Goal: Task Accomplishment & Management: Use online tool/utility

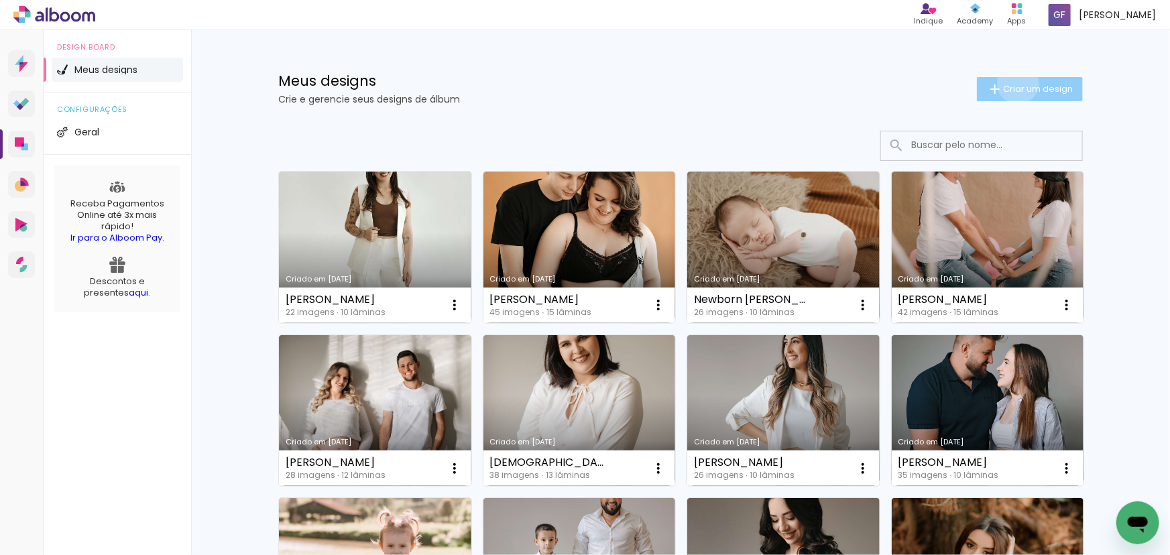
click at [1012, 84] on span "Criar um design" at bounding box center [1038, 88] width 70 height 9
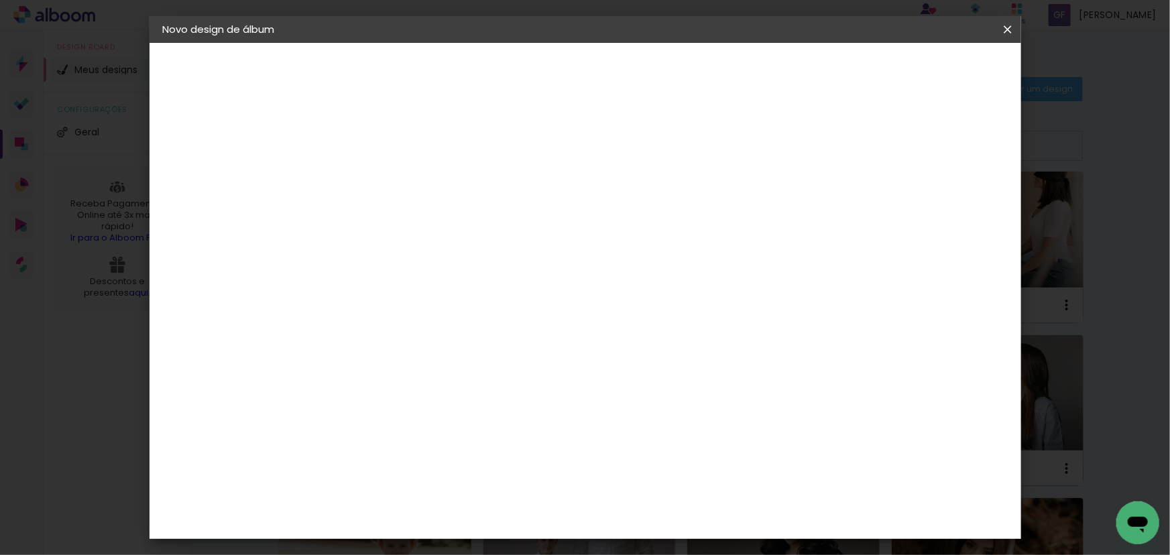
drag, startPoint x: 715, startPoint y: 165, endPoint x: 705, endPoint y: 175, distance: 14.7
click at [387, 166] on paper-input-container "Título do álbum" at bounding box center [381, 181] width 9 height 34
type input "PORTFOLIO [PERSON_NAME]"
type paper-input "PORTFOLIO [PERSON_NAME]"
click at [0, 0] on slot "Avançar" at bounding box center [0, 0] width 0 height 0
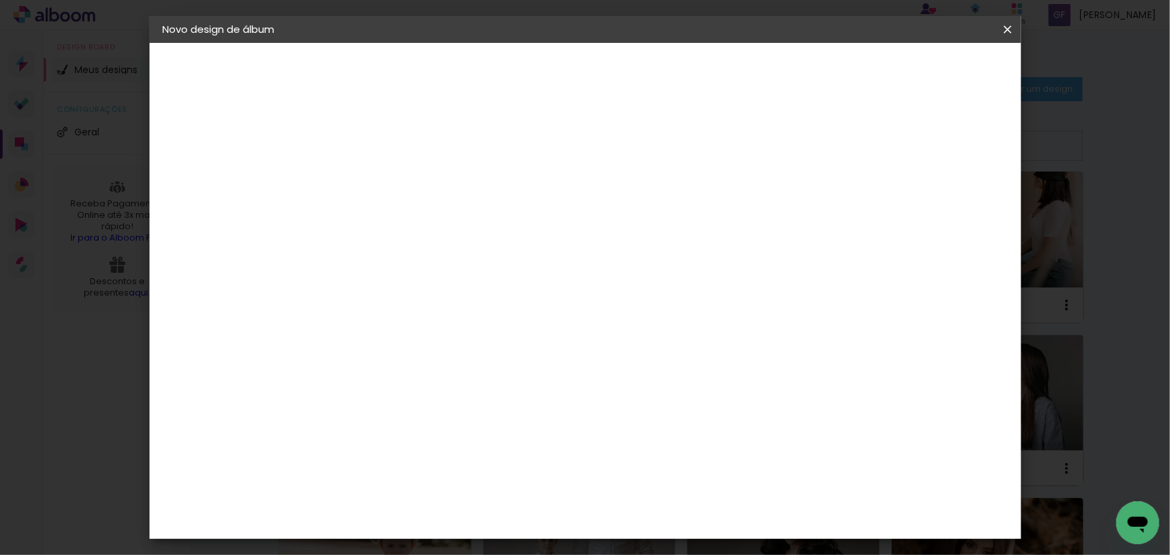
click at [422, 247] on input at bounding box center [416, 255] width 135 height 17
type input "GRUPO"
type paper-input "GRUPO"
drag, startPoint x: 489, startPoint y: 298, endPoint x: 657, endPoint y: 212, distance: 188.3
click at [406, 298] on div "Grupo Foto Sul" at bounding box center [390, 311] width 34 height 32
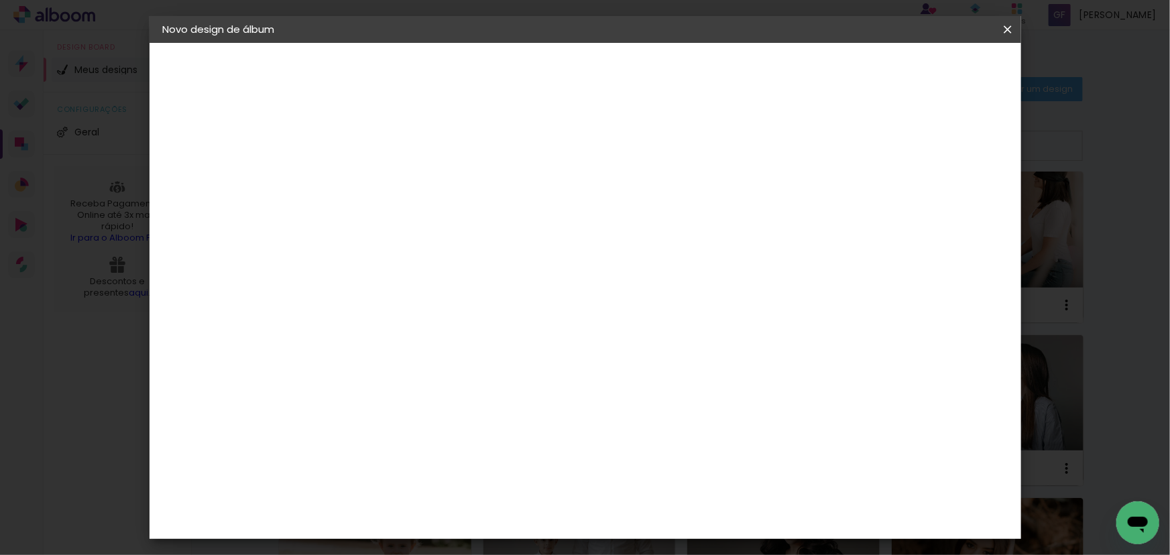
click at [617, 57] on header "Fornecedor Escolha um fornecedor ou avance com o tamanho livre. Voltar Avançar" at bounding box center [471, 88] width 294 height 90
drag, startPoint x: 987, startPoint y: 61, endPoint x: 977, endPoint y: 85, distance: 26.1
click at [597, 62] on paper-button "Avançar" at bounding box center [564, 71] width 66 height 23
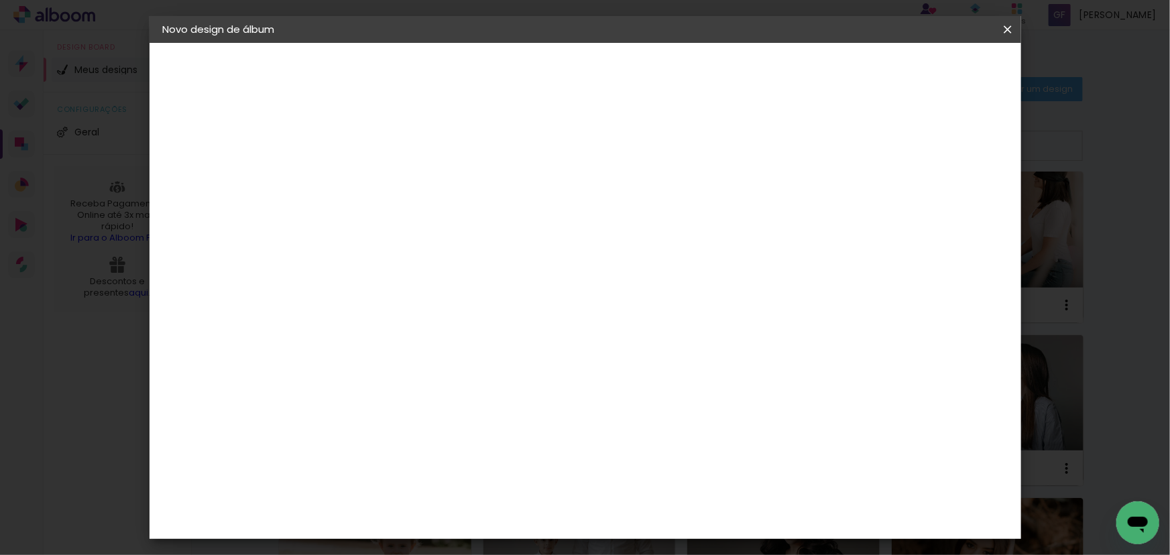
click at [601, 74] on paper-button "Avançar" at bounding box center [568, 71] width 66 height 23
drag, startPoint x: 890, startPoint y: 143, endPoint x: 957, endPoint y: 93, distance: 84.2
click at [849, 143] on div at bounding box center [843, 145] width 12 height 12
type paper-checkbox "on"
click at [924, 67] on span "Iniciar design" at bounding box center [893, 70] width 61 height 9
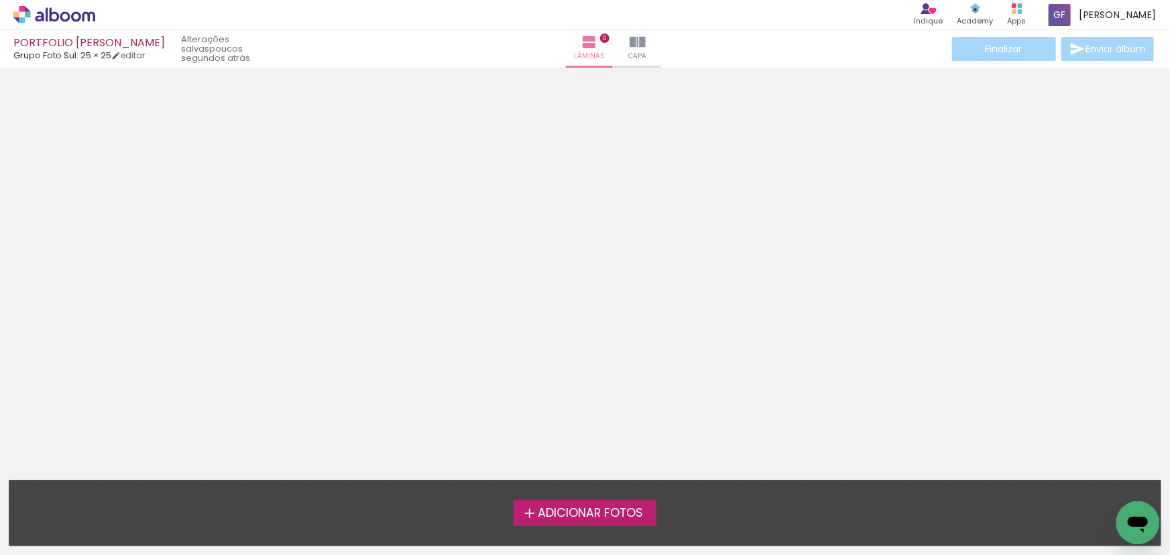
click at [530, 514] on iron-icon at bounding box center [530, 513] width 16 height 16
click at [0, 0] on input "file" at bounding box center [0, 0] width 0 height 0
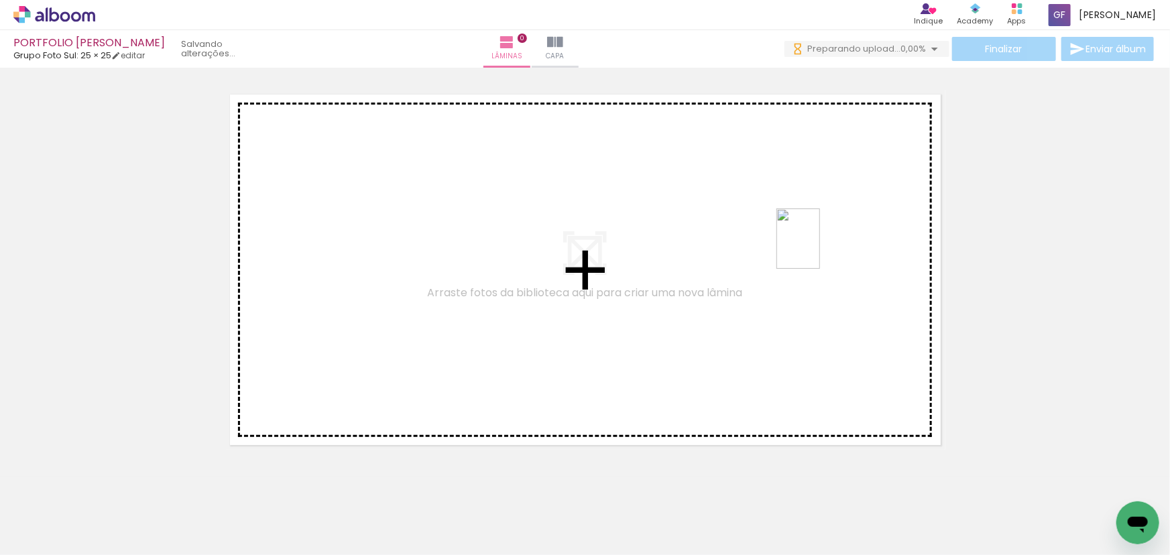
drag, startPoint x: 985, startPoint y: 530, endPoint x: 816, endPoint y: 249, distance: 327.2
click at [816, 249] on quentale-workspace at bounding box center [585, 277] width 1170 height 555
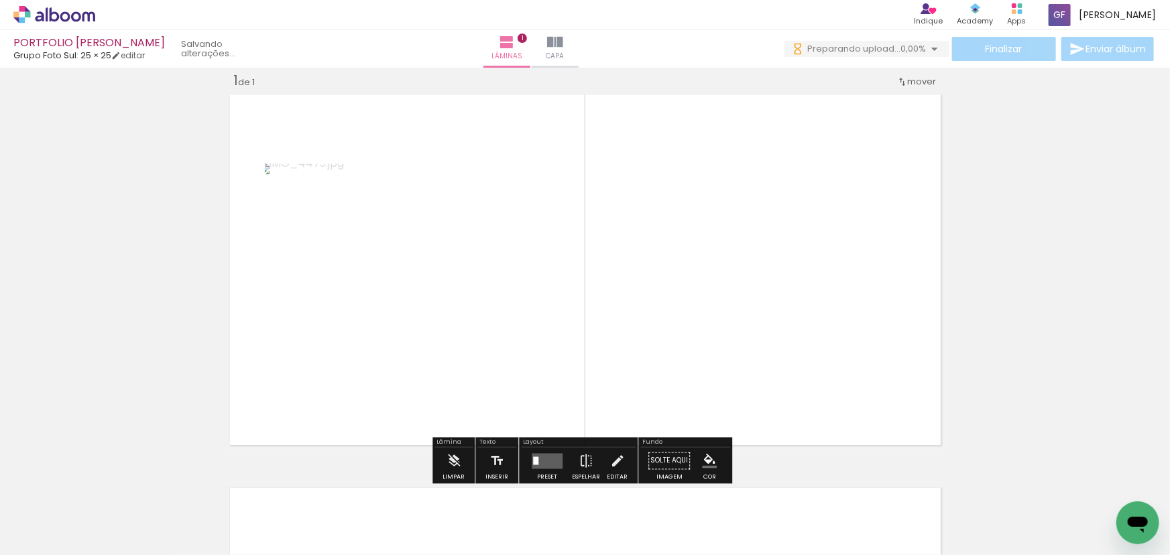
scroll to position [17, 0]
click at [536, 463] on quentale-layouter at bounding box center [547, 460] width 31 height 15
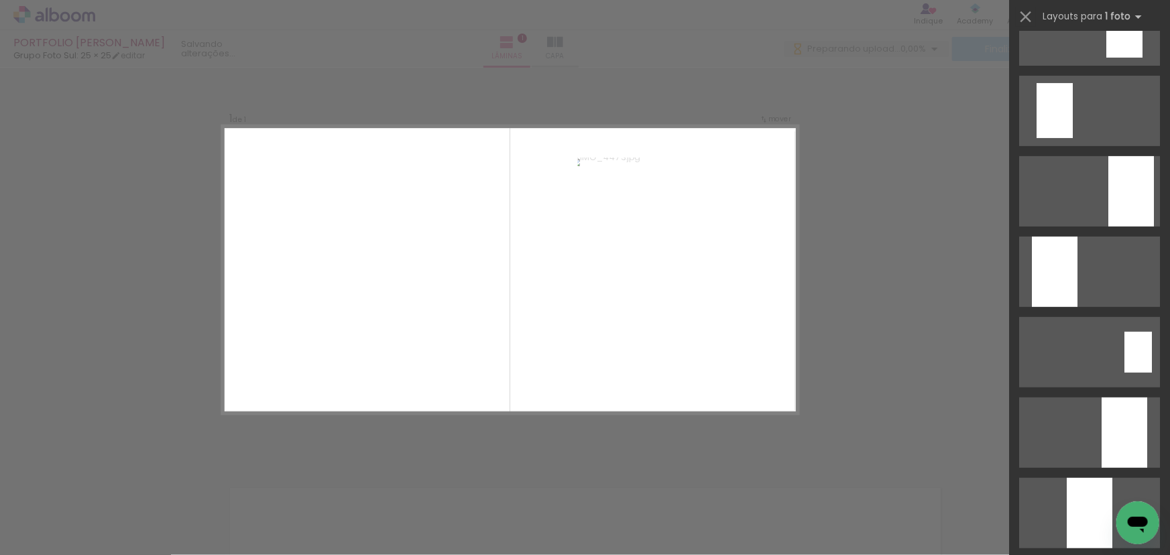
scroll to position [365, 0]
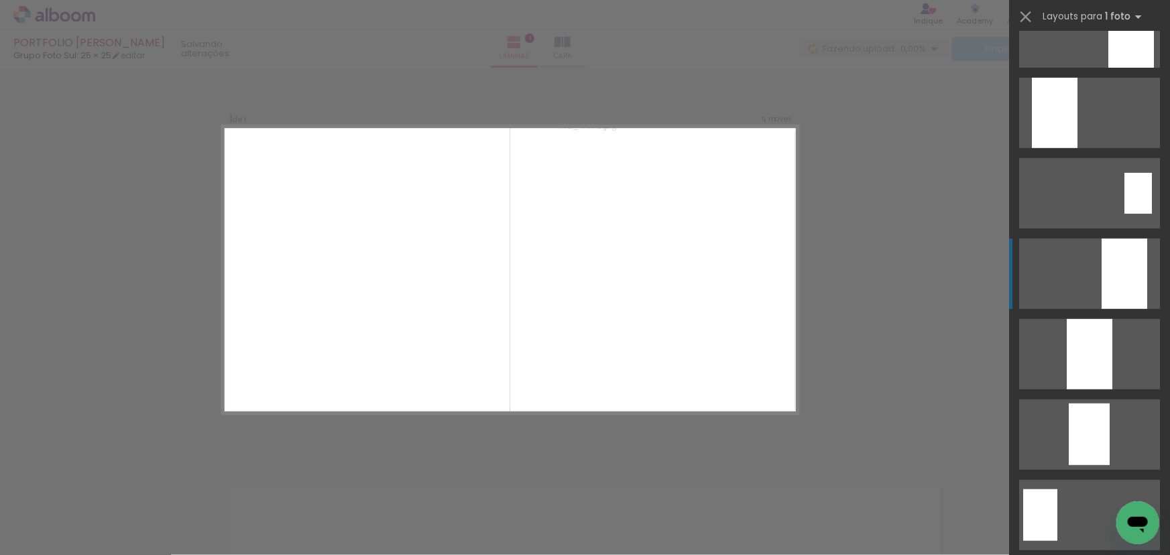
click at [1096, 263] on quentale-layouter at bounding box center [1089, 274] width 141 height 70
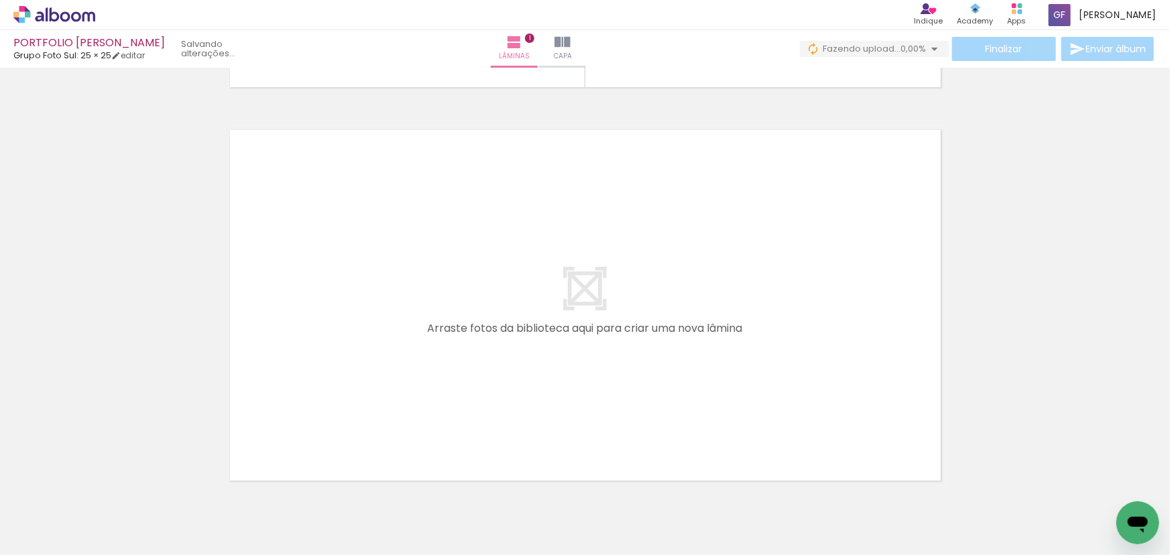
scroll to position [382, 0]
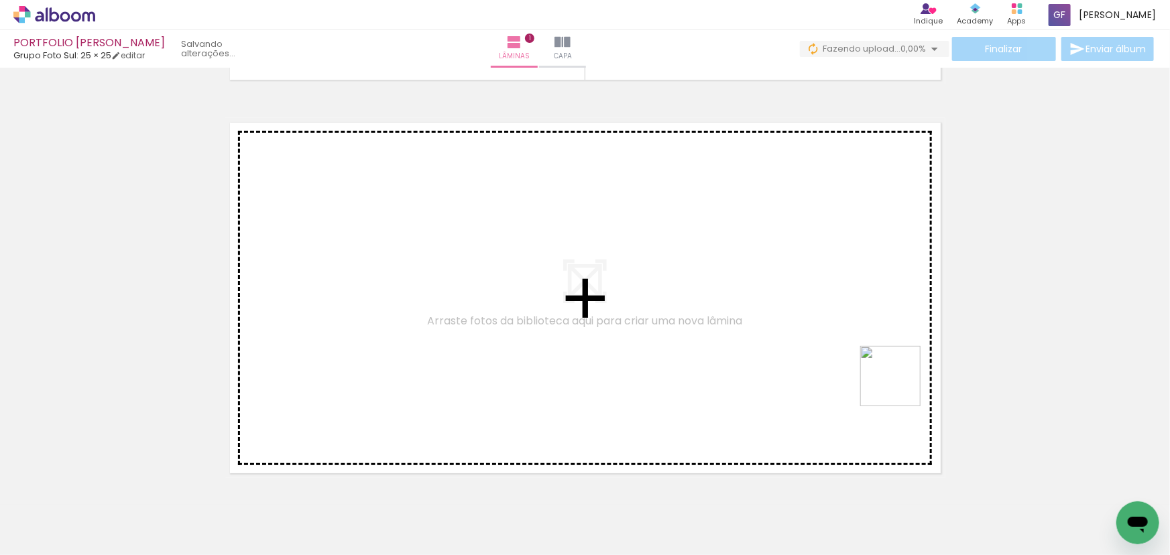
drag, startPoint x: 903, startPoint y: 444, endPoint x: 865, endPoint y: 328, distance: 122.1
click at [865, 328] on quentale-workspace at bounding box center [585, 277] width 1170 height 555
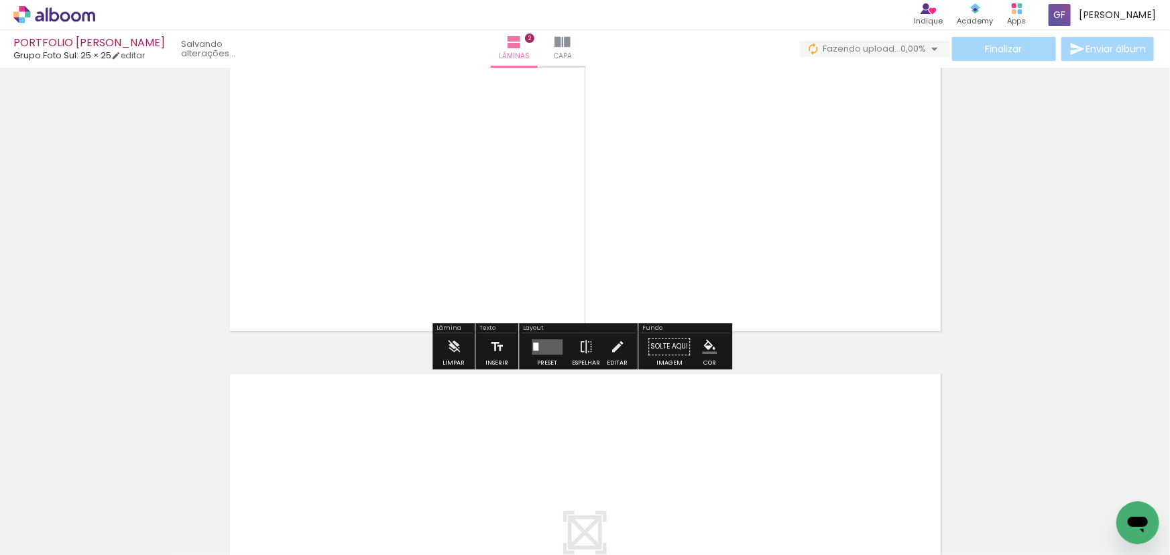
scroll to position [532, 0]
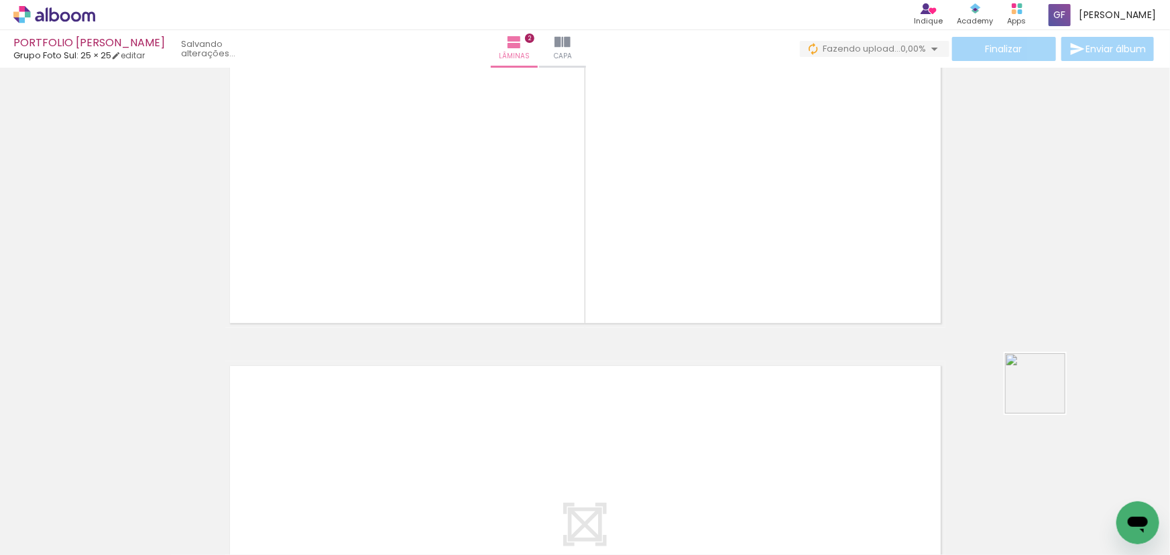
drag, startPoint x: 1112, startPoint y: 496, endPoint x: 924, endPoint y: 283, distance: 284.5
click at [928, 284] on quentale-workspace at bounding box center [585, 277] width 1170 height 555
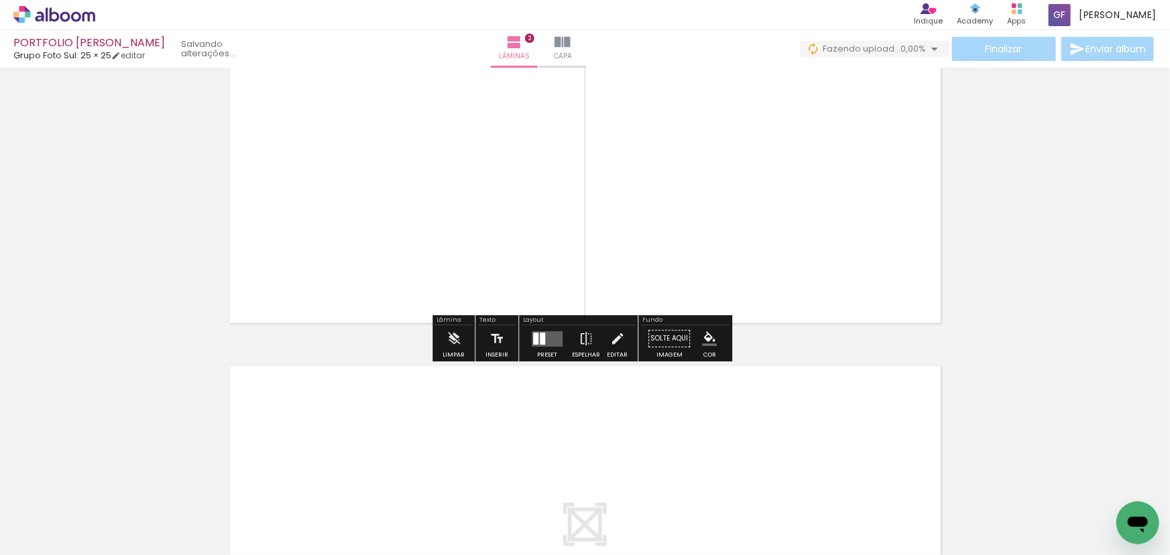
click at [544, 343] on quentale-layouter at bounding box center [547, 338] width 31 height 15
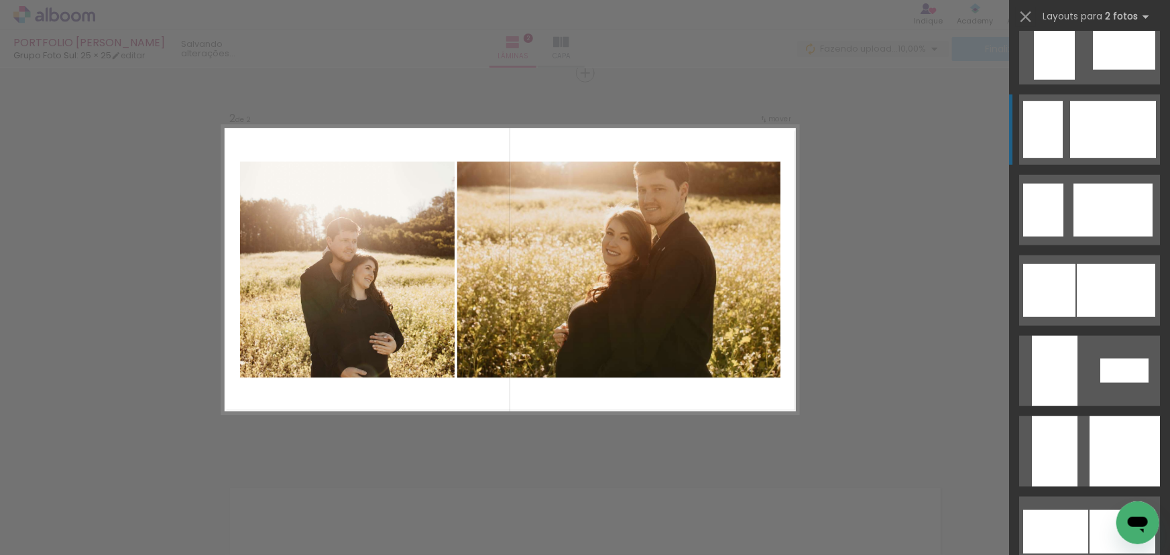
scroll to position [3169, 0]
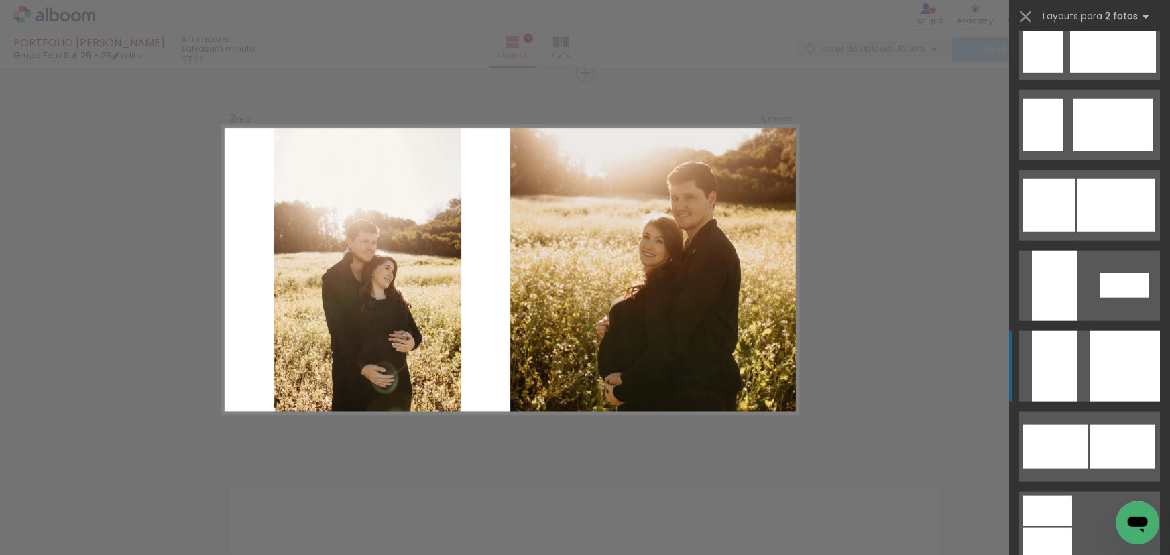
click at [1080, 353] on quentale-layouter at bounding box center [1089, 366] width 141 height 70
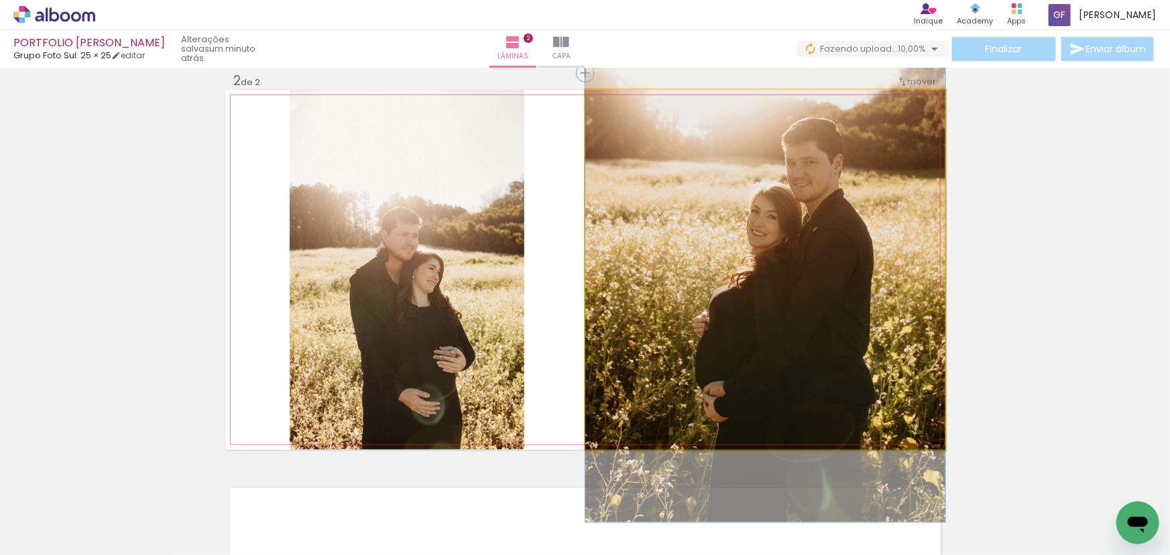
drag, startPoint x: 820, startPoint y: 304, endPoint x: 818, endPoint y: 288, distance: 16.9
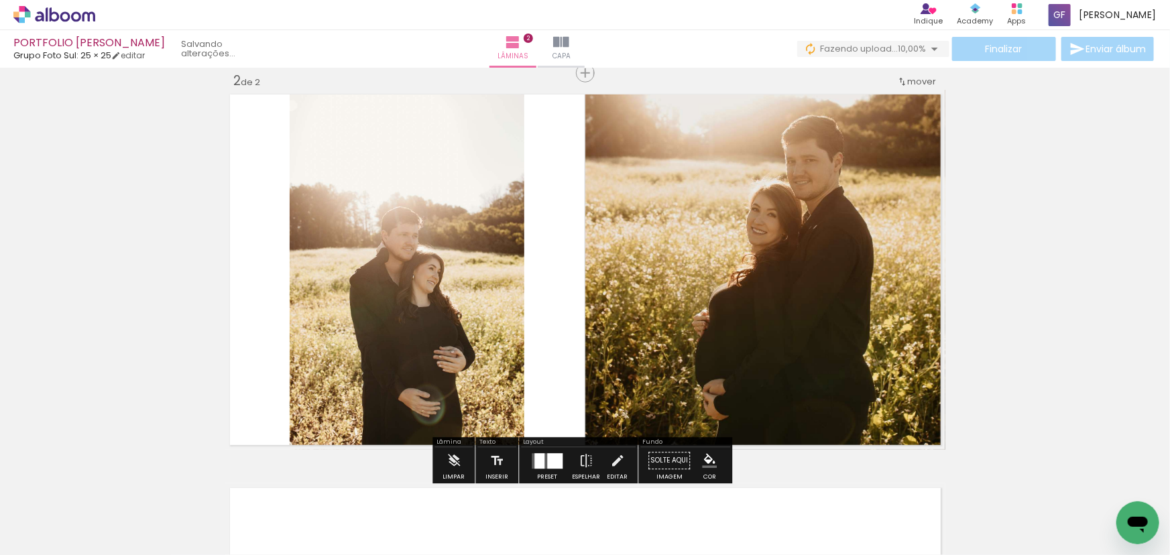
click at [368, 245] on quentale-photo at bounding box center [407, 270] width 235 height 360
click at [0, 0] on slot "P&B" at bounding box center [0, 0] width 0 height 0
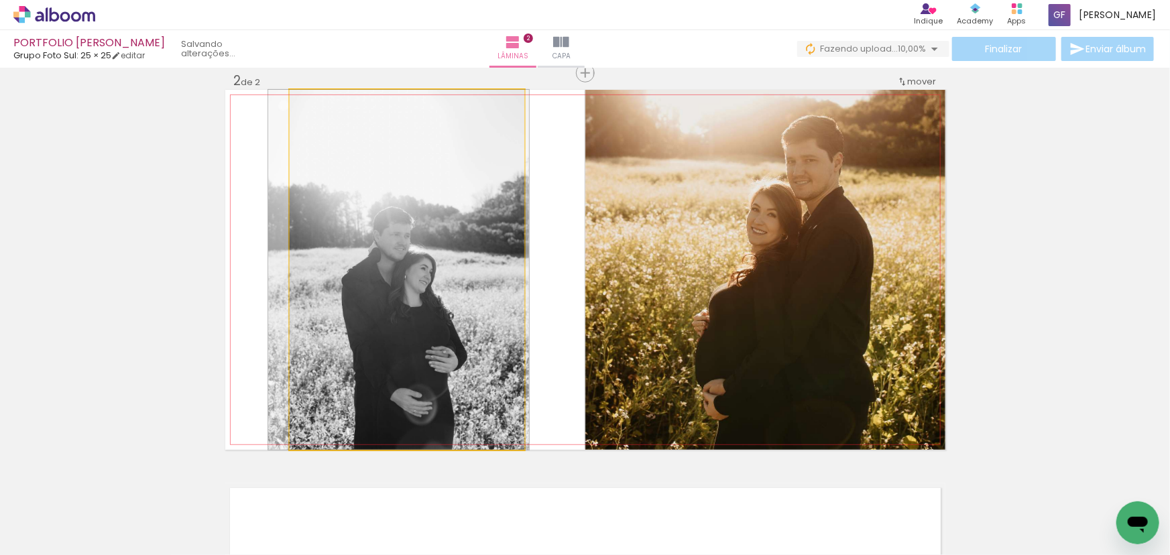
drag, startPoint x: 437, startPoint y: 298, endPoint x: 426, endPoint y: 292, distance: 12.0
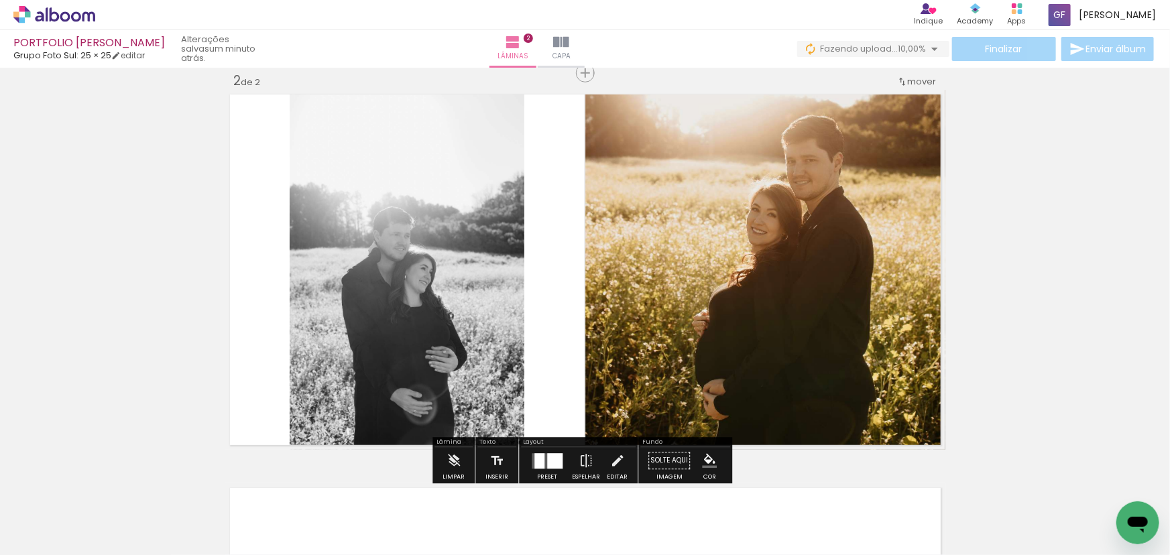
click at [147, 182] on div "Inserir lâmina 1 de 2 Inserir lâmina 2 de 2" at bounding box center [585, 252] width 1170 height 1181
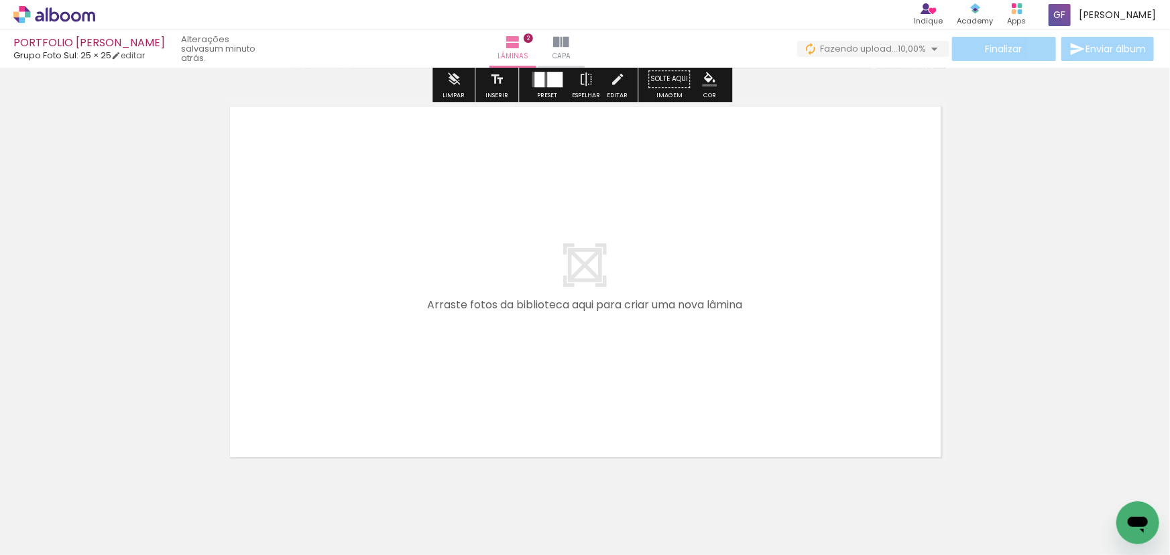
scroll to position [829, 0]
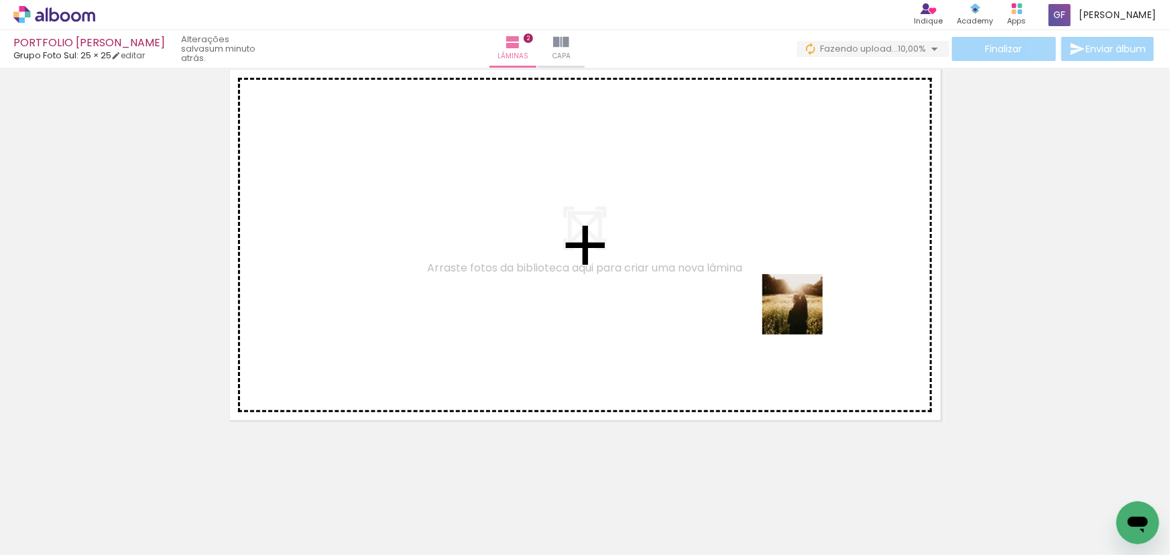
drag, startPoint x: 972, startPoint y: 424, endPoint x: 780, endPoint y: 295, distance: 231.3
click at [780, 295] on quentale-workspace at bounding box center [585, 277] width 1170 height 555
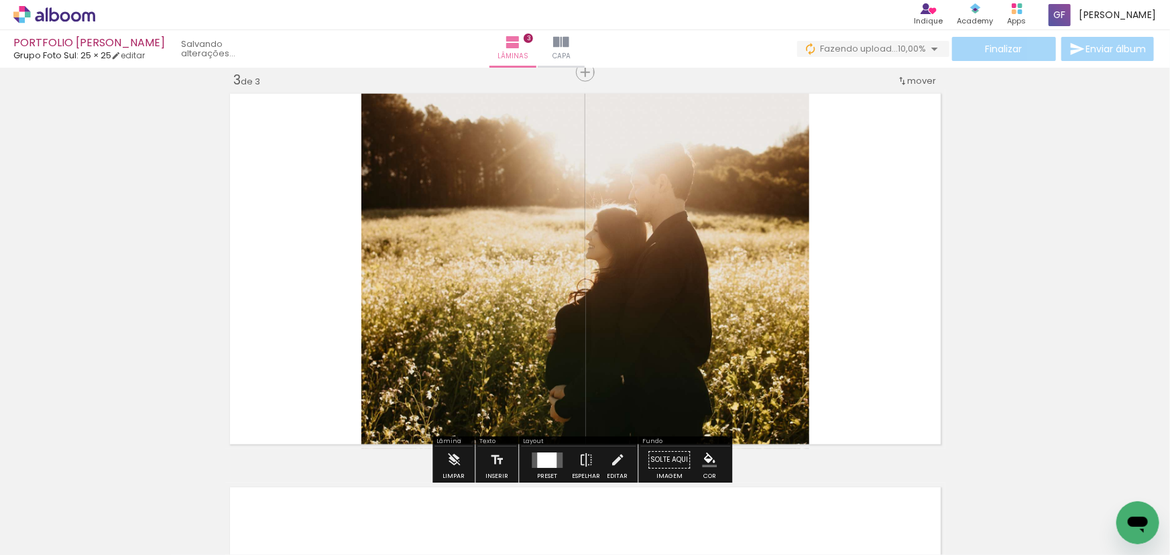
scroll to position [804, 0]
drag, startPoint x: 553, startPoint y: 459, endPoint x: 562, endPoint y: 455, distance: 9.9
click at [554, 459] on quentale-layouter at bounding box center [547, 460] width 31 height 15
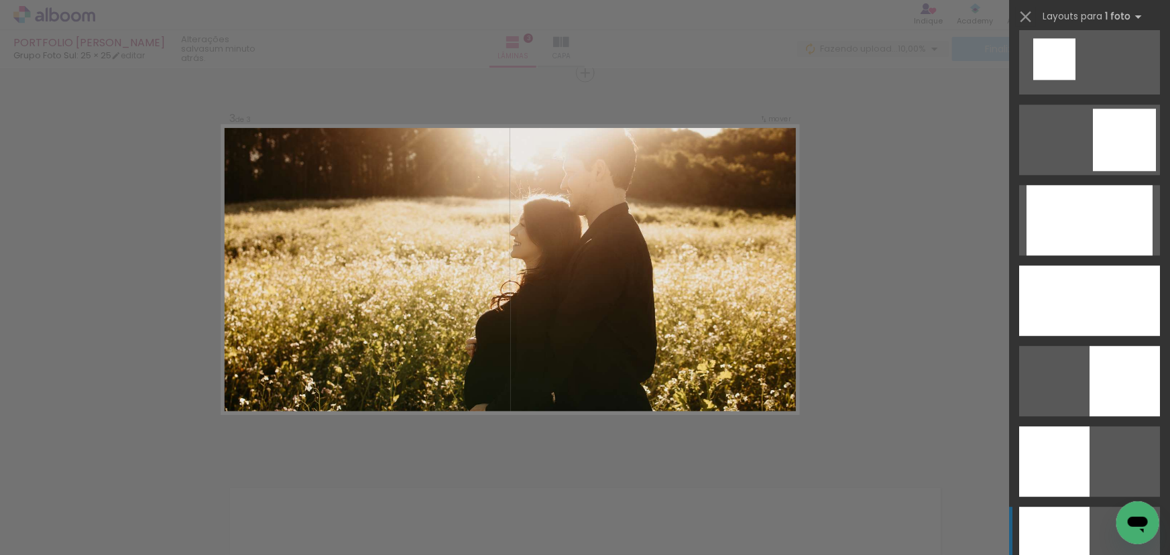
scroll to position [1950, 0]
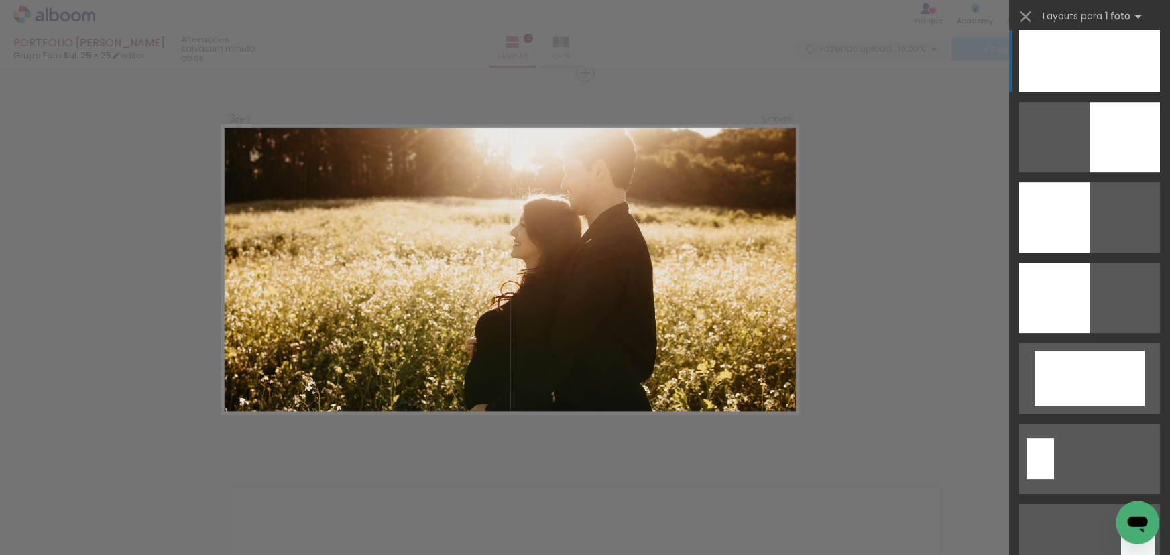
click at [1095, 54] on div at bounding box center [1089, 56] width 141 height 70
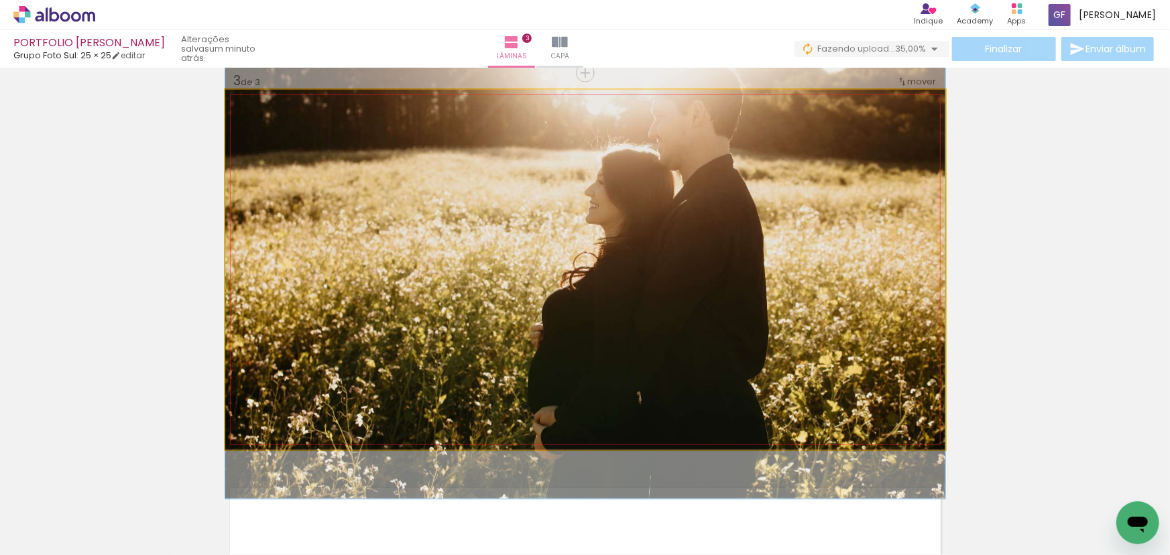
drag, startPoint x: 556, startPoint y: 290, endPoint x: 583, endPoint y: 258, distance: 40.9
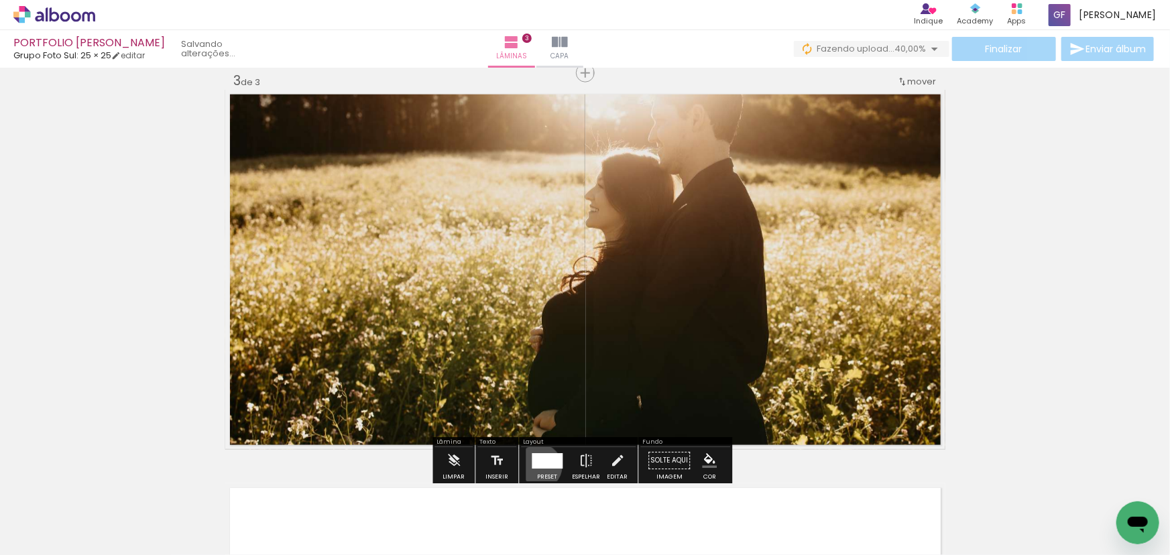
drag, startPoint x: 536, startPoint y: 467, endPoint x: 542, endPoint y: 459, distance: 9.5
click at [536, 465] on div at bounding box center [547, 460] width 31 height 15
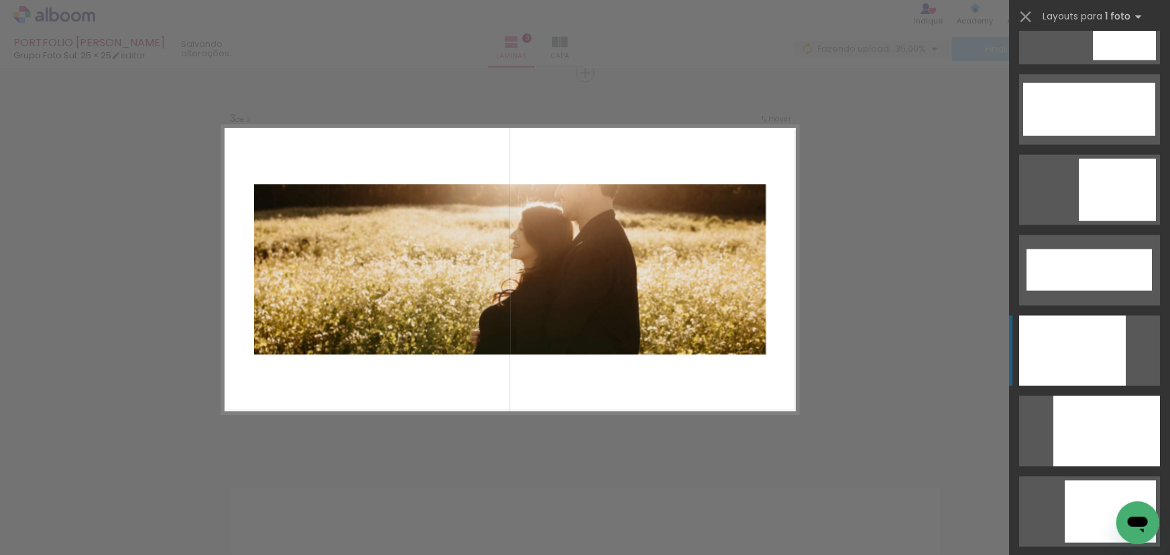
scroll to position [3393, 0]
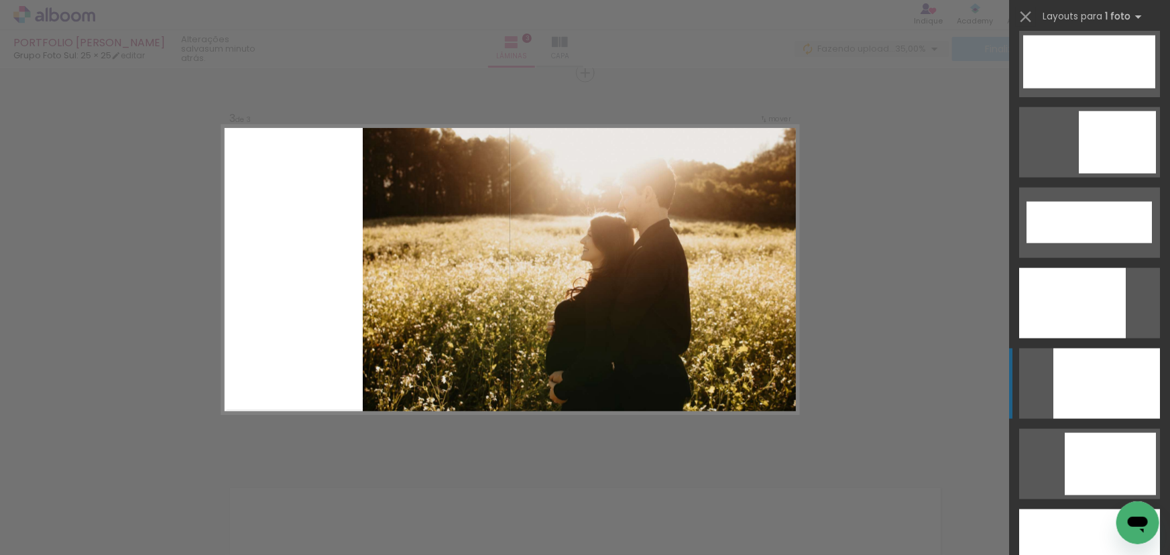
click at [1115, 376] on div at bounding box center [1106, 384] width 107 height 70
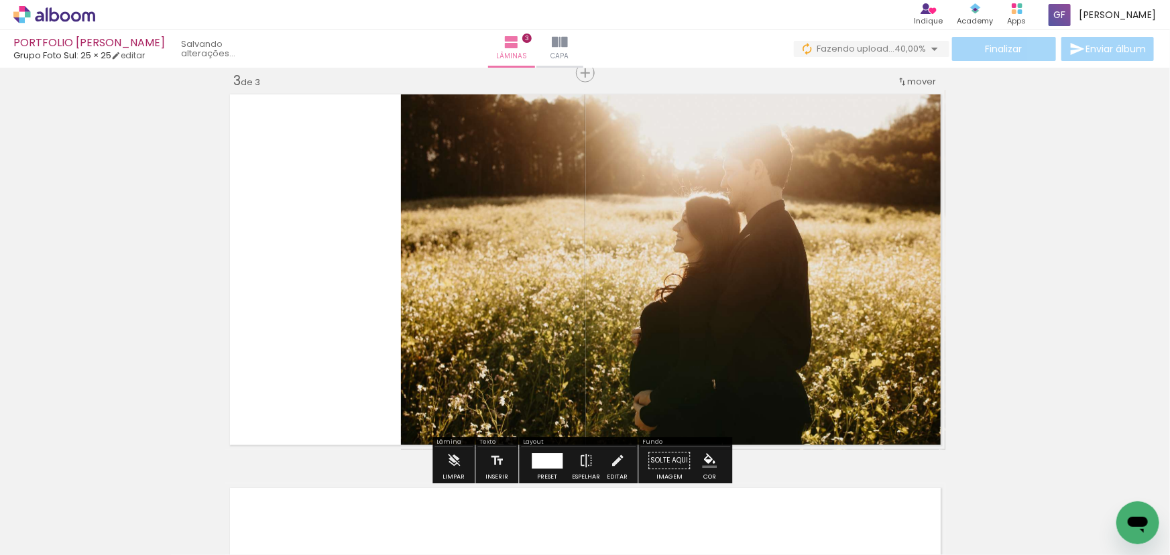
click at [1018, 247] on div "Inserir lâmina 1 de 3 Inserir lâmina 2 de 3 Inserir lâmina 3 de 3" at bounding box center [585, 56] width 1170 height 1575
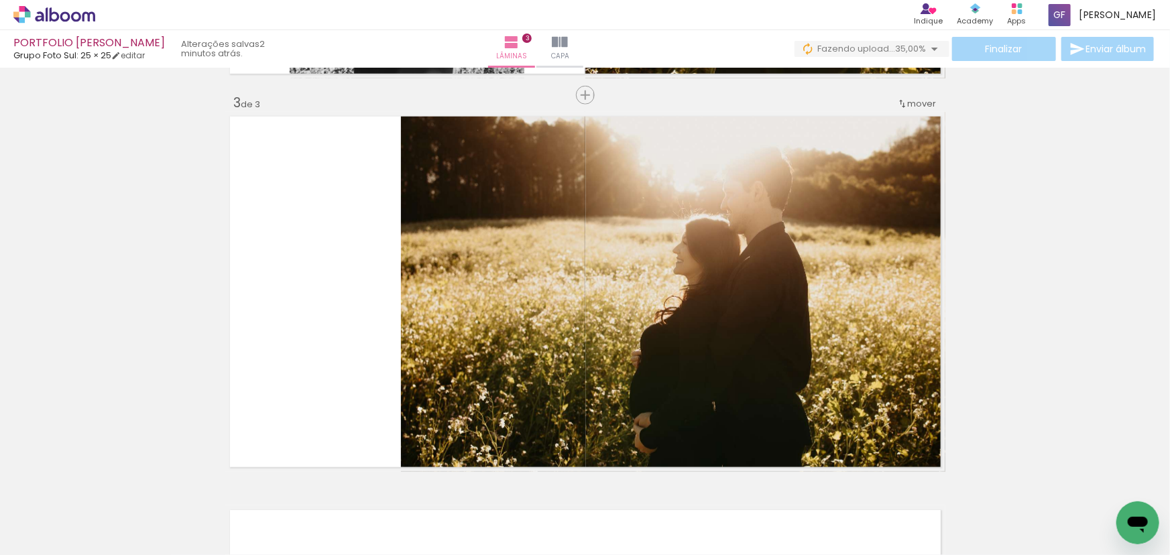
scroll to position [804, 0]
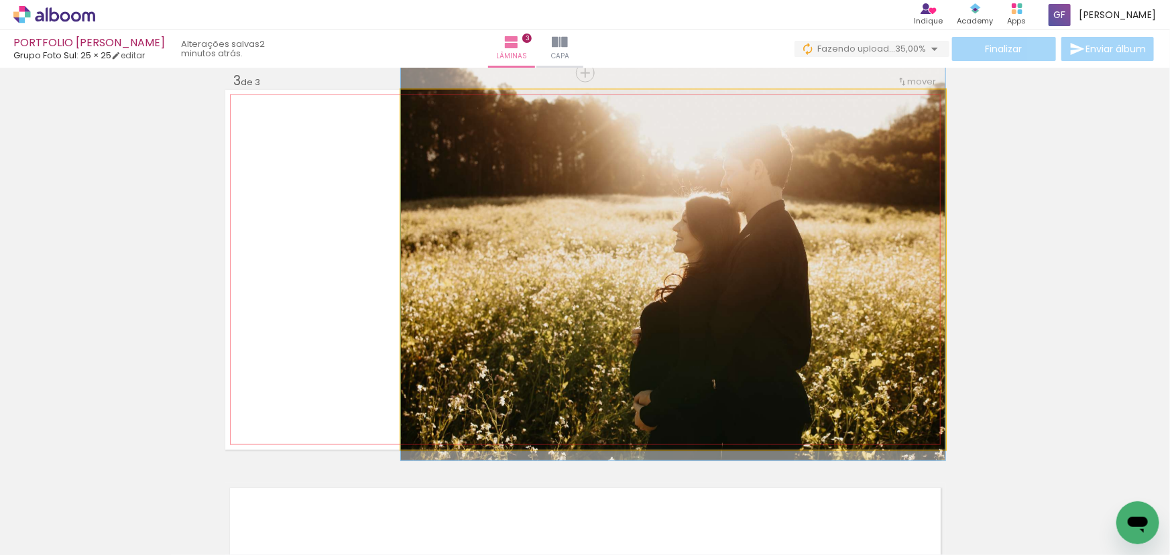
click at [753, 312] on quentale-photo at bounding box center [673, 270] width 544 height 360
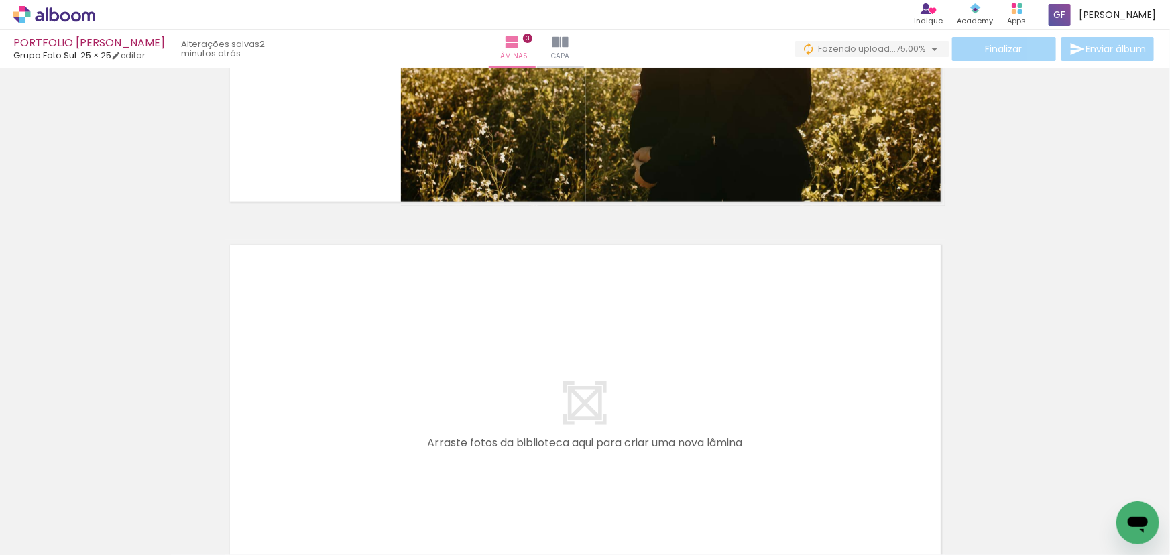
scroll to position [0, 49]
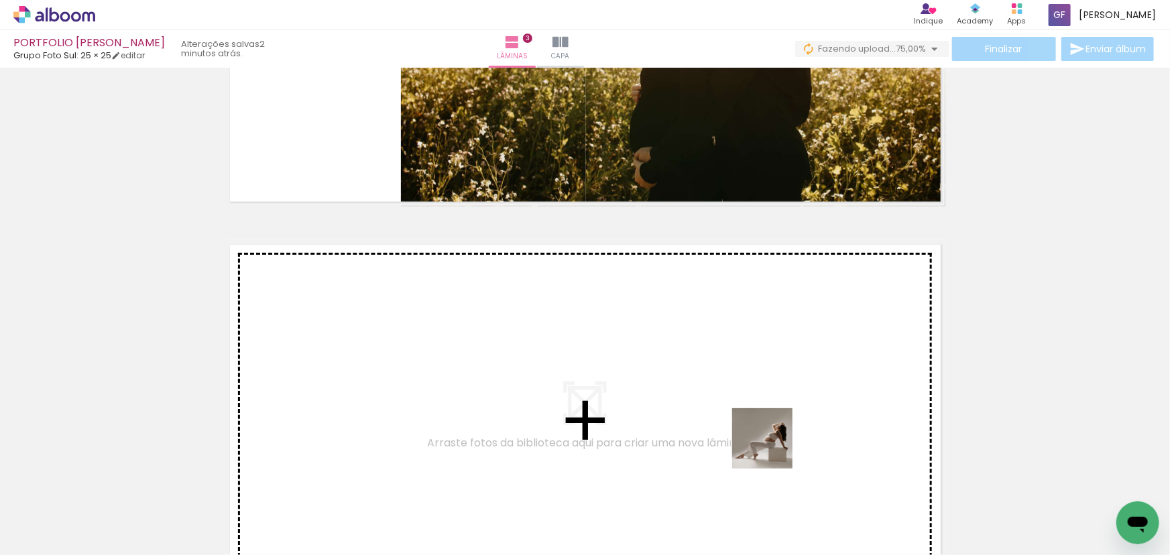
drag, startPoint x: 849, startPoint y: 516, endPoint x: 763, endPoint y: 419, distance: 129.7
click at [763, 419] on quentale-workspace at bounding box center [585, 277] width 1170 height 555
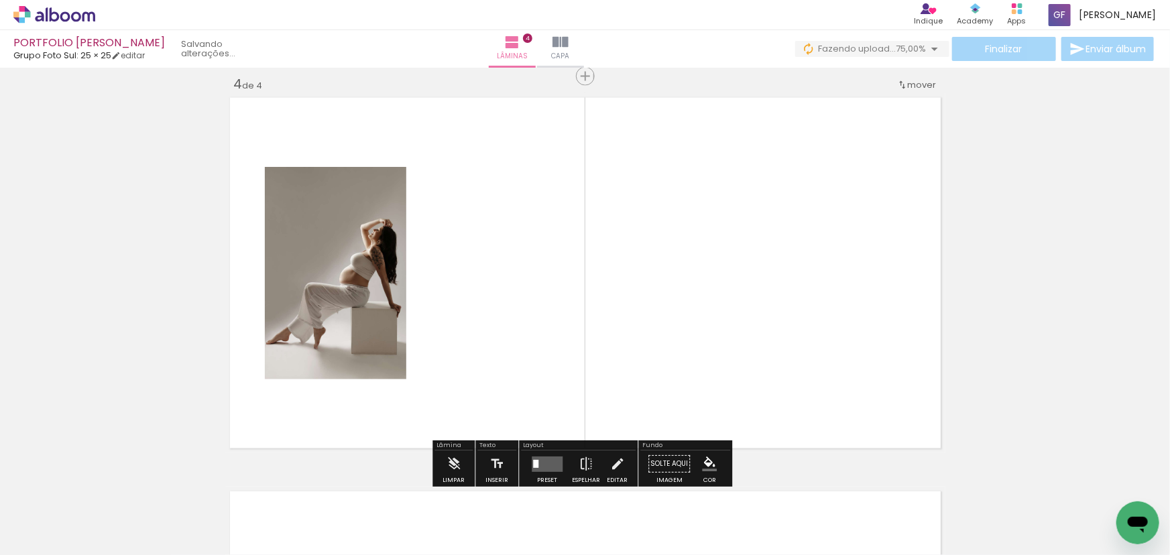
scroll to position [1197, 0]
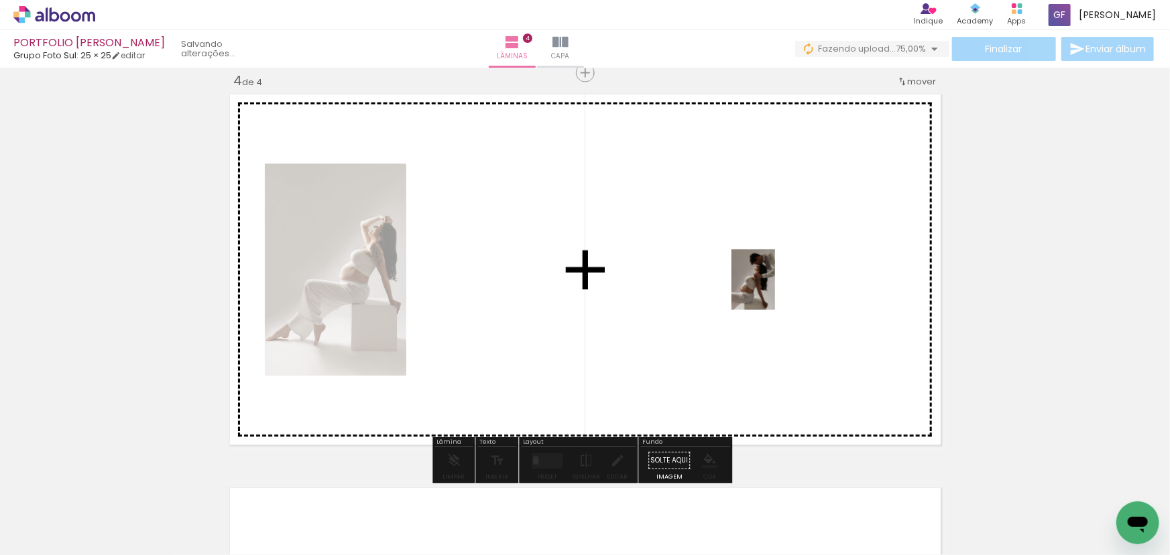
drag, startPoint x: 905, startPoint y: 504, endPoint x: 772, endPoint y: 290, distance: 252.6
click at [772, 290] on quentale-workspace at bounding box center [585, 277] width 1170 height 555
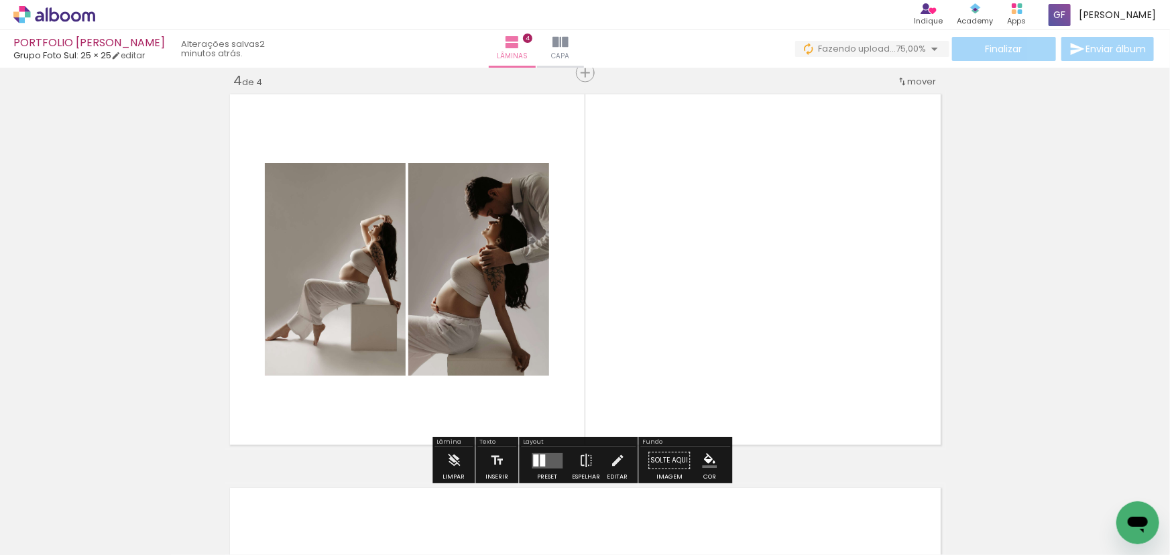
click at [550, 455] on quentale-layouter at bounding box center [547, 460] width 31 height 15
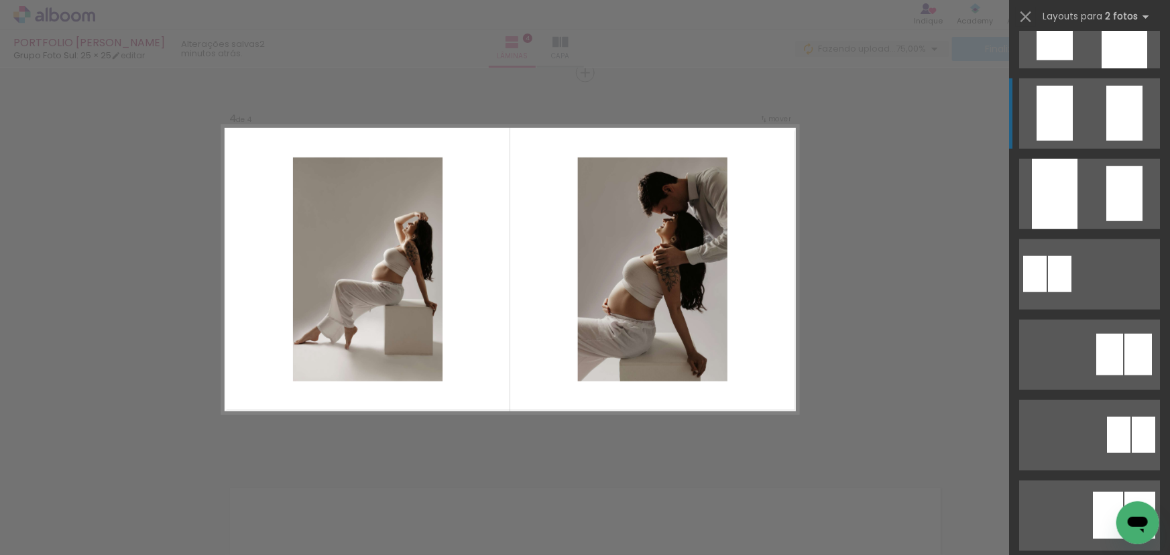
scroll to position [609, 0]
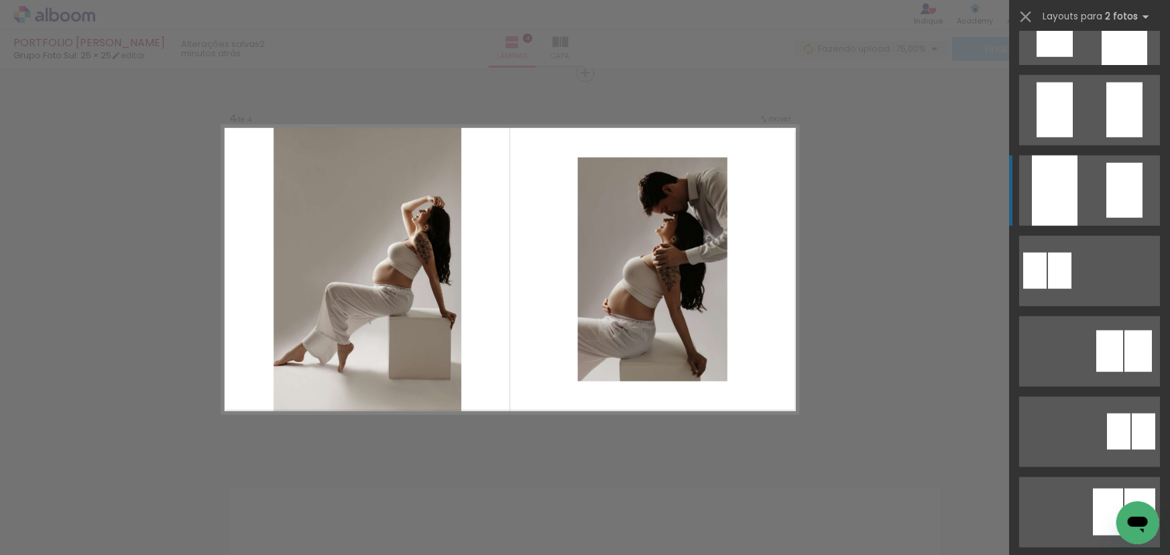
click at [1081, 186] on quentale-layouter at bounding box center [1089, 191] width 141 height 70
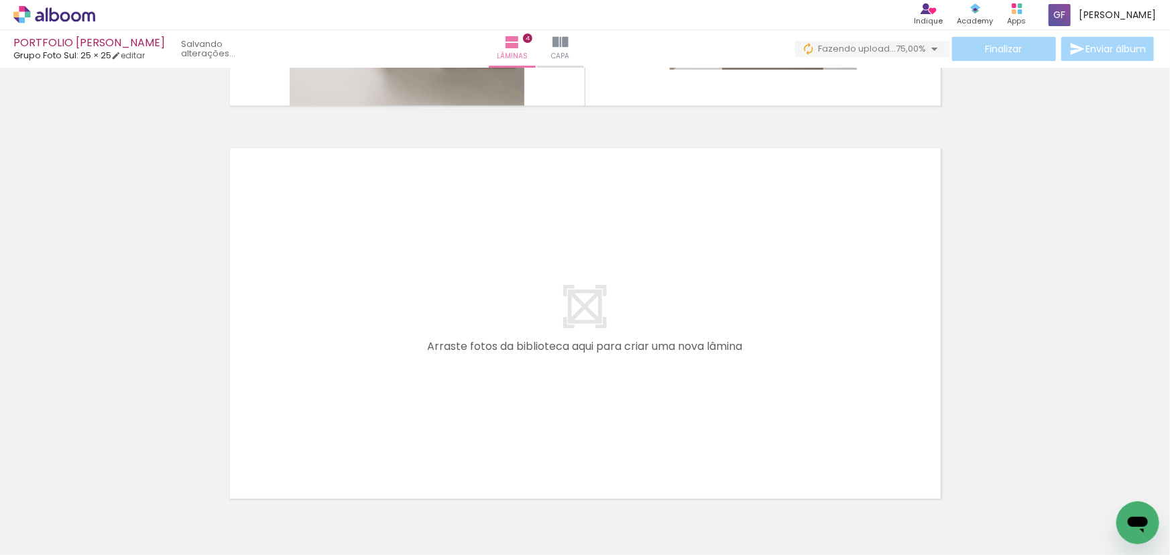
scroll to position [1616, 0]
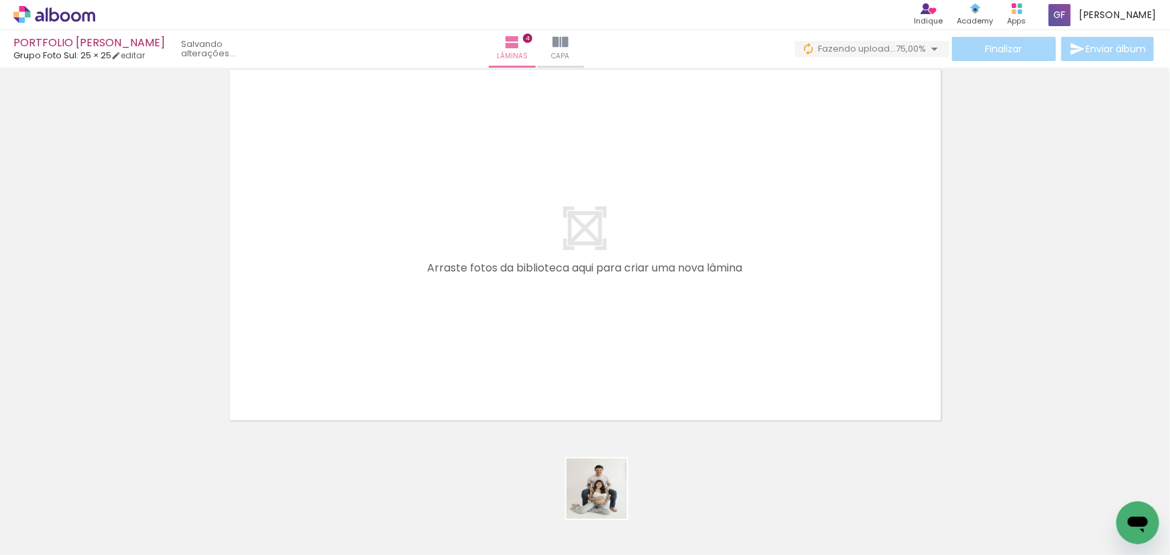
drag, startPoint x: 607, startPoint y: 499, endPoint x: 556, endPoint y: 441, distance: 76.5
click at [562, 329] on quentale-workspace at bounding box center [585, 277] width 1170 height 555
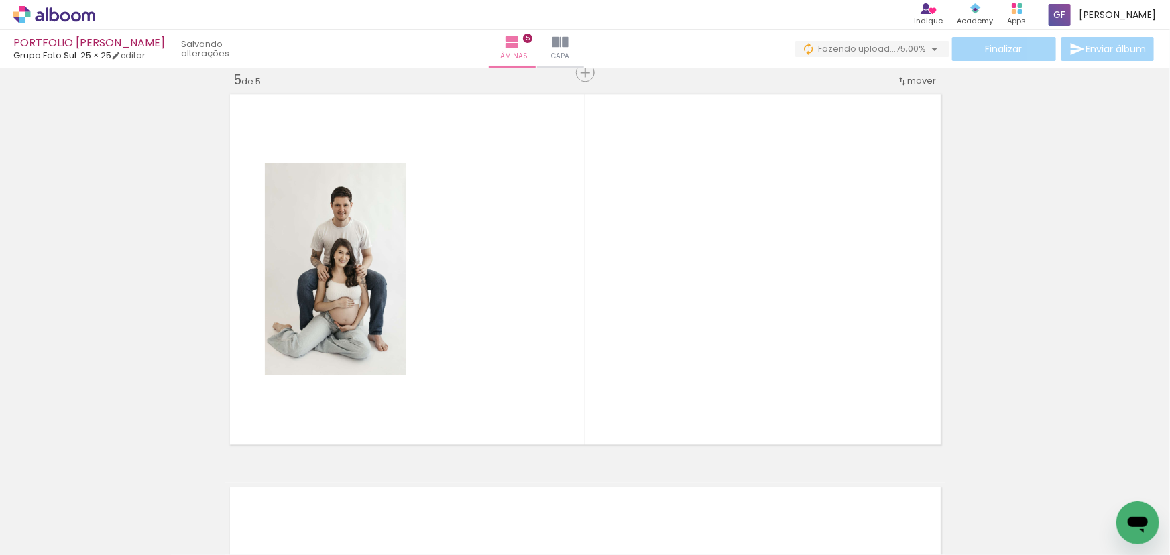
scroll to position [1591, 0]
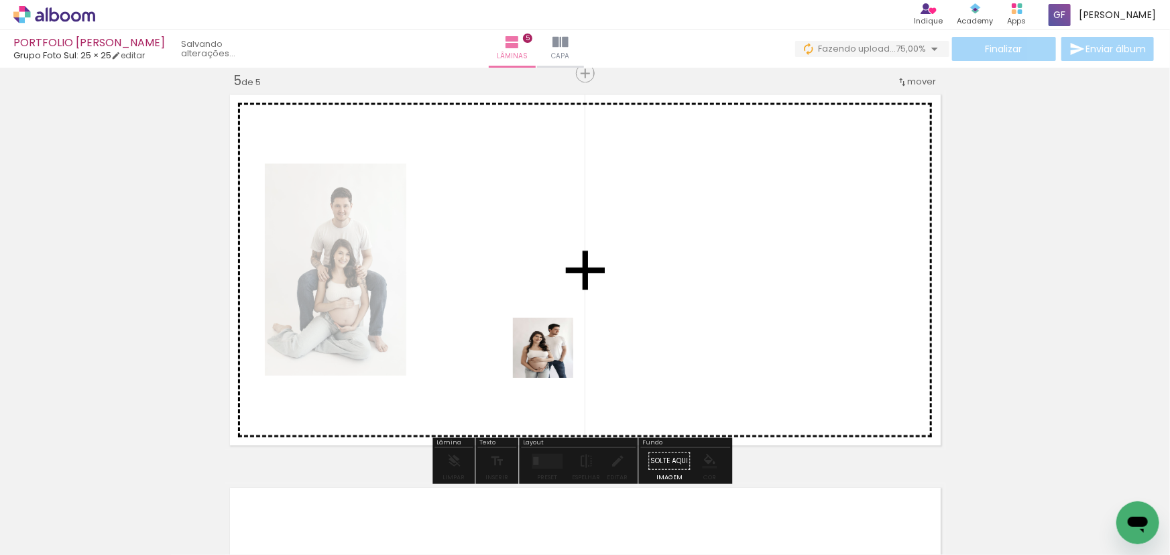
drag, startPoint x: 552, startPoint y: 382, endPoint x: 533, endPoint y: 414, distance: 37.3
click at [556, 328] on quentale-workspace at bounding box center [585, 277] width 1170 height 555
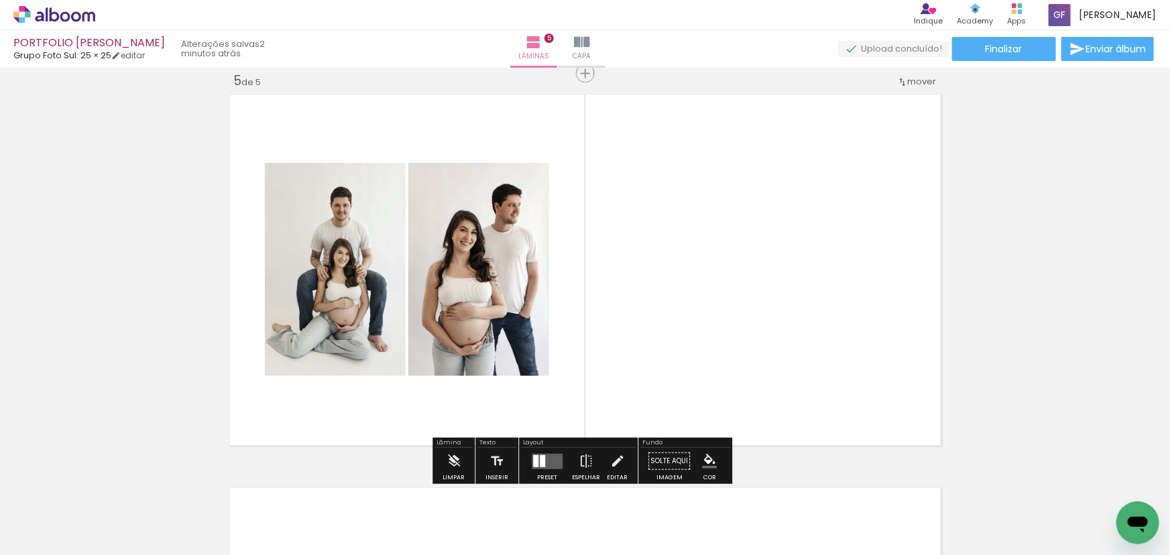
drag, startPoint x: 473, startPoint y: 523, endPoint x: 651, endPoint y: 300, distance: 285.7
click at [651, 300] on quentale-workspace at bounding box center [585, 277] width 1170 height 555
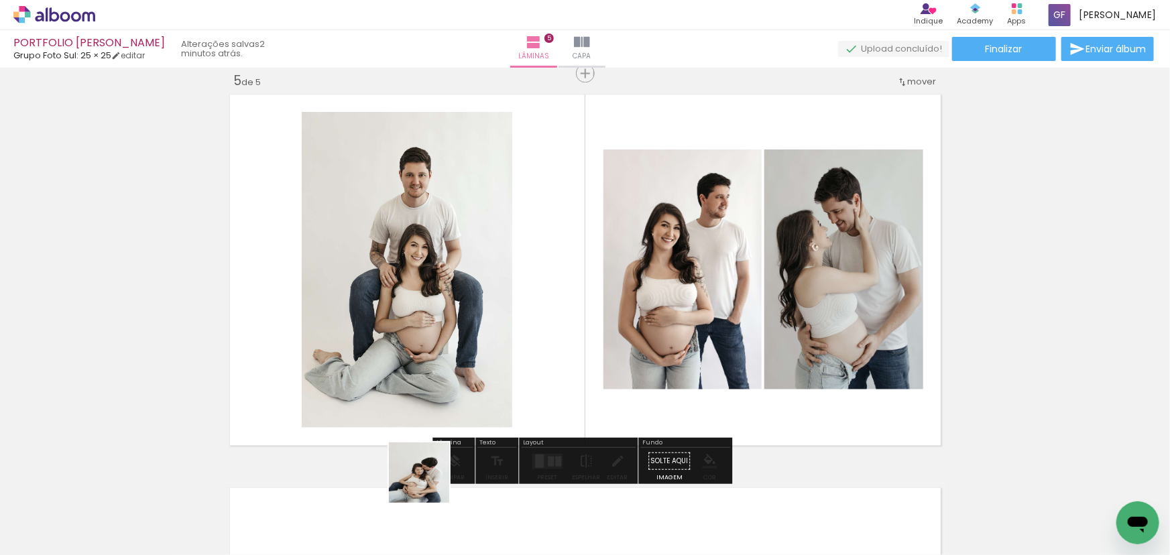
drag, startPoint x: 429, startPoint y: 483, endPoint x: 528, endPoint y: 357, distance: 159.5
click at [528, 357] on quentale-workspace at bounding box center [585, 277] width 1170 height 555
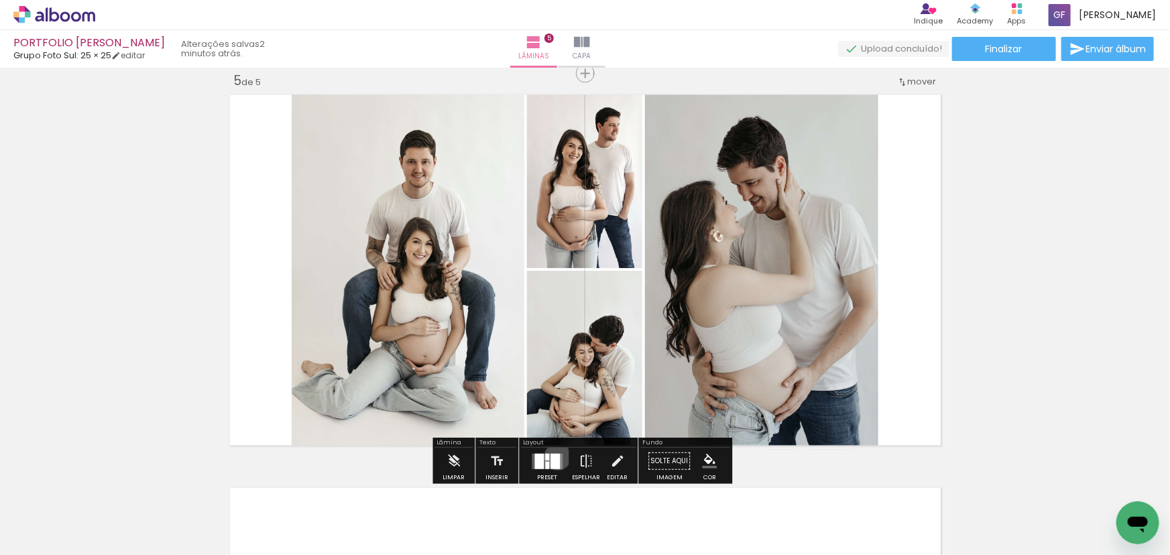
drag, startPoint x: 554, startPoint y: 456, endPoint x: 865, endPoint y: 396, distance: 316.8
click at [554, 457] on div at bounding box center [554, 460] width 9 height 15
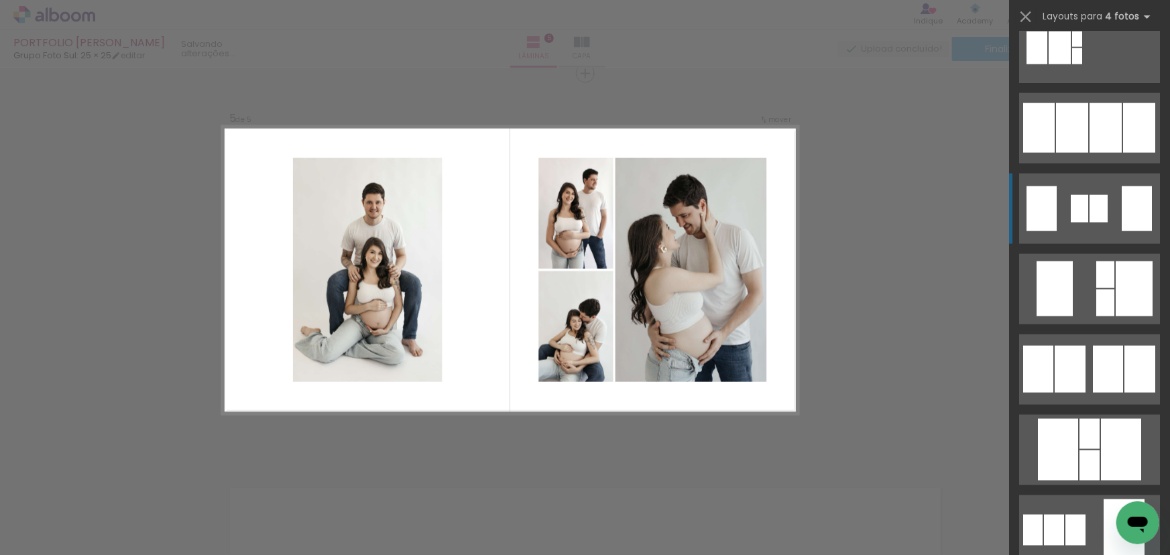
scroll to position [914, 0]
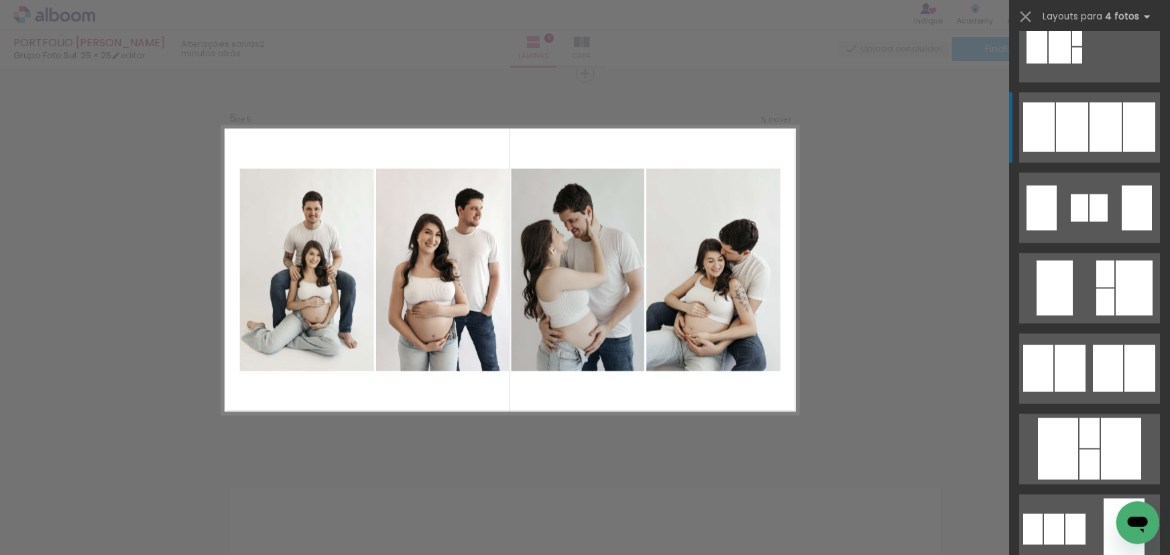
click at [1095, 145] on div at bounding box center [1105, 128] width 32 height 50
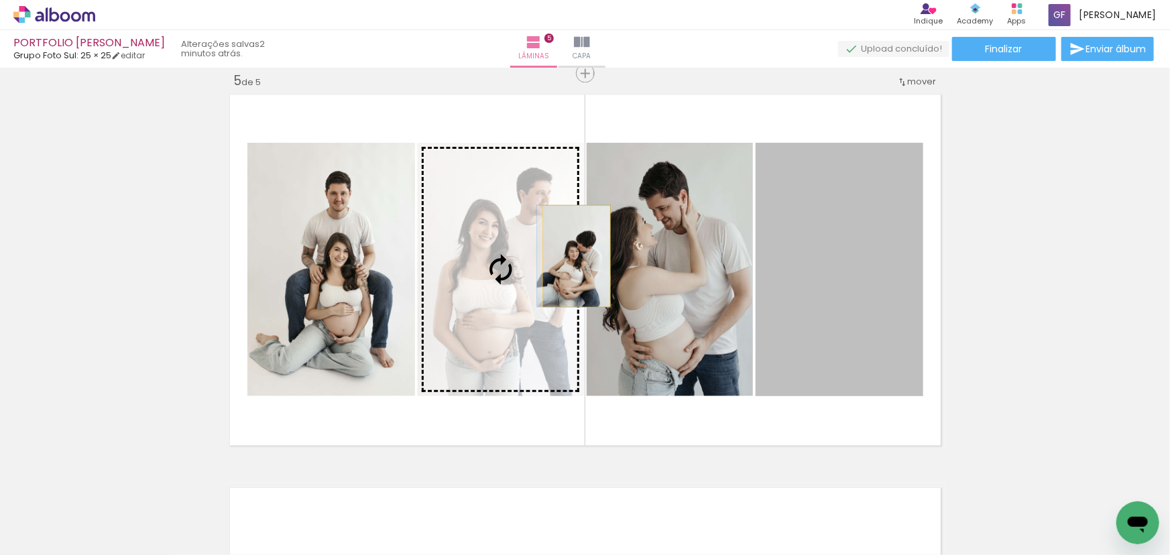
drag, startPoint x: 877, startPoint y: 276, endPoint x: 572, endPoint y: 255, distance: 306.4
click at [0, 0] on slot at bounding box center [0, 0] width 0 height 0
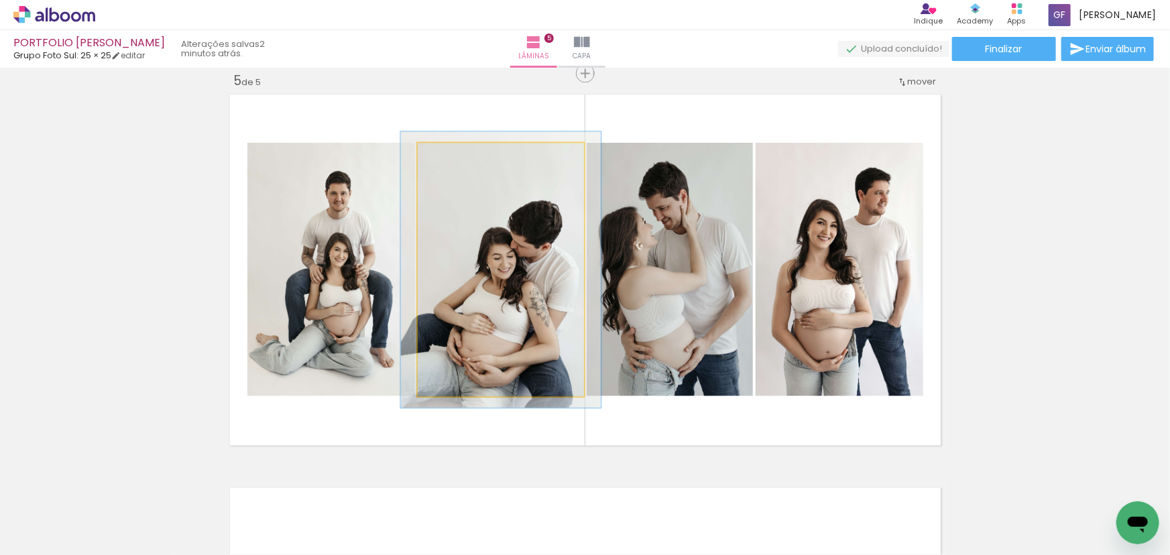
type paper-slider "110"
click at [453, 152] on div at bounding box center [452, 156] width 21 height 21
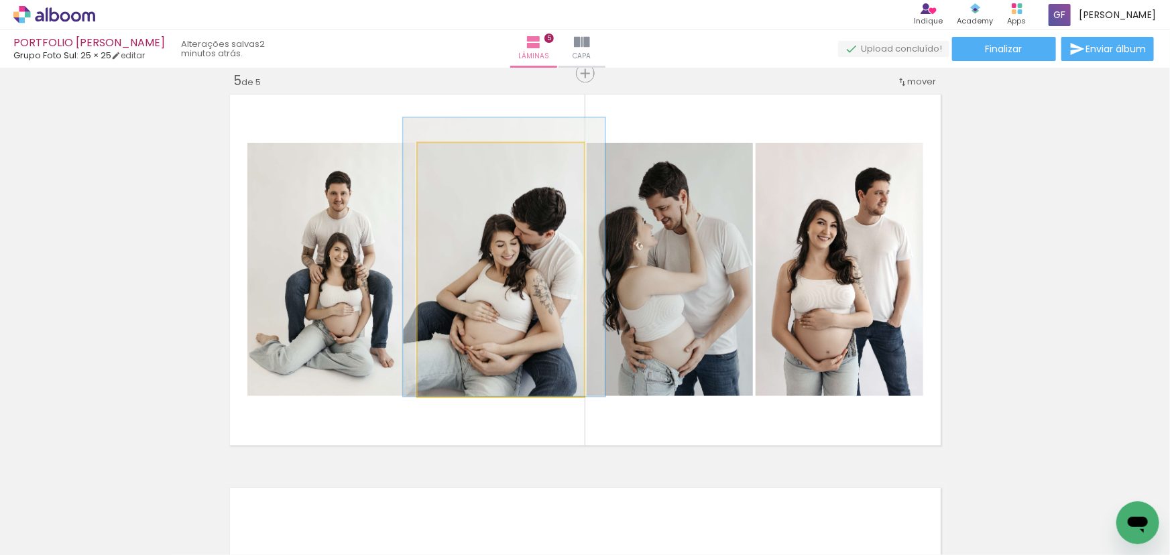
drag, startPoint x: 511, startPoint y: 227, endPoint x: 513, endPoint y: 177, distance: 50.3
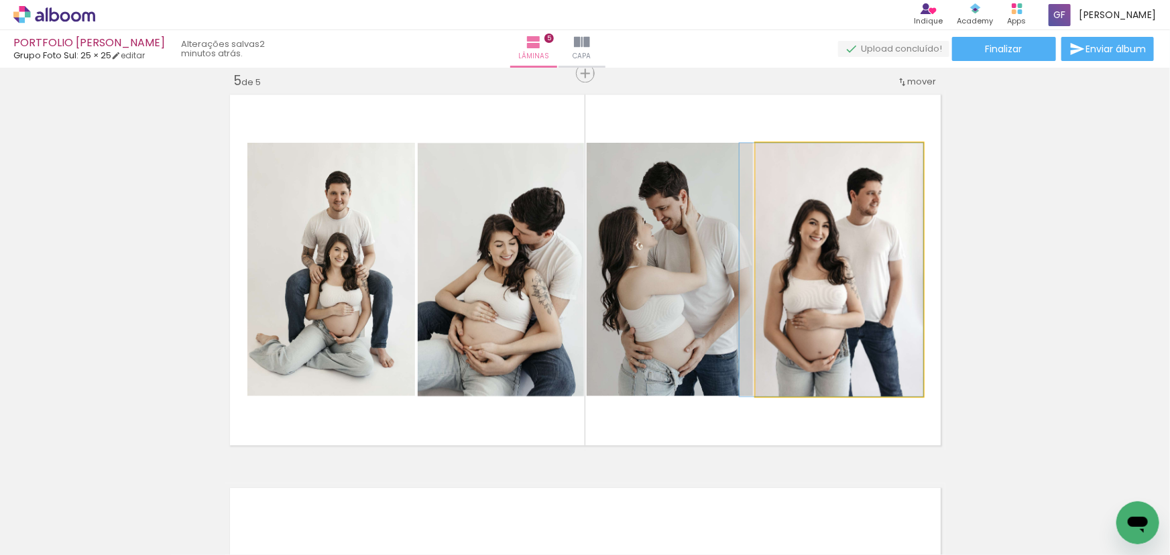
drag, startPoint x: 821, startPoint y: 285, endPoint x: 680, endPoint y: 271, distance: 142.1
click at [0, 0] on slot at bounding box center [0, 0] width 0 height 0
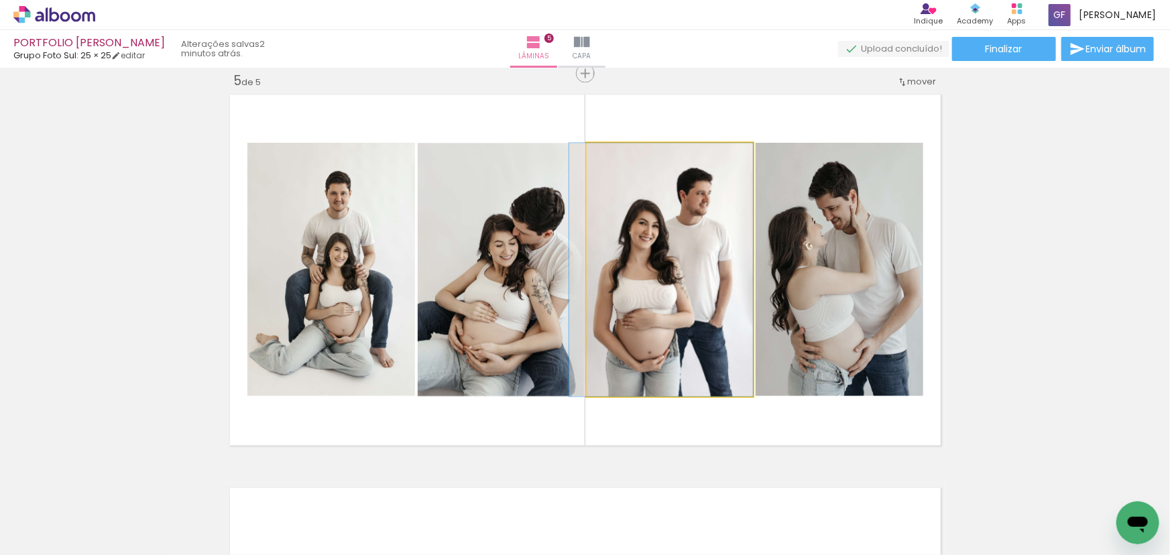
drag, startPoint x: 680, startPoint y: 253, endPoint x: 672, endPoint y: 253, distance: 7.4
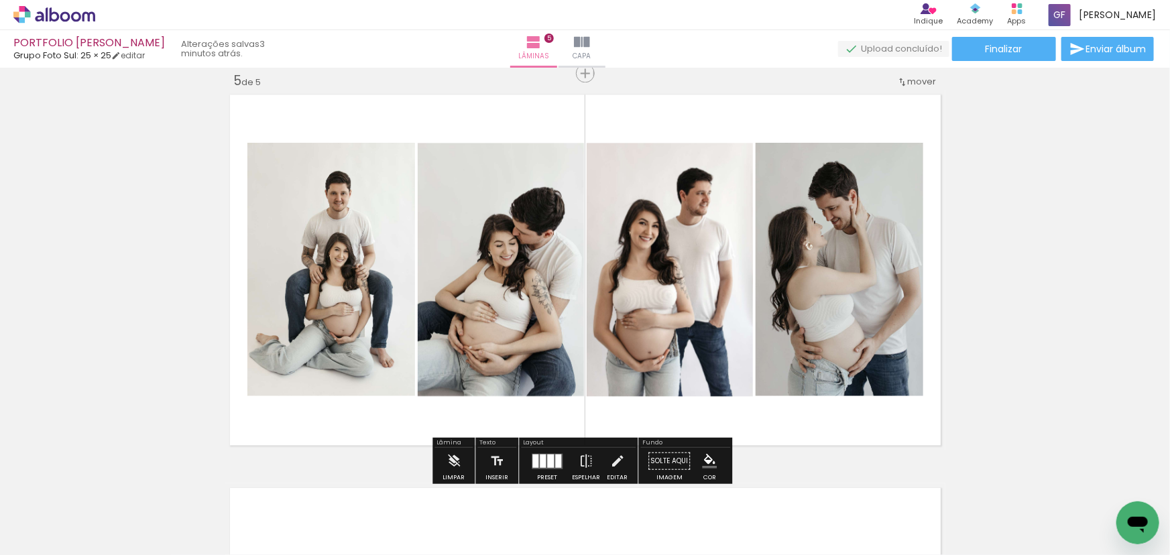
click at [0, 0] on slot "P&B" at bounding box center [0, 0] width 0 height 0
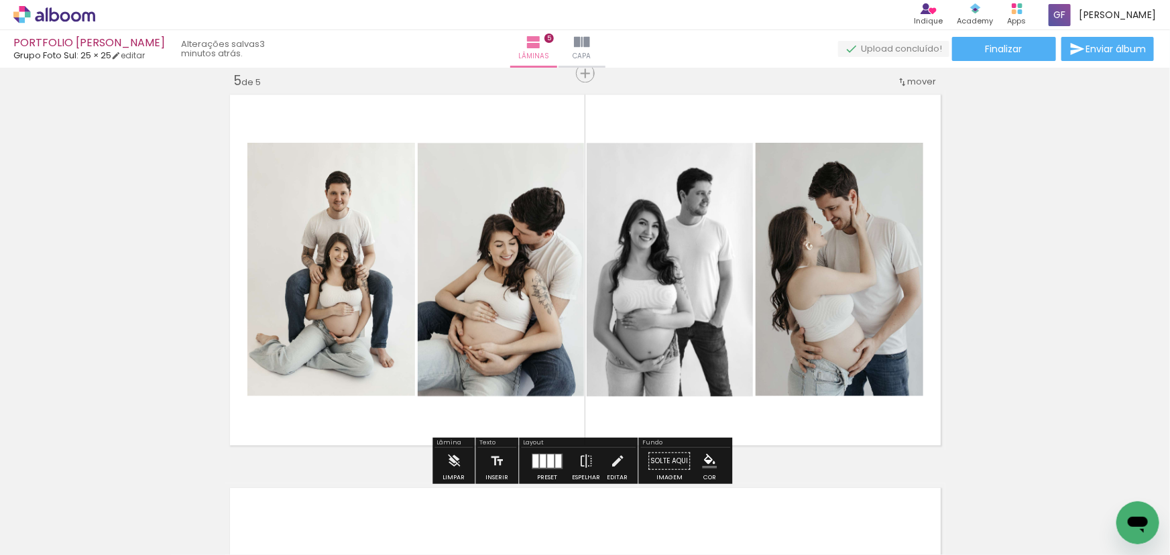
click at [0, 0] on slot "P&B" at bounding box center [0, 0] width 0 height 0
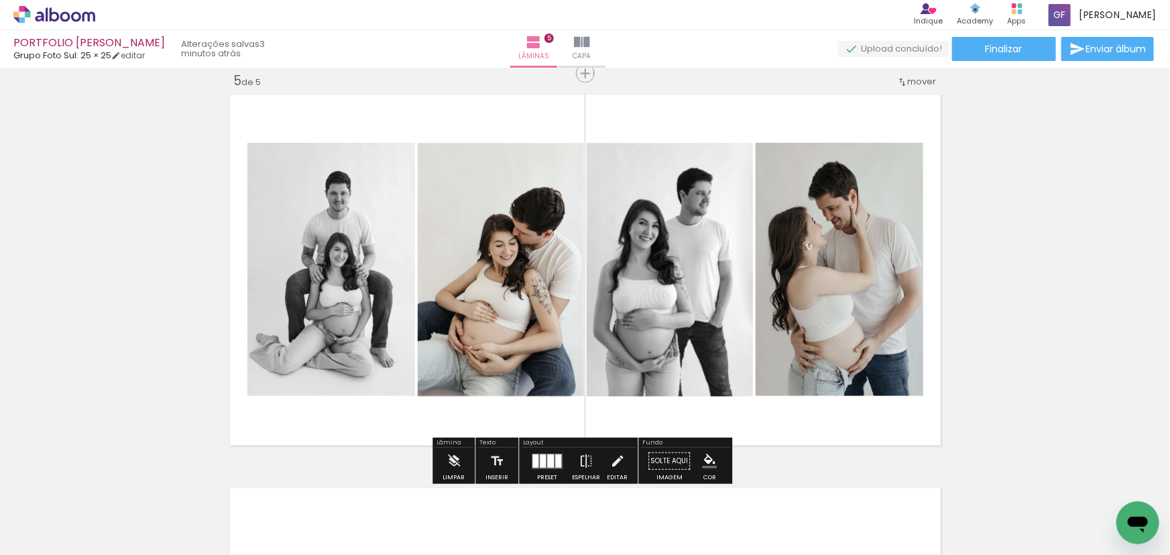
click at [0, 0] on slot "P&B" at bounding box center [0, 0] width 0 height 0
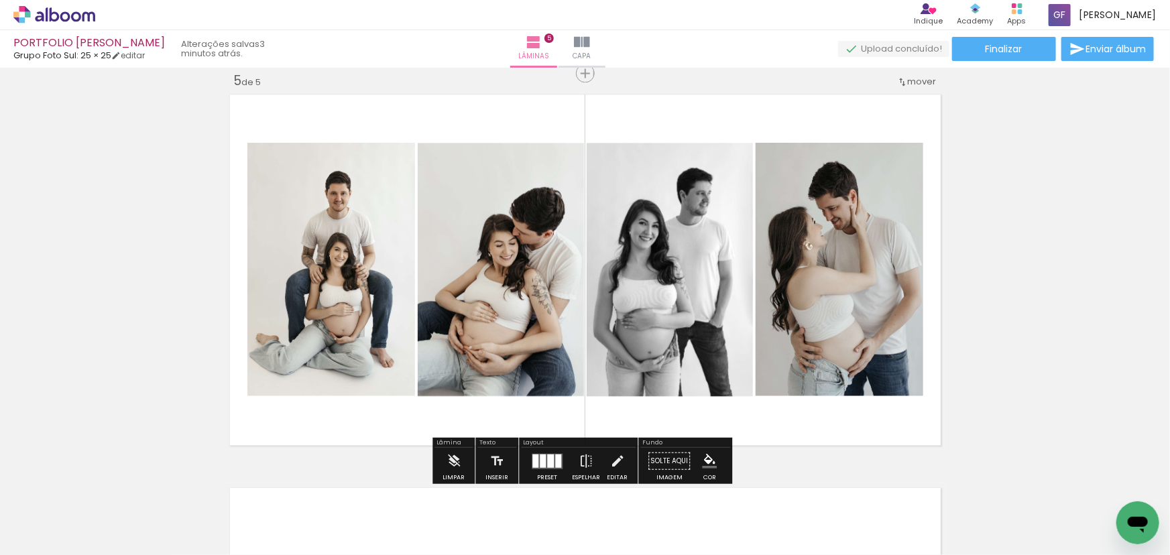
click at [0, 0] on slot "P&B" at bounding box center [0, 0] width 0 height 0
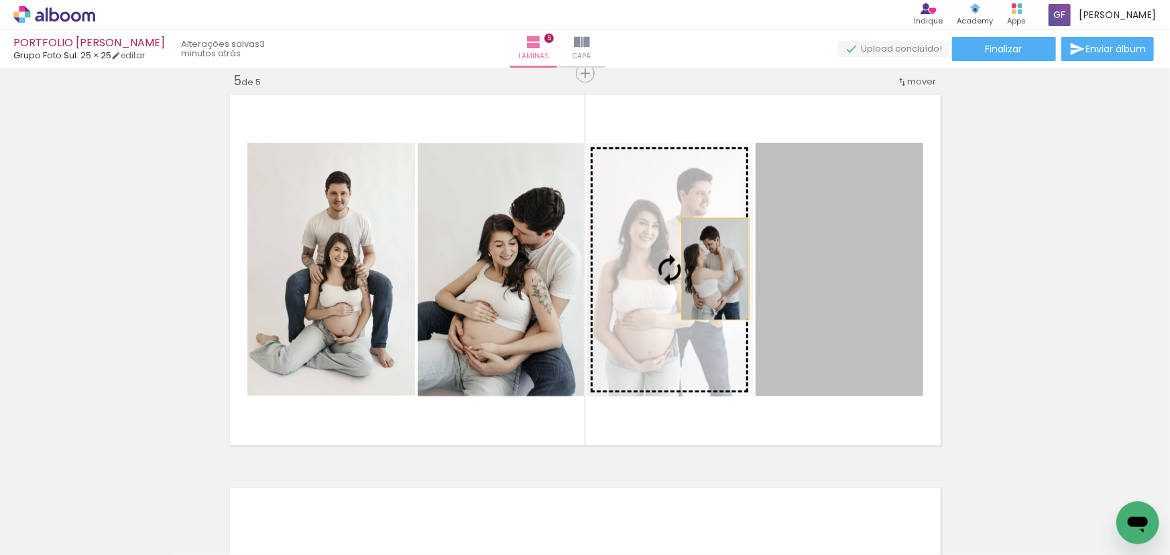
drag, startPoint x: 802, startPoint y: 280, endPoint x: 697, endPoint y: 263, distance: 105.9
click at [0, 0] on slot at bounding box center [0, 0] width 0 height 0
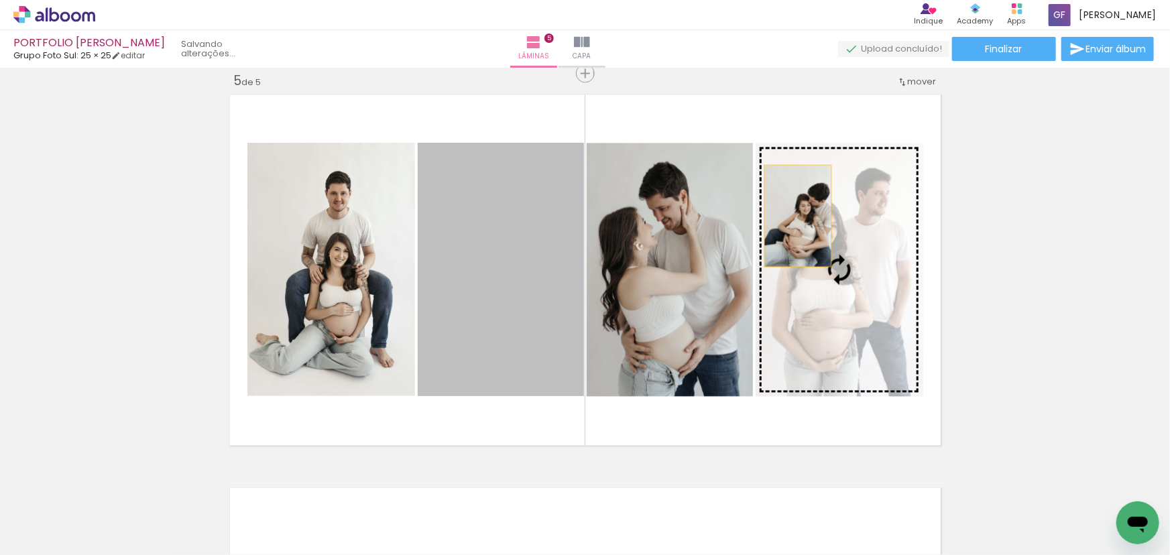
drag, startPoint x: 522, startPoint y: 256, endPoint x: 798, endPoint y: 215, distance: 278.6
click at [0, 0] on slot at bounding box center [0, 0] width 0 height 0
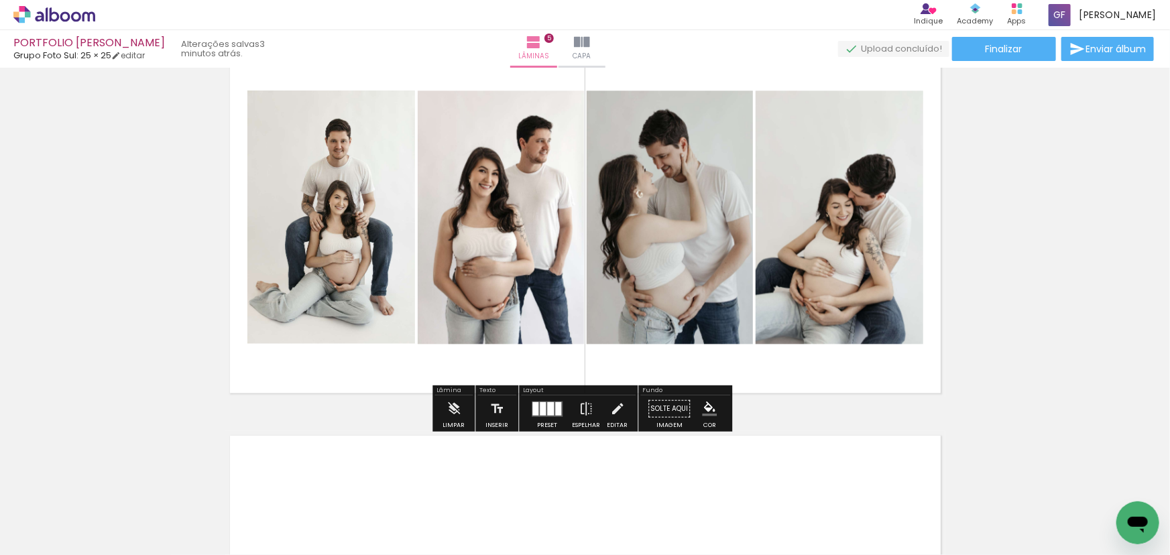
scroll to position [1774, 0]
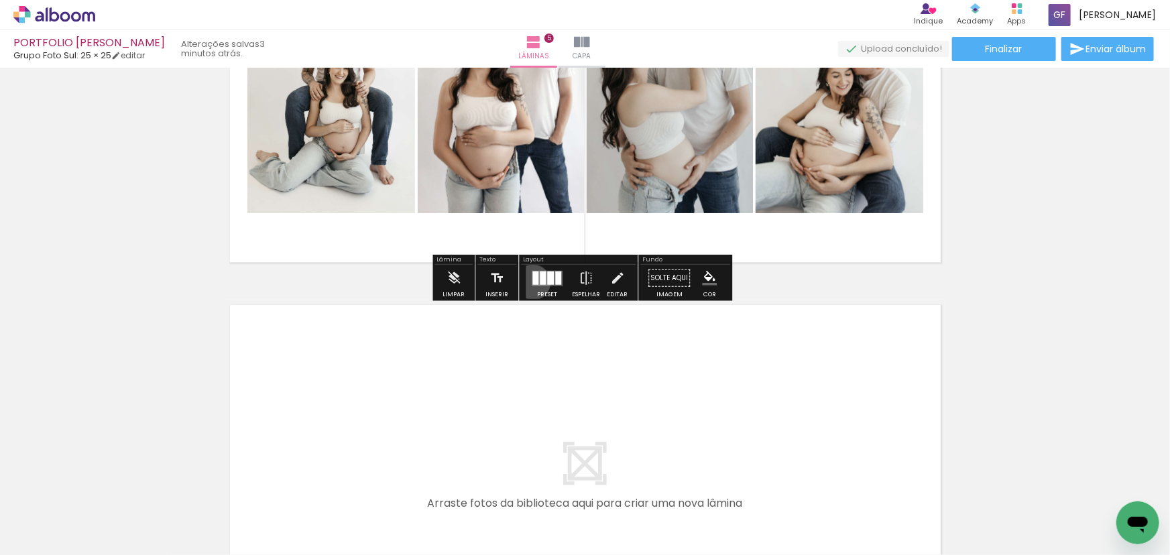
click at [532, 281] on div at bounding box center [535, 277] width 6 height 13
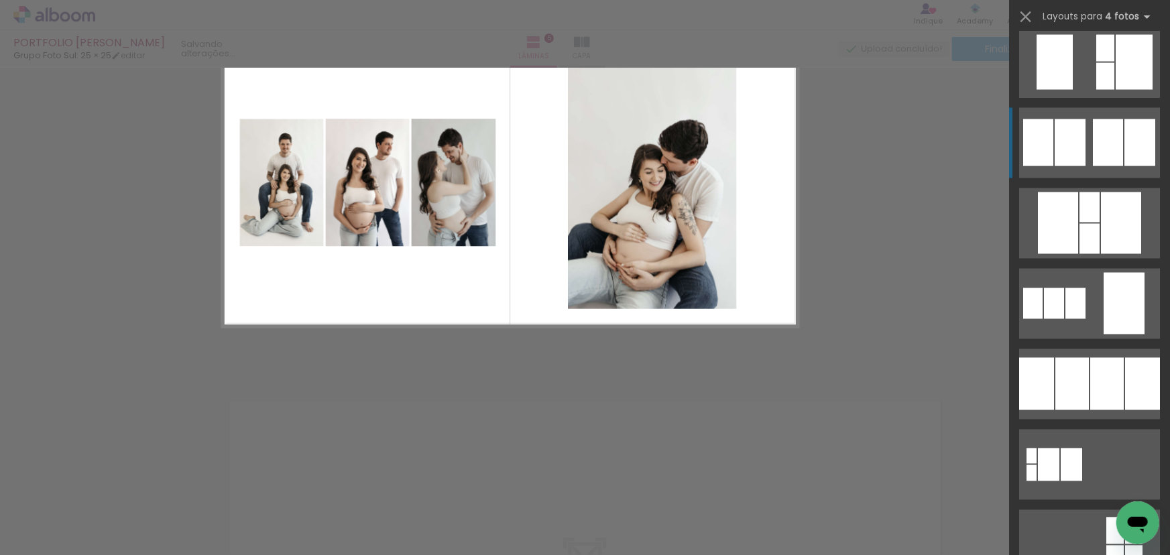
scroll to position [1209, 0]
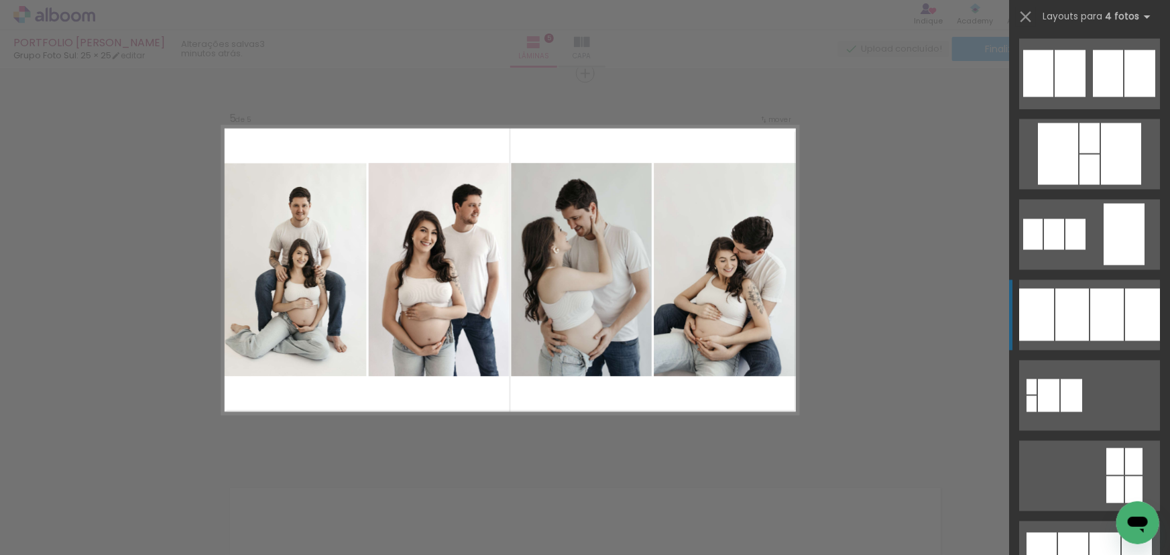
click at [1095, 309] on div at bounding box center [1107, 315] width 34 height 52
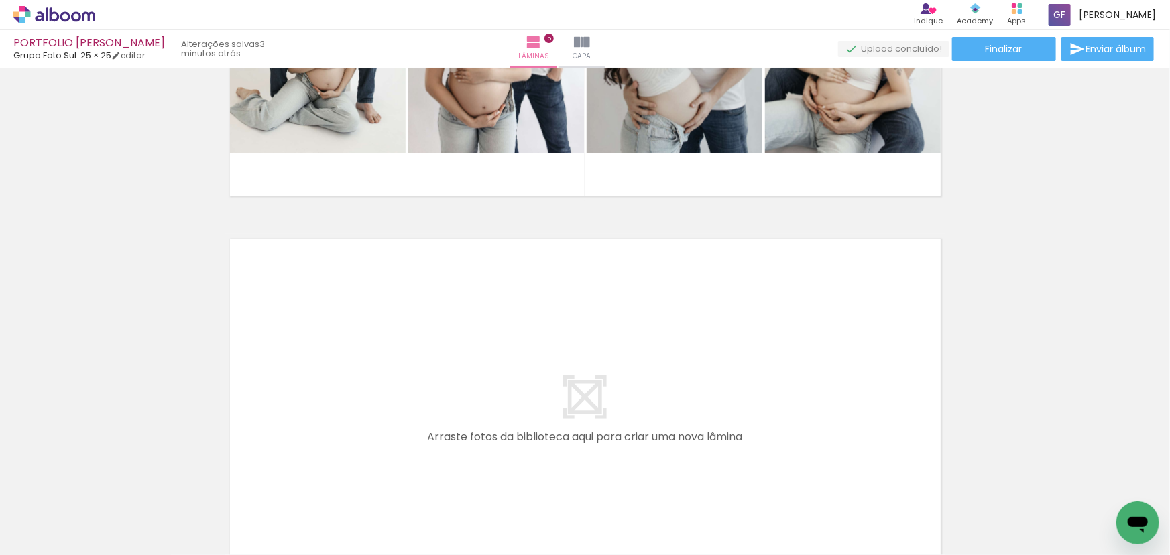
scroll to position [1957, 0]
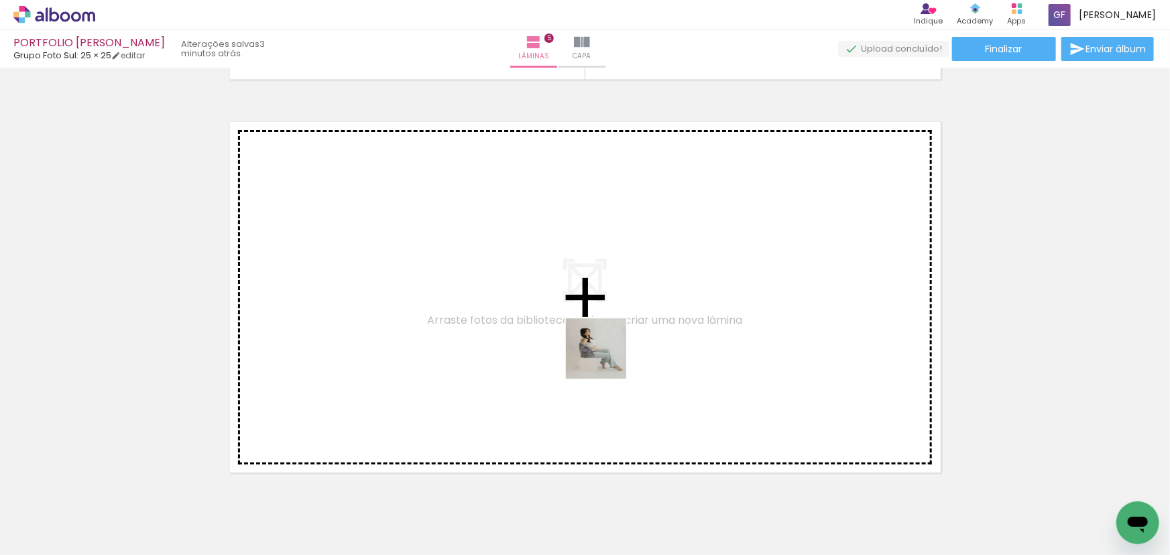
drag, startPoint x: 697, startPoint y: 528, endPoint x: 601, endPoint y: 354, distance: 198.9
click at [601, 354] on quentale-workspace at bounding box center [585, 277] width 1170 height 555
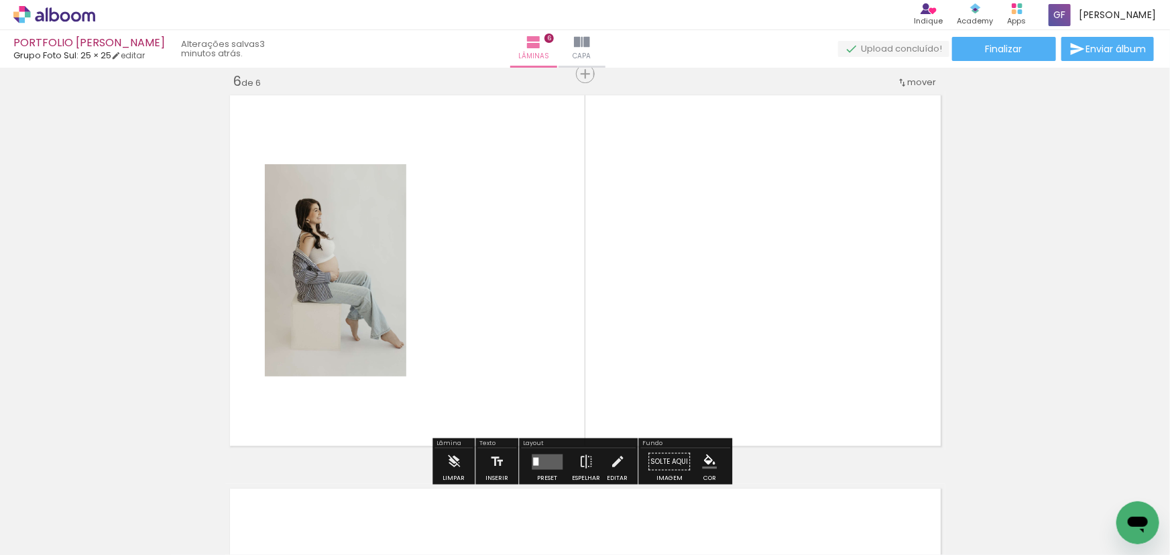
scroll to position [1984, 0]
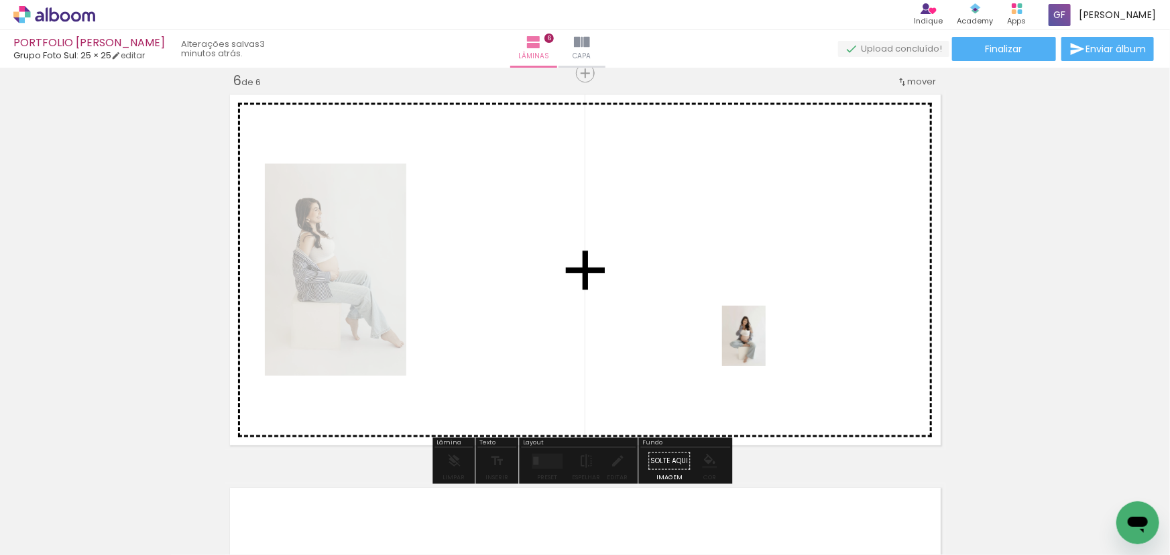
drag, startPoint x: 784, startPoint y: 492, endPoint x: 758, endPoint y: 335, distance: 158.9
click at [758, 335] on quentale-workspace at bounding box center [585, 277] width 1170 height 555
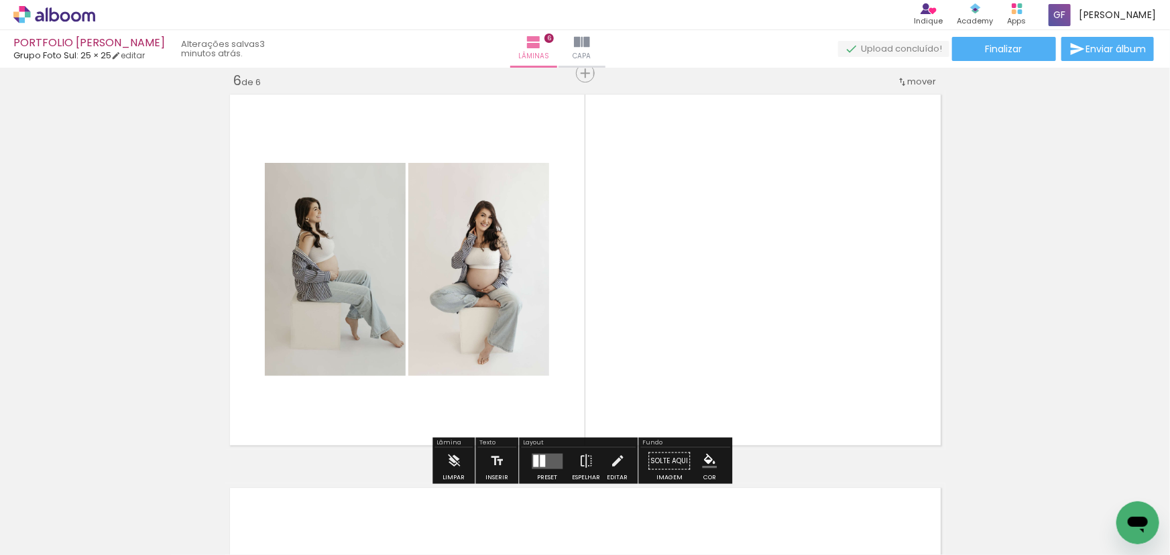
click at [555, 459] on quentale-layouter at bounding box center [547, 460] width 31 height 15
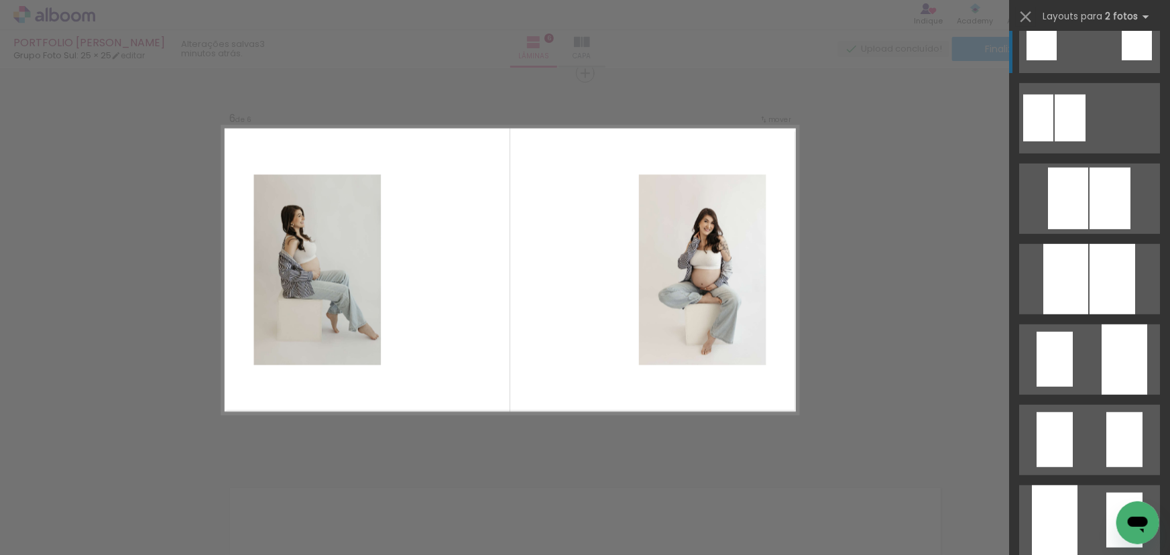
scroll to position [304, 0]
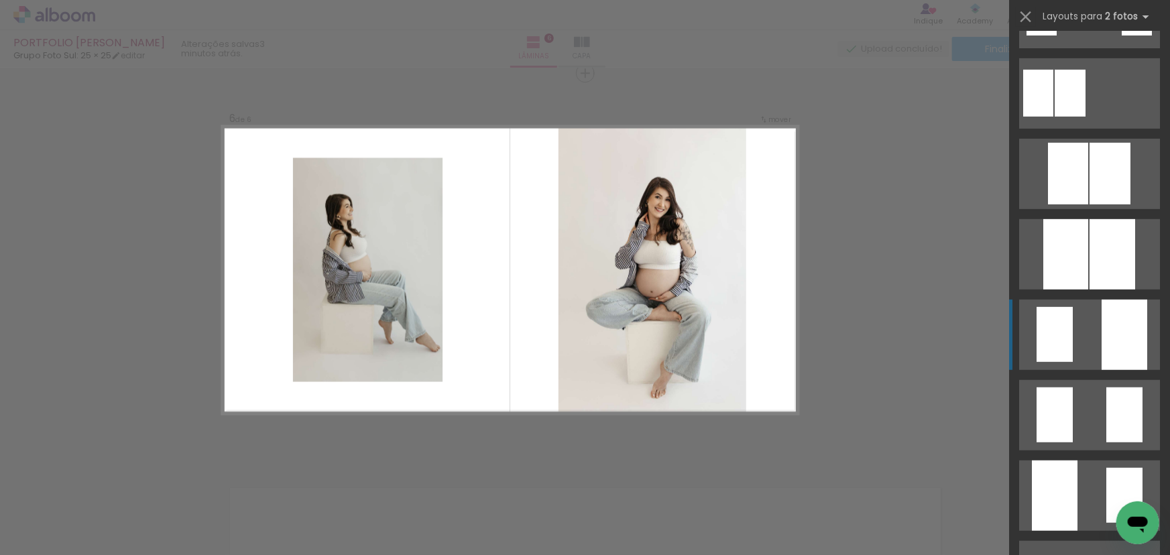
click at [1105, 321] on div at bounding box center [1124, 335] width 46 height 70
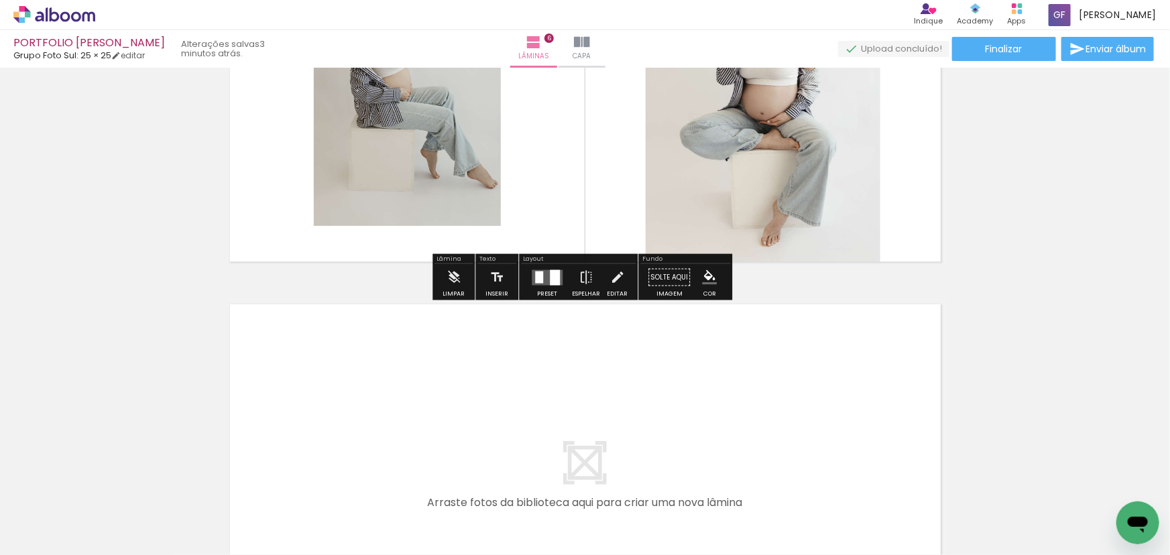
scroll to position [2342, 0]
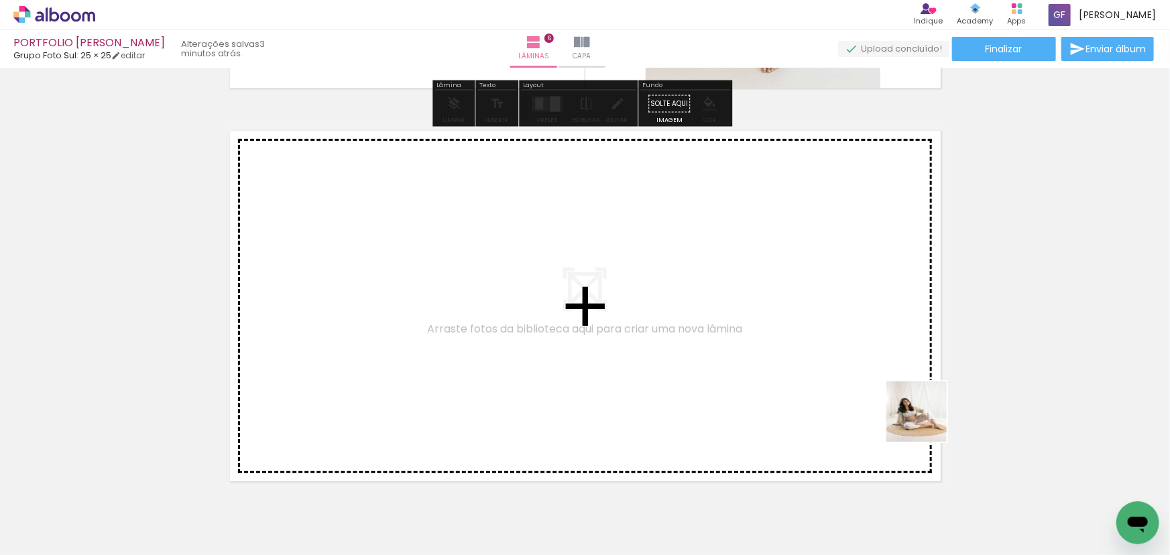
drag, startPoint x: 991, startPoint y: 487, endPoint x: 699, endPoint y: 339, distance: 328.3
click at [699, 339] on quentale-workspace at bounding box center [585, 277] width 1170 height 555
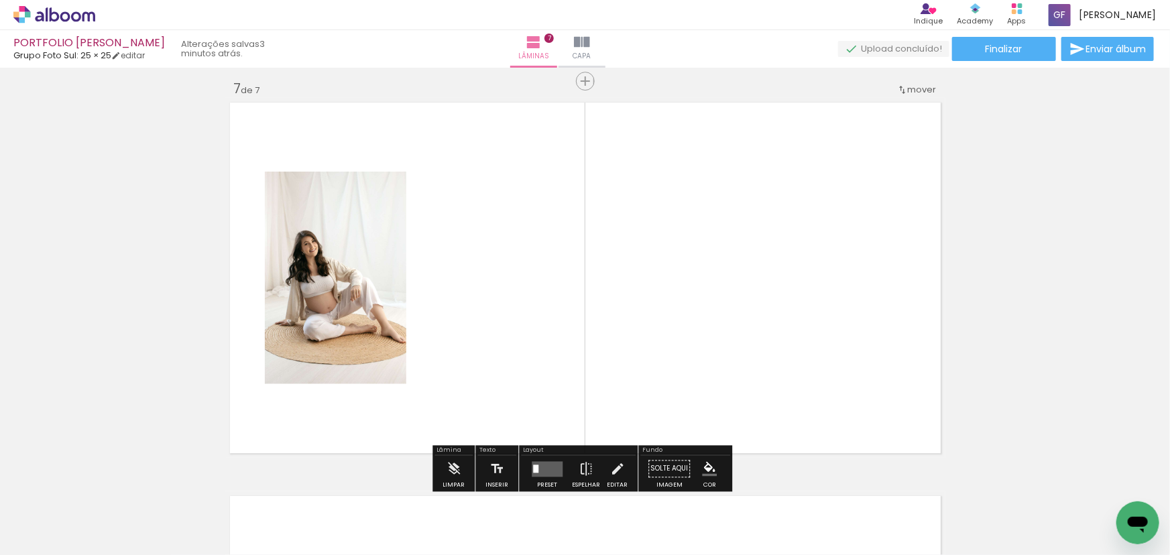
scroll to position [2378, 0]
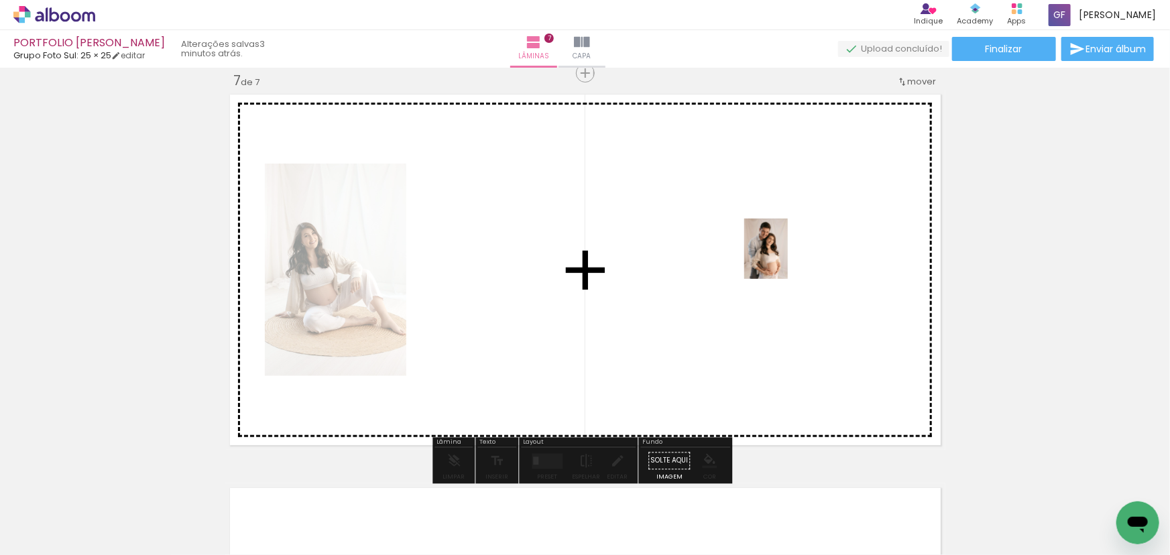
drag, startPoint x: 1083, startPoint y: 485, endPoint x: 779, endPoint y: 257, distance: 380.1
click at [780, 257] on quentale-workspace at bounding box center [585, 277] width 1170 height 555
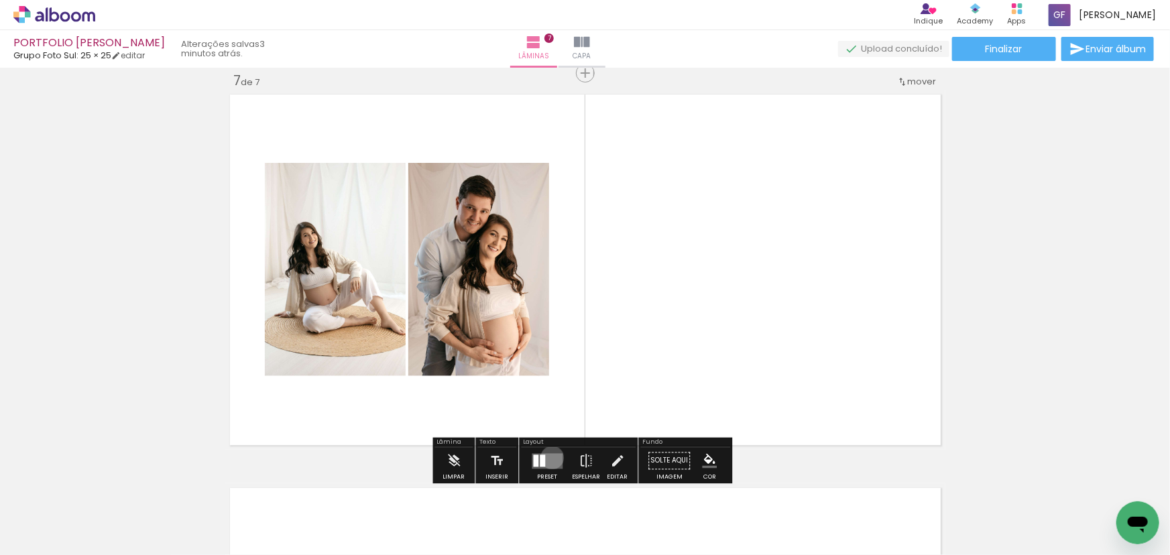
click at [549, 457] on quentale-layouter at bounding box center [547, 460] width 31 height 15
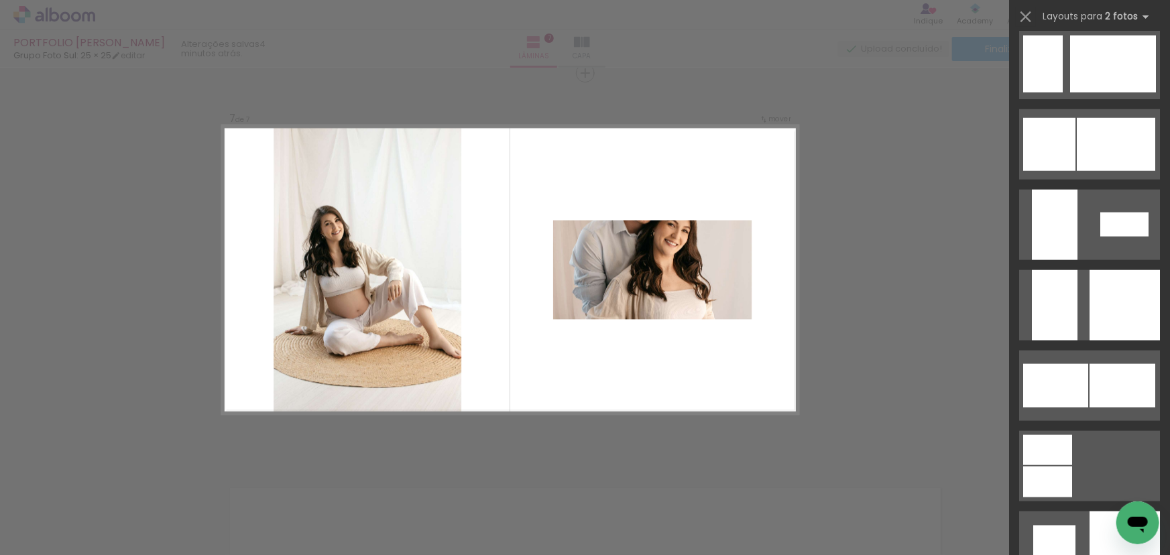
scroll to position [3352, 0]
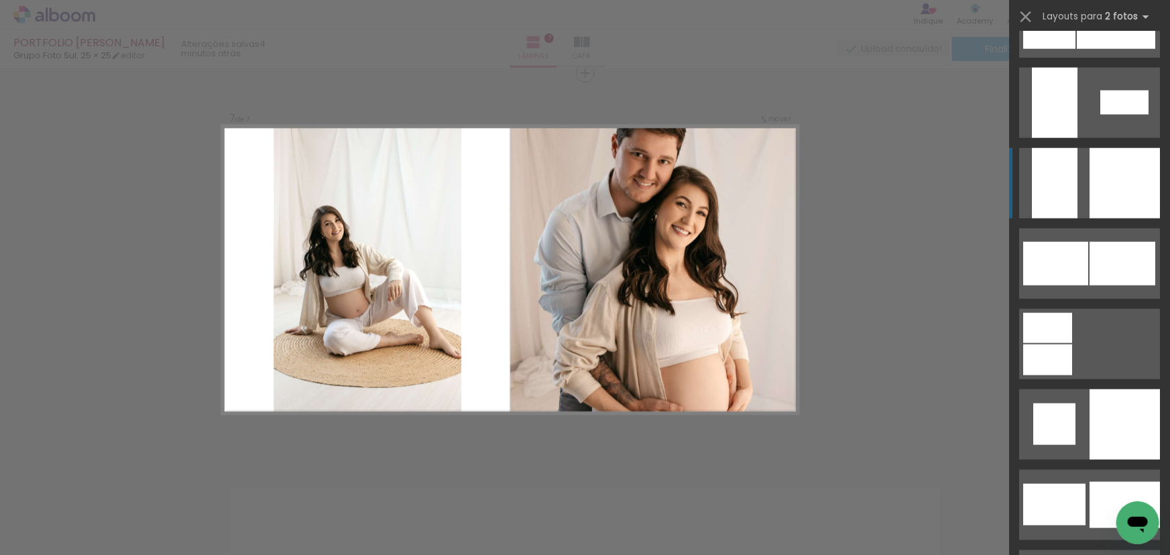
click at [1097, 207] on div at bounding box center [1124, 183] width 70 height 70
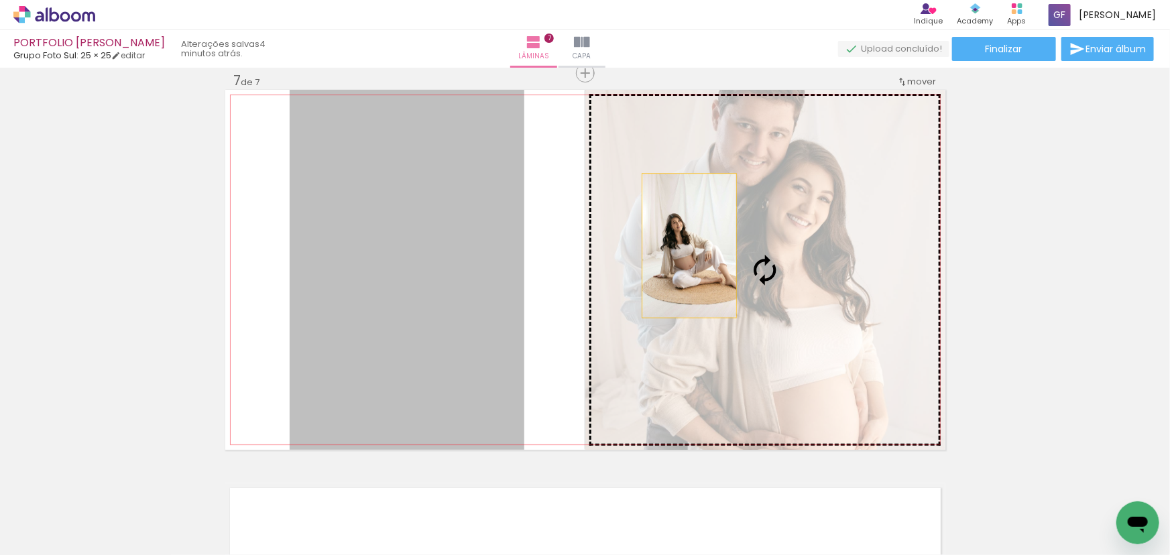
drag, startPoint x: 436, startPoint y: 284, endPoint x: 697, endPoint y: 242, distance: 264.1
click at [0, 0] on slot at bounding box center [0, 0] width 0 height 0
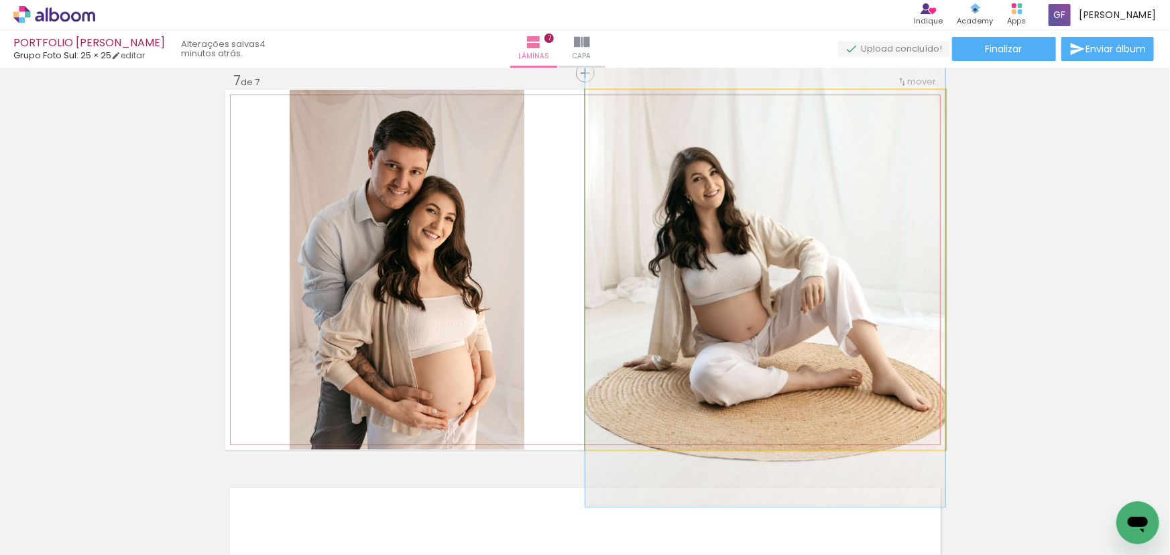
drag, startPoint x: 820, startPoint y: 269, endPoint x: 818, endPoint y: 261, distance: 8.3
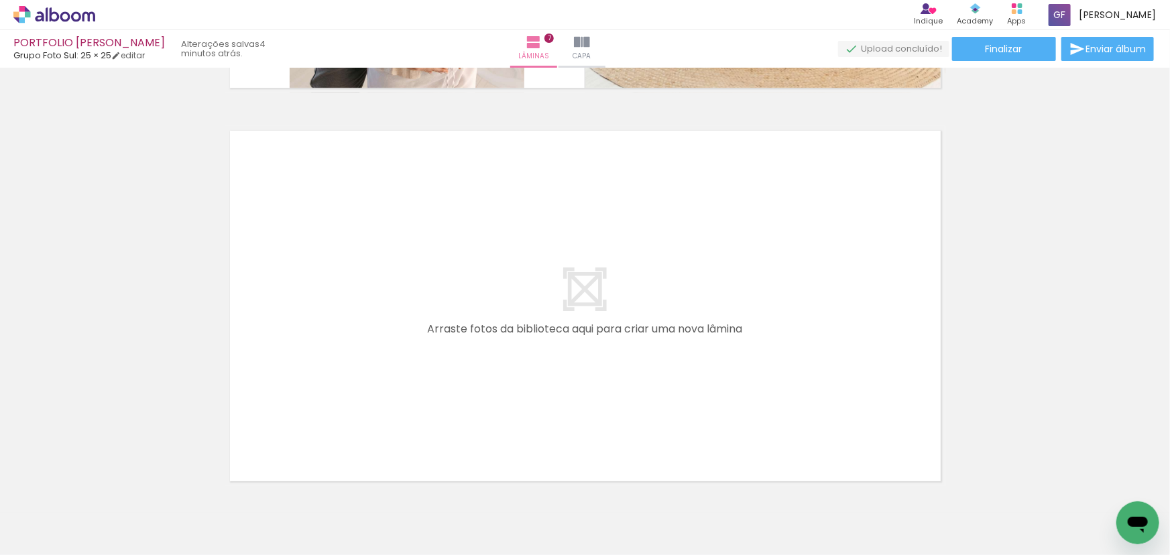
scroll to position [0, 0]
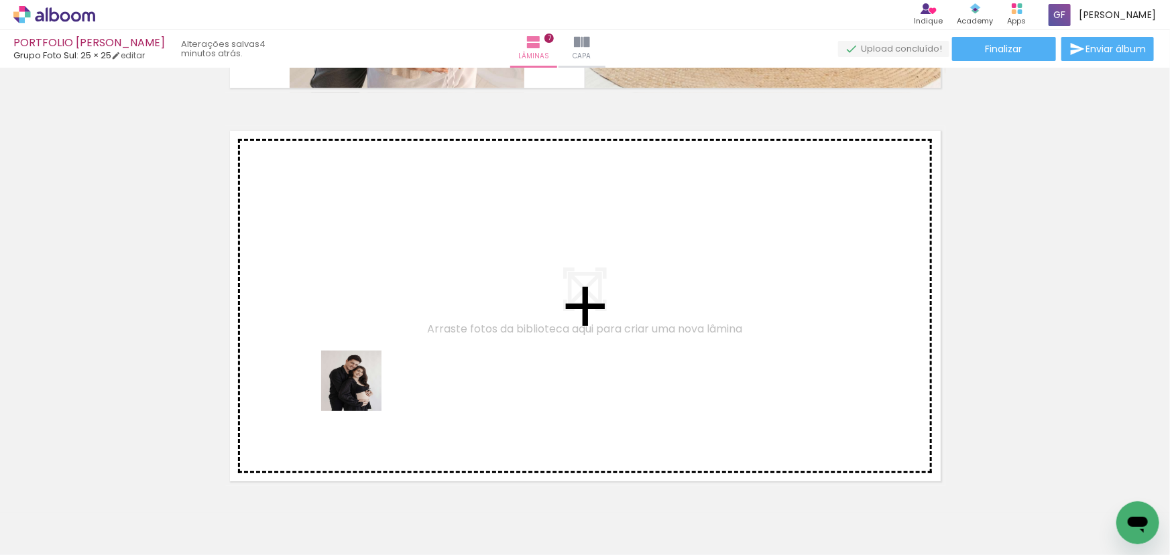
drag, startPoint x: 358, startPoint y: 520, endPoint x: 361, endPoint y: 349, distance: 171.0
click at [361, 349] on quentale-workspace at bounding box center [585, 277] width 1170 height 555
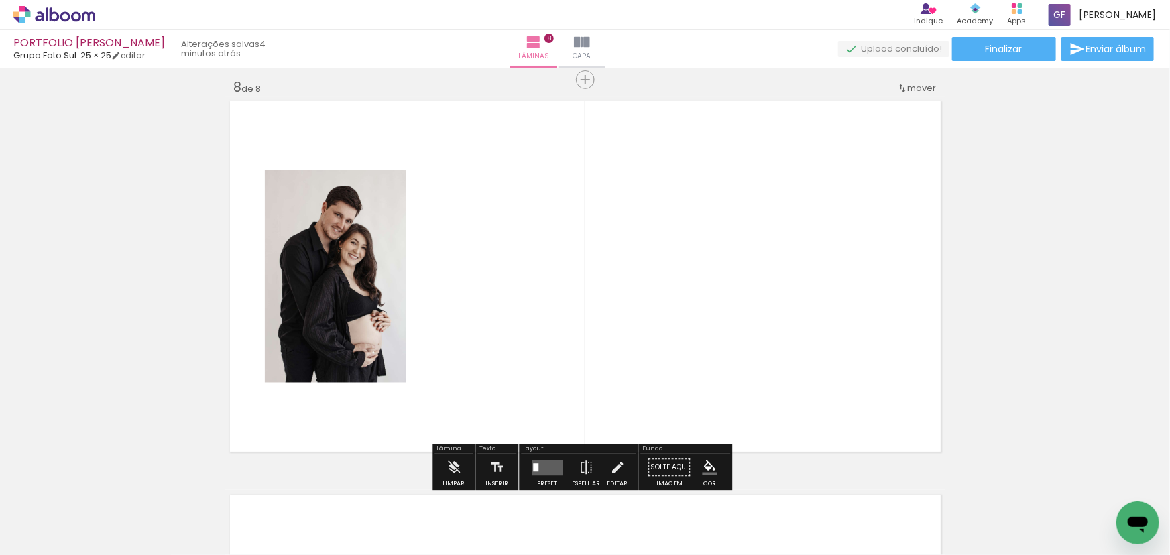
scroll to position [2771, 0]
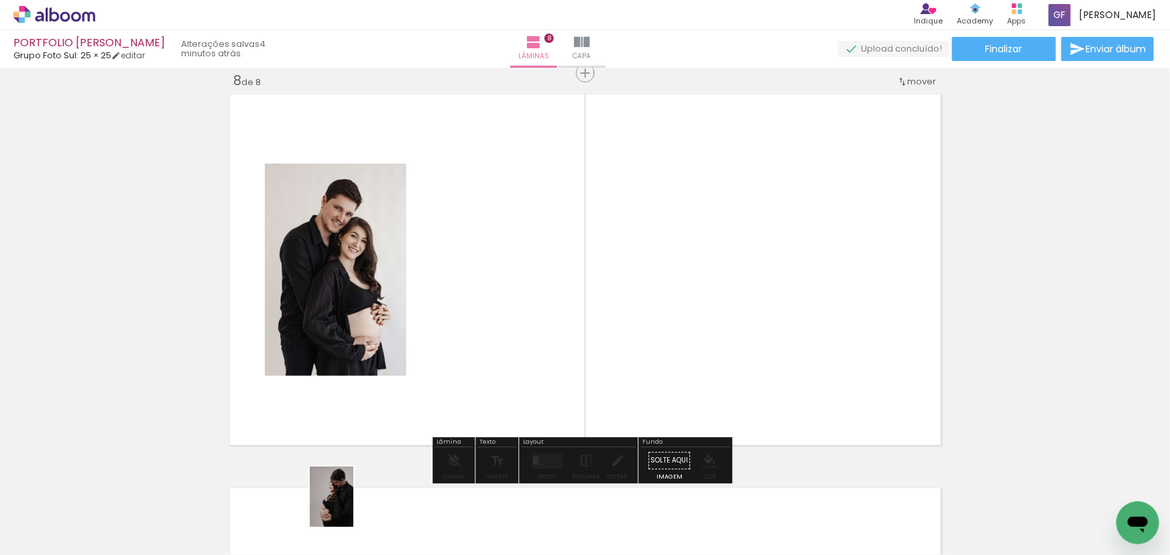
drag, startPoint x: 301, startPoint y: 520, endPoint x: 326, endPoint y: 518, distance: 25.5
click at [0, 0] on slot at bounding box center [0, 0] width 0 height 0
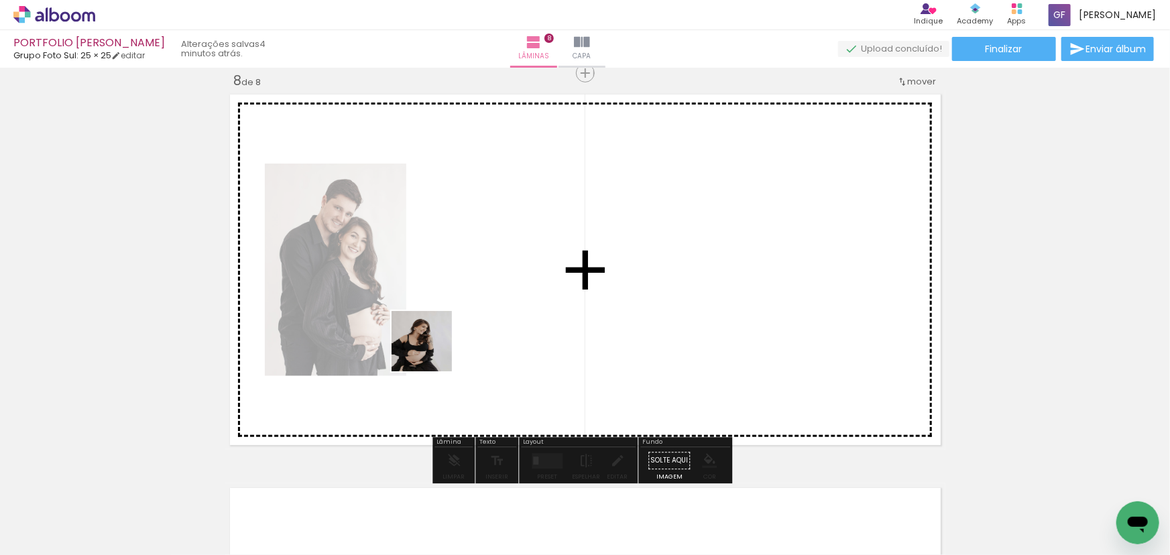
drag, startPoint x: 215, startPoint y: 513, endPoint x: 516, endPoint y: 287, distance: 376.9
click at [516, 287] on quentale-workspace at bounding box center [585, 277] width 1170 height 555
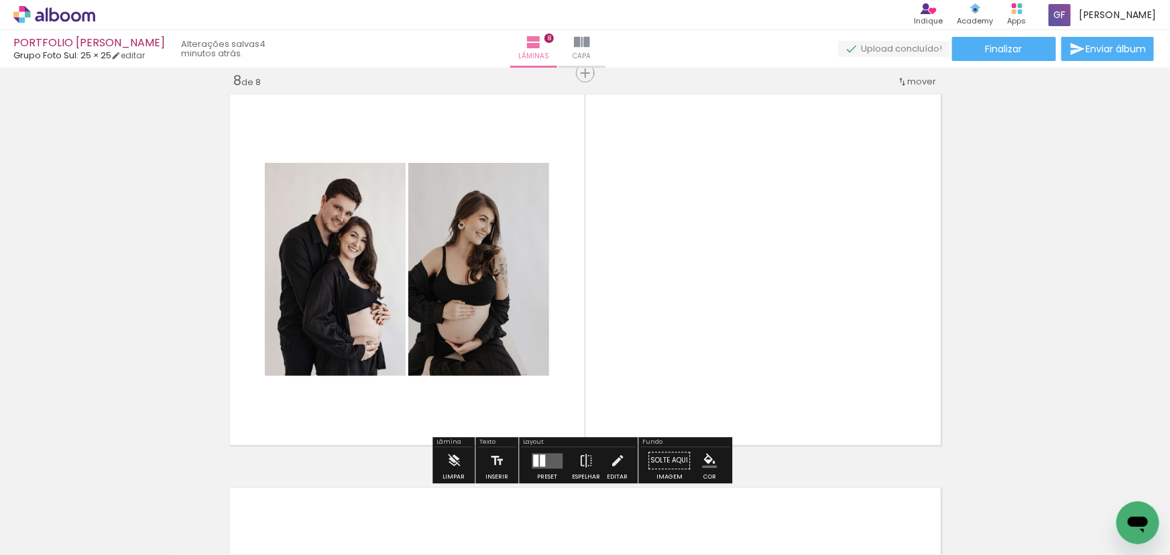
drag, startPoint x: 544, startPoint y: 457, endPoint x: 522, endPoint y: 455, distance: 21.5
click at [544, 457] on quentale-layouter at bounding box center [547, 460] width 31 height 15
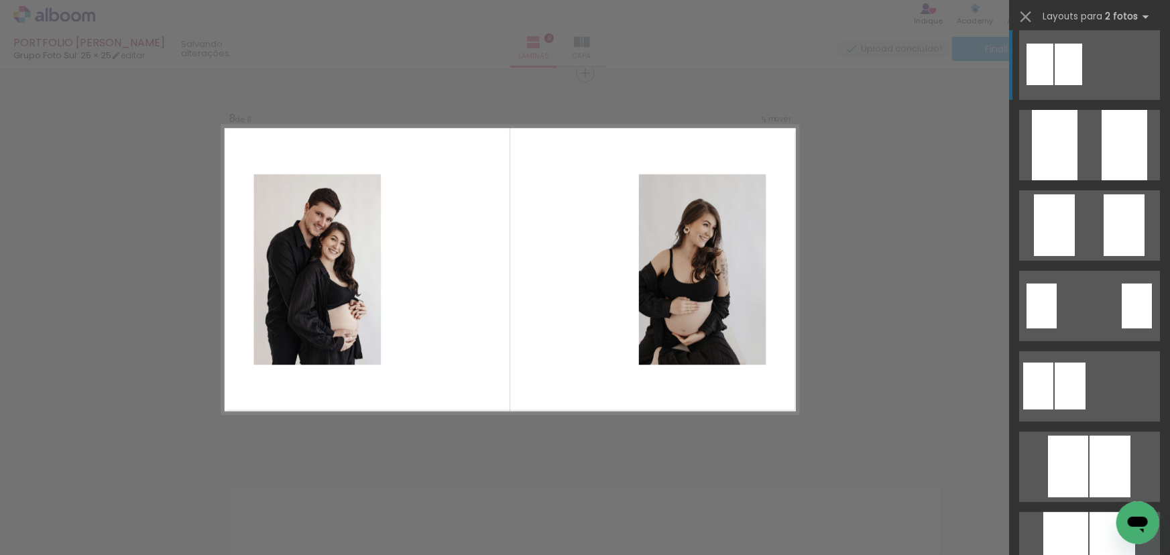
scroll to position [0, 0]
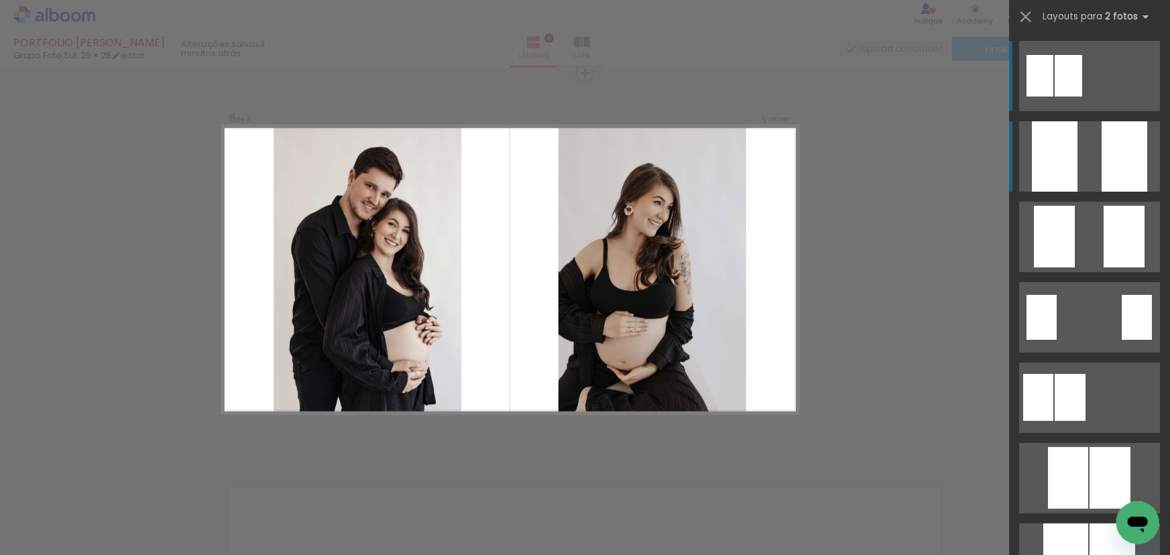
click at [1095, 158] on quentale-layouter at bounding box center [1089, 156] width 141 height 70
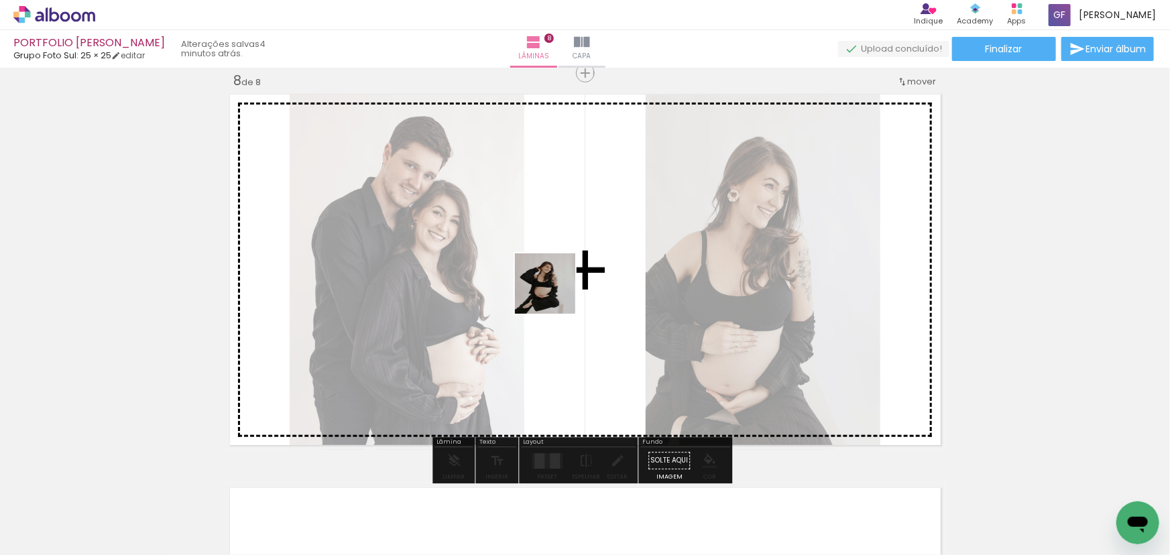
drag, startPoint x: 130, startPoint y: 524, endPoint x: 595, endPoint y: 268, distance: 530.7
click at [595, 268] on quentale-workspace at bounding box center [585, 277] width 1170 height 555
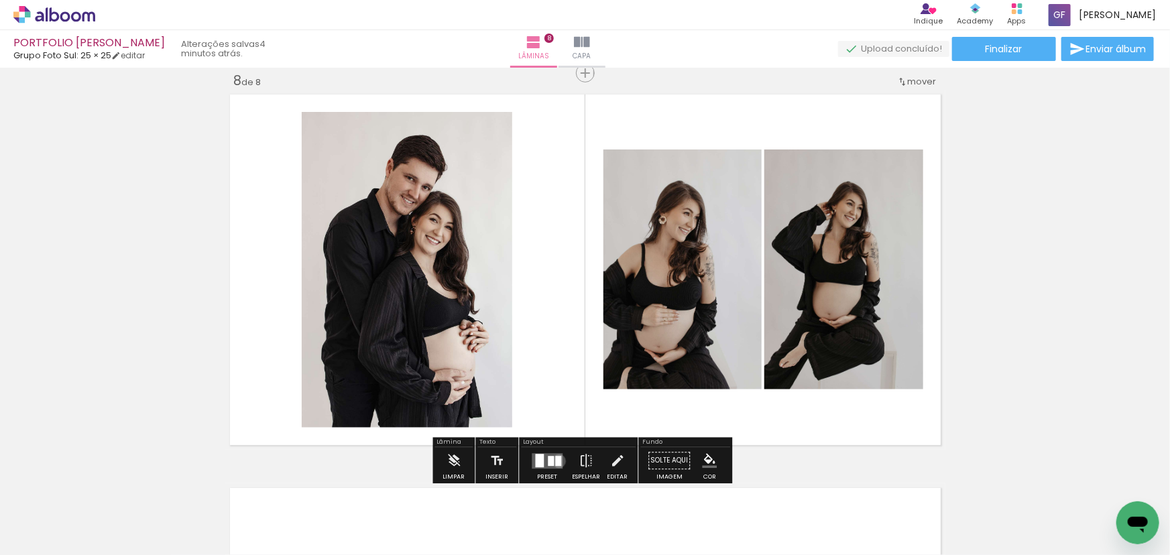
click at [556, 461] on div at bounding box center [558, 461] width 6 height 10
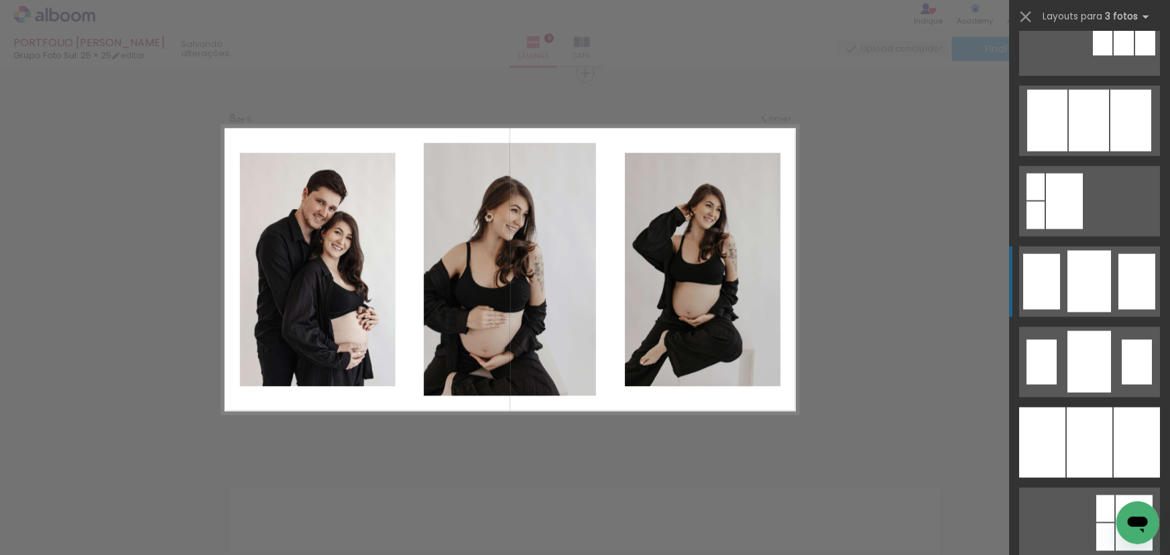
scroll to position [914, 0]
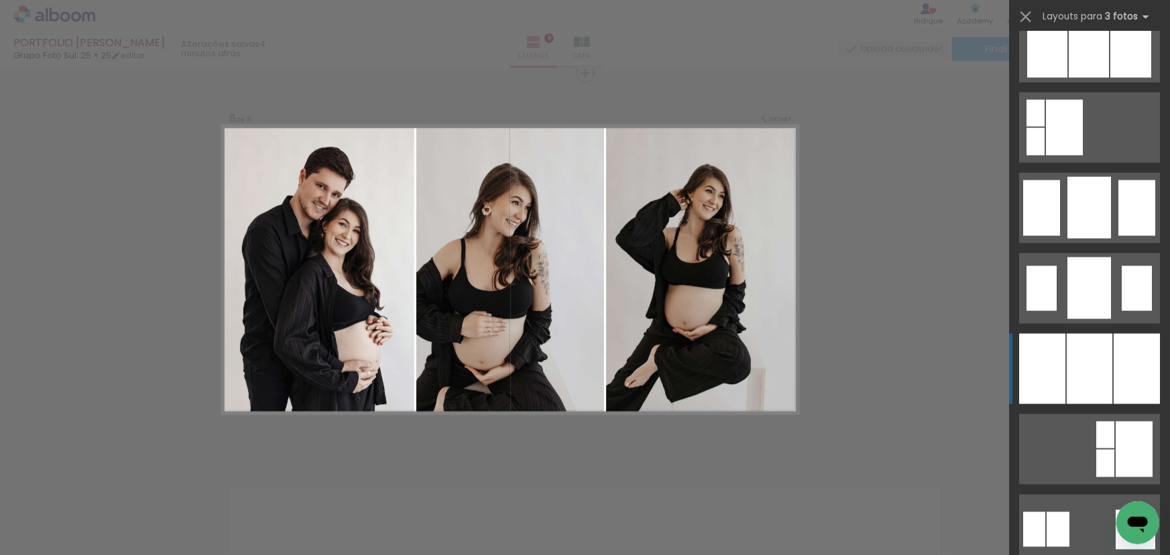
click at [1099, 363] on div at bounding box center [1090, 369] width 46 height 70
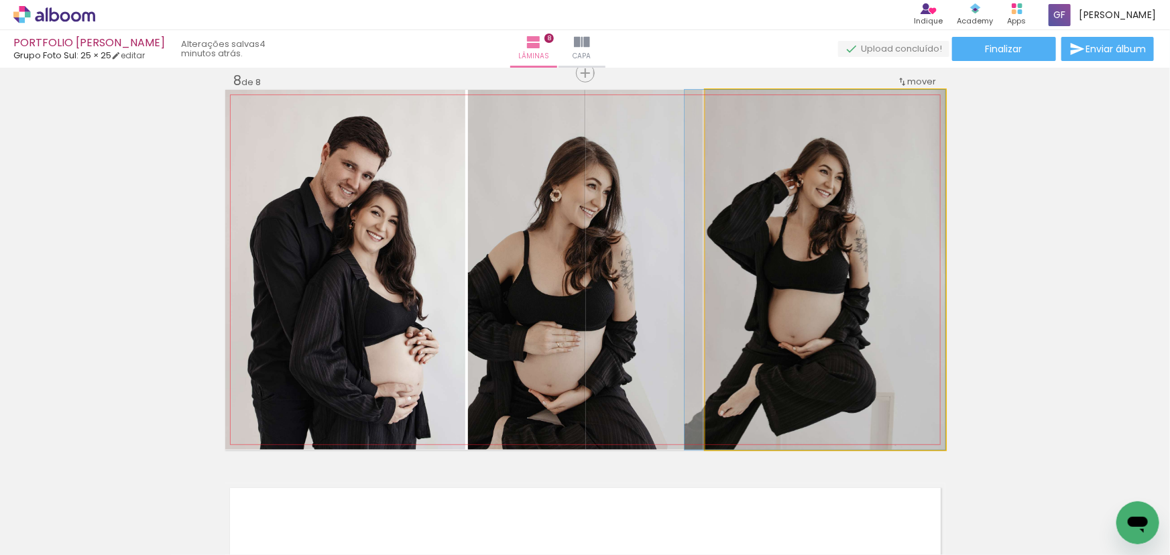
drag, startPoint x: 800, startPoint y: 268, endPoint x: 647, endPoint y: 259, distance: 153.1
click at [0, 0] on slot at bounding box center [0, 0] width 0 height 0
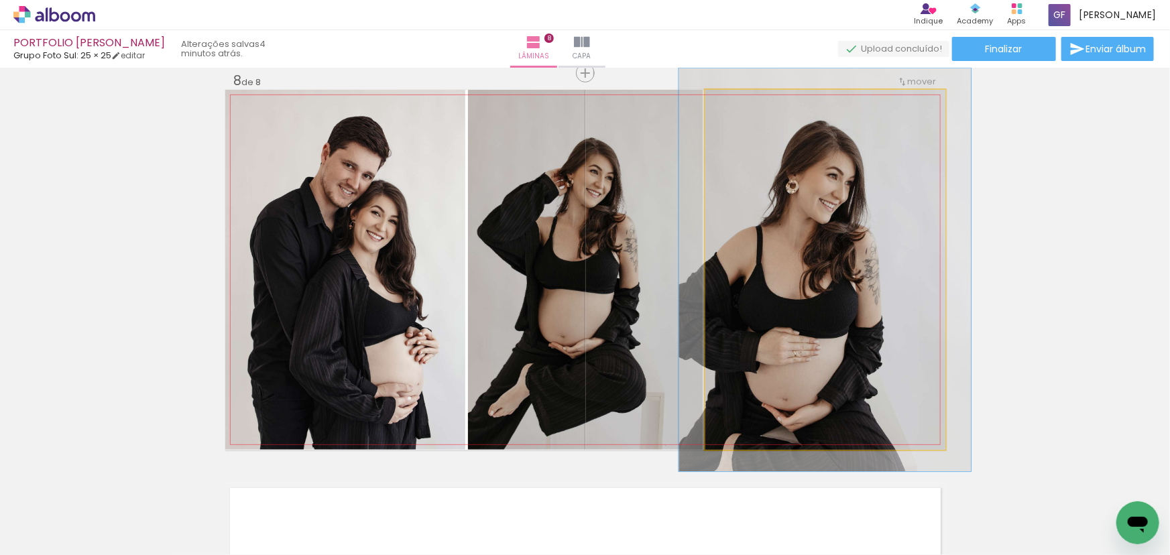
type paper-slider "112"
click at [737, 107] on div at bounding box center [741, 103] width 21 height 21
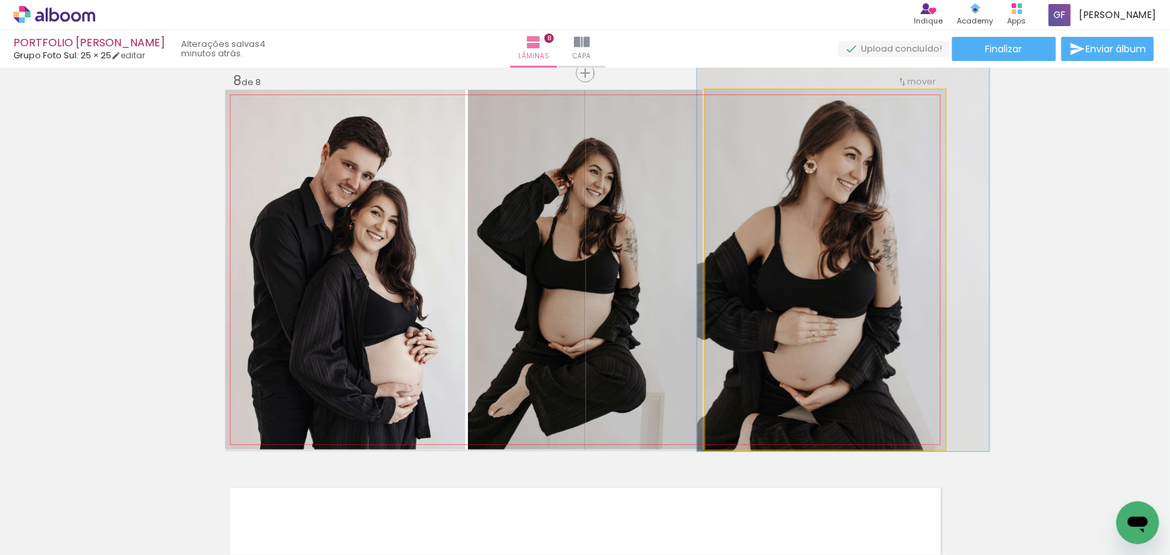
drag, startPoint x: 828, startPoint y: 207, endPoint x: 985, endPoint y: 235, distance: 160.0
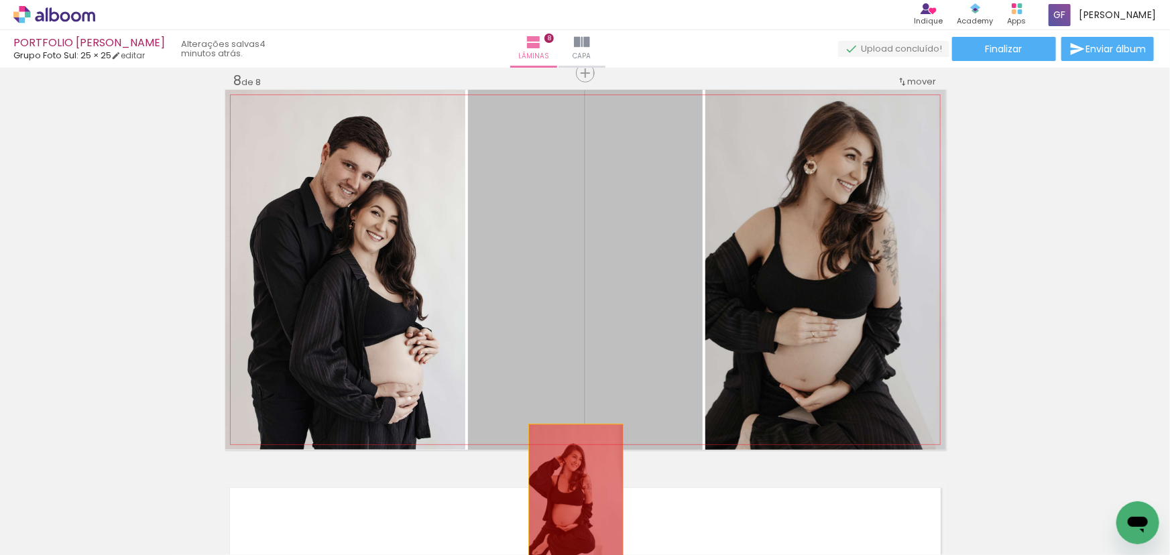
drag, startPoint x: 625, startPoint y: 247, endPoint x: 559, endPoint y: 523, distance: 283.2
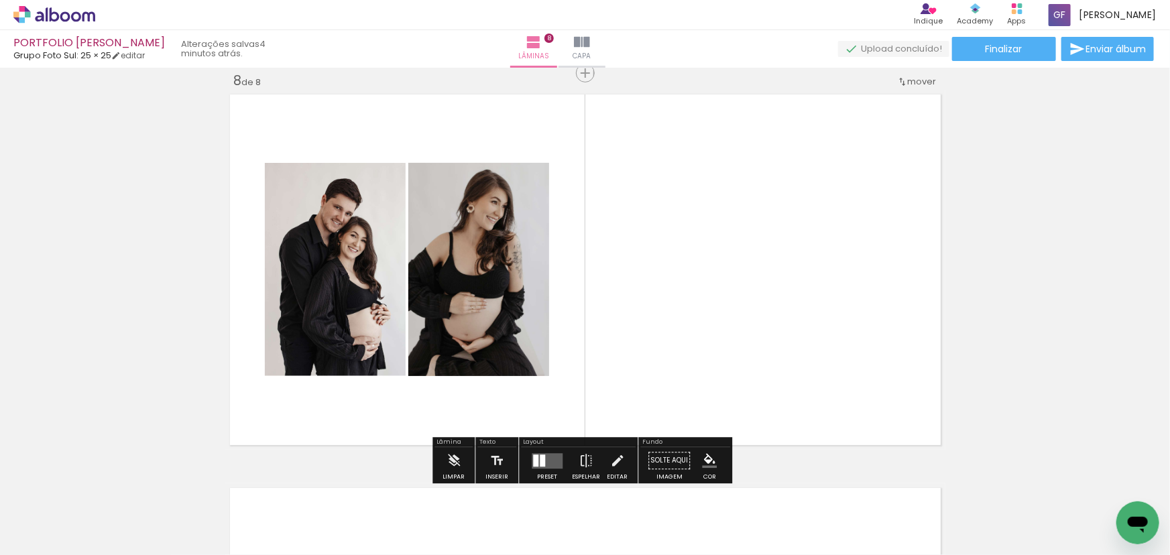
click at [552, 456] on quentale-layouter at bounding box center [547, 460] width 31 height 15
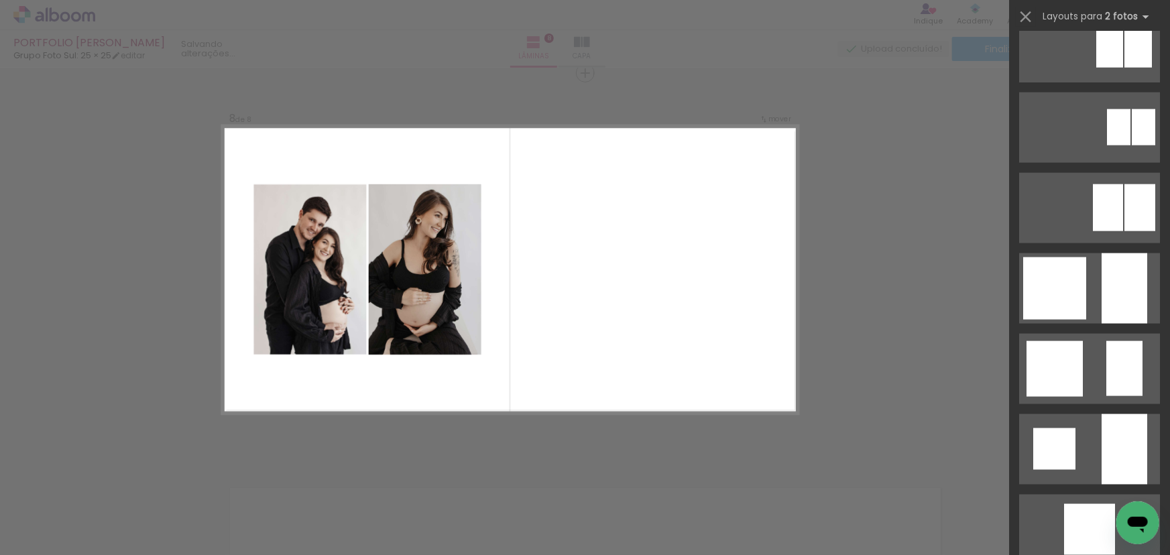
scroll to position [0, 0]
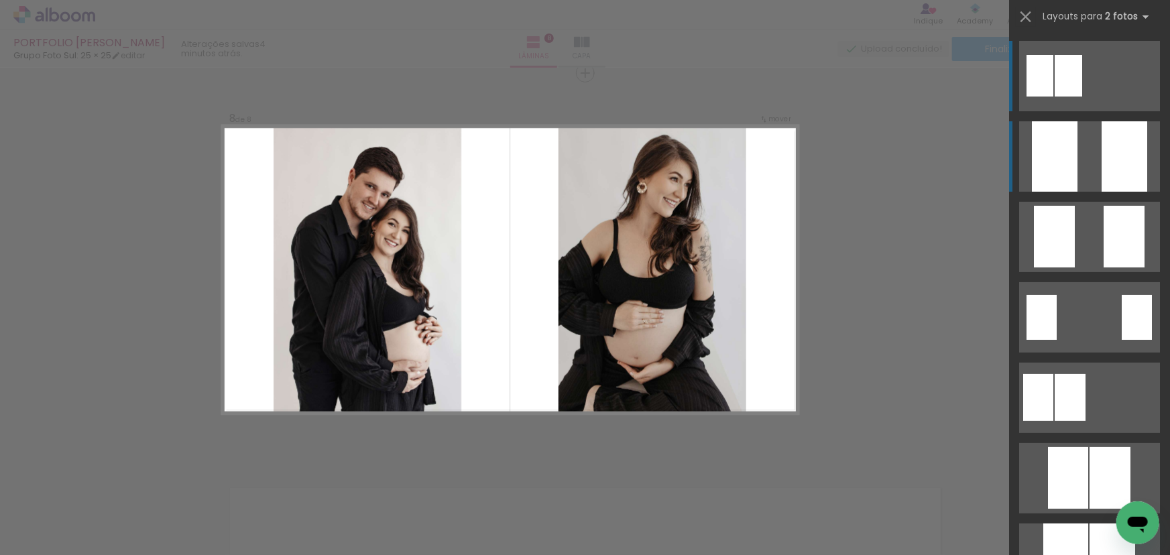
click at [1103, 154] on div at bounding box center [1124, 156] width 46 height 70
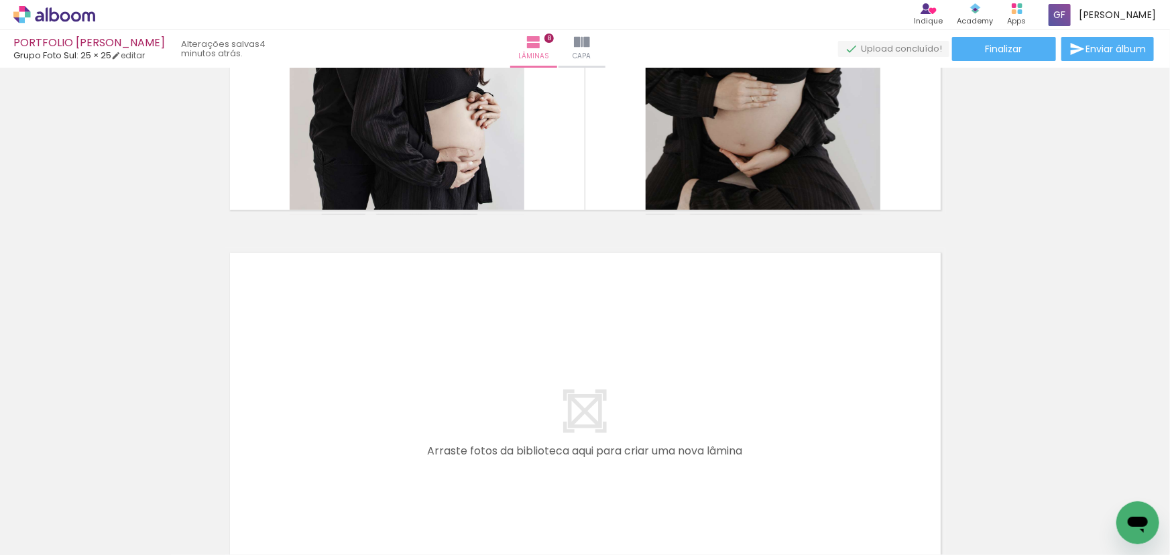
scroll to position [3129, 0]
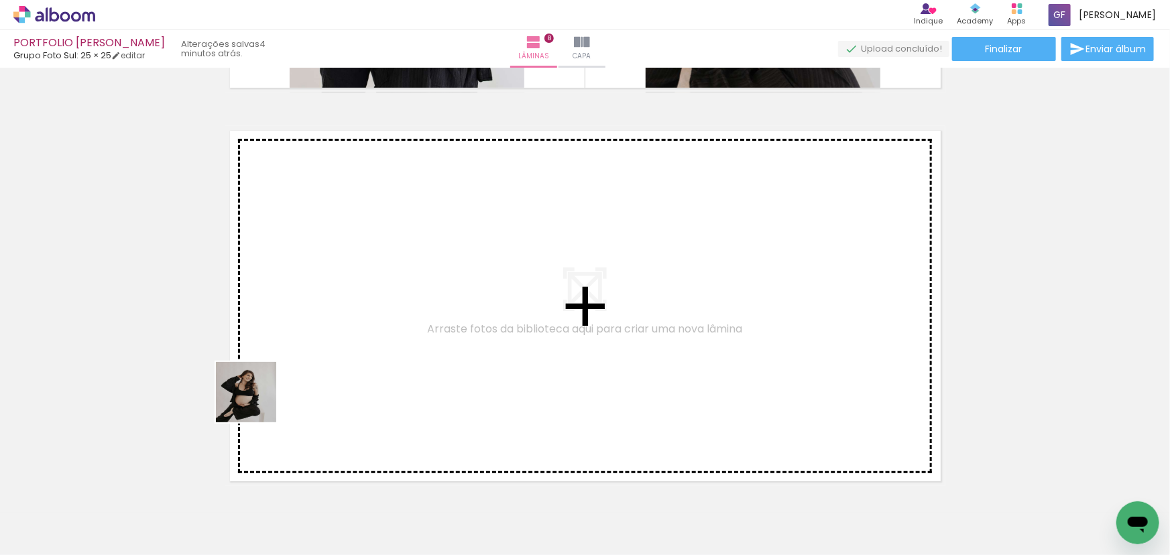
drag, startPoint x: 188, startPoint y: 463, endPoint x: 335, endPoint y: 320, distance: 204.8
click at [335, 320] on quentale-workspace at bounding box center [585, 277] width 1170 height 555
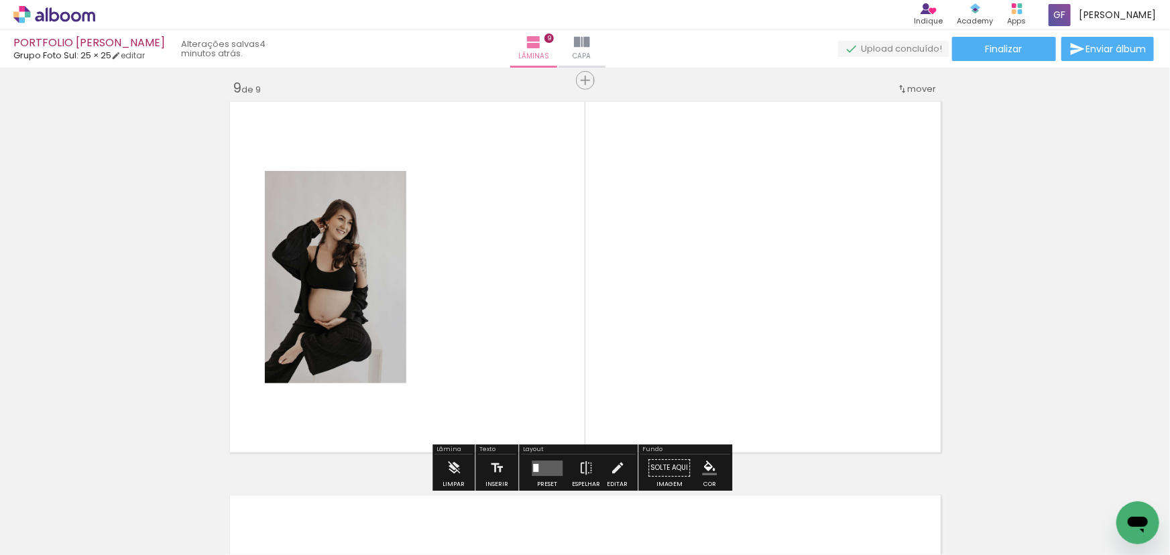
scroll to position [3164, 0]
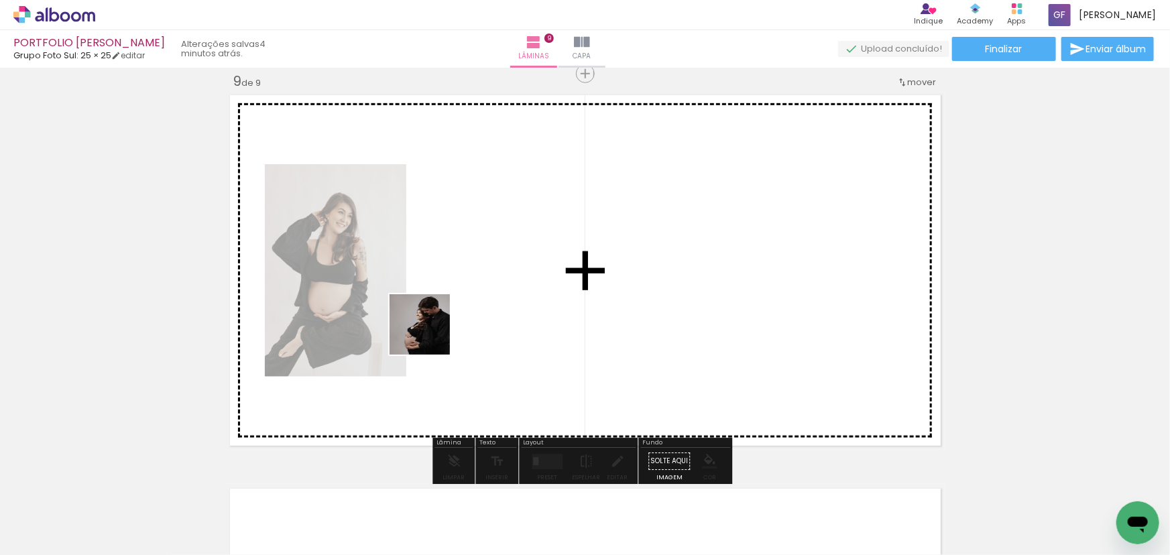
drag, startPoint x: 295, startPoint y: 499, endPoint x: 531, endPoint y: 238, distance: 352.2
click at [531, 238] on quentale-workspace at bounding box center [585, 277] width 1170 height 555
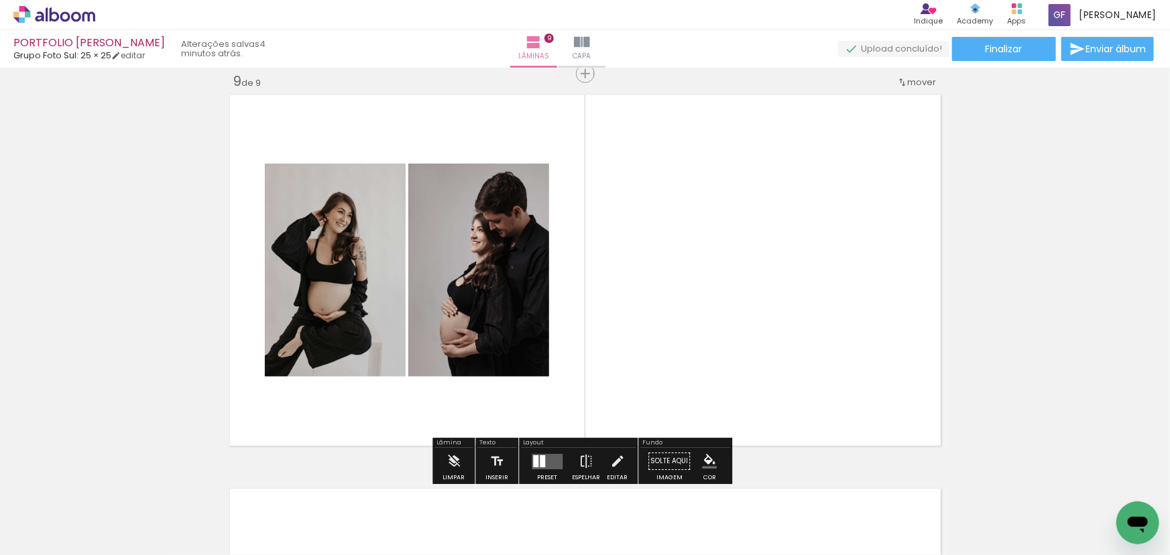
click at [558, 455] on quentale-layouter at bounding box center [547, 461] width 31 height 15
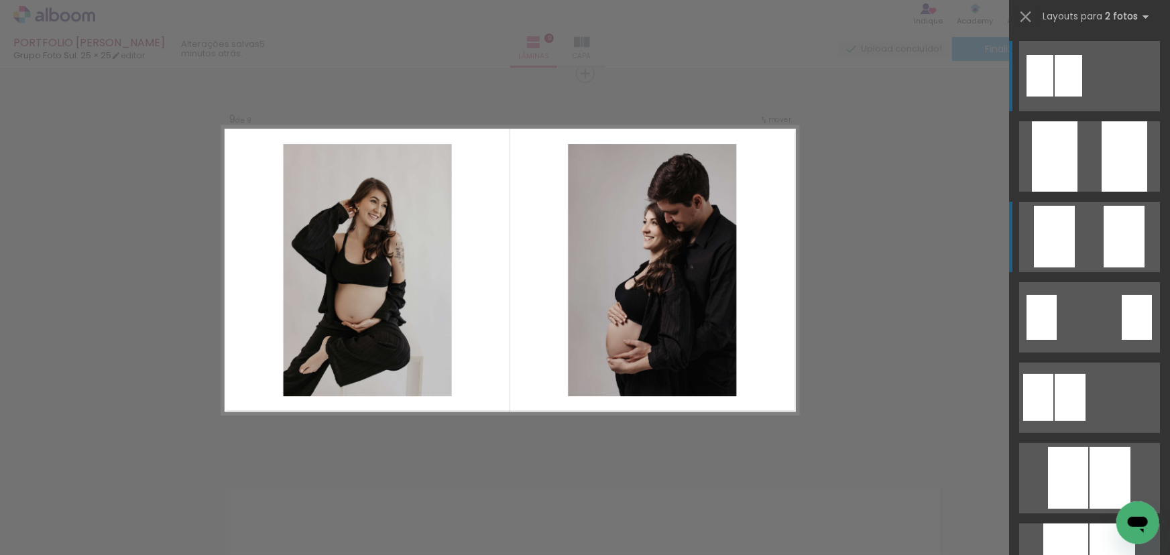
click at [1056, 258] on div at bounding box center [1054, 237] width 41 height 62
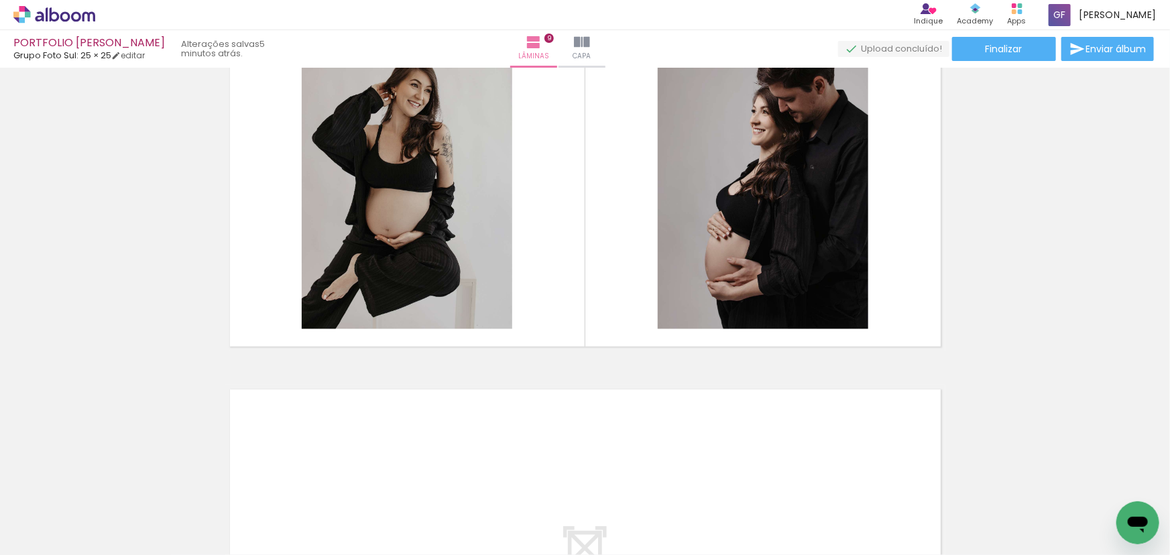
scroll to position [3408, 0]
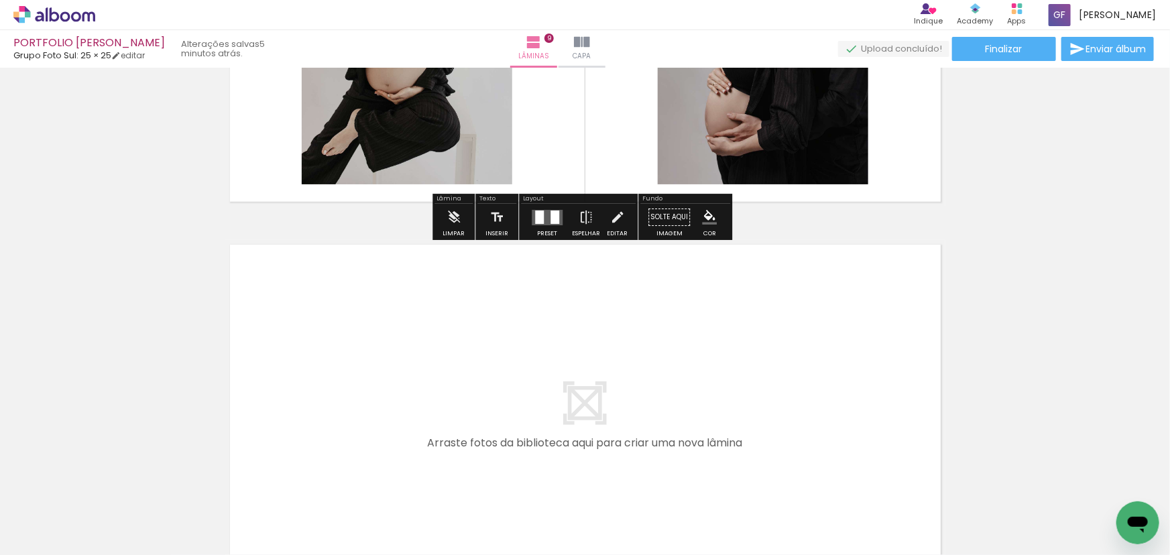
click at [47, 538] on span "Adicionar Fotos" at bounding box center [47, 537] width 40 height 15
click at [0, 0] on input "file" at bounding box center [0, 0] width 0 height 0
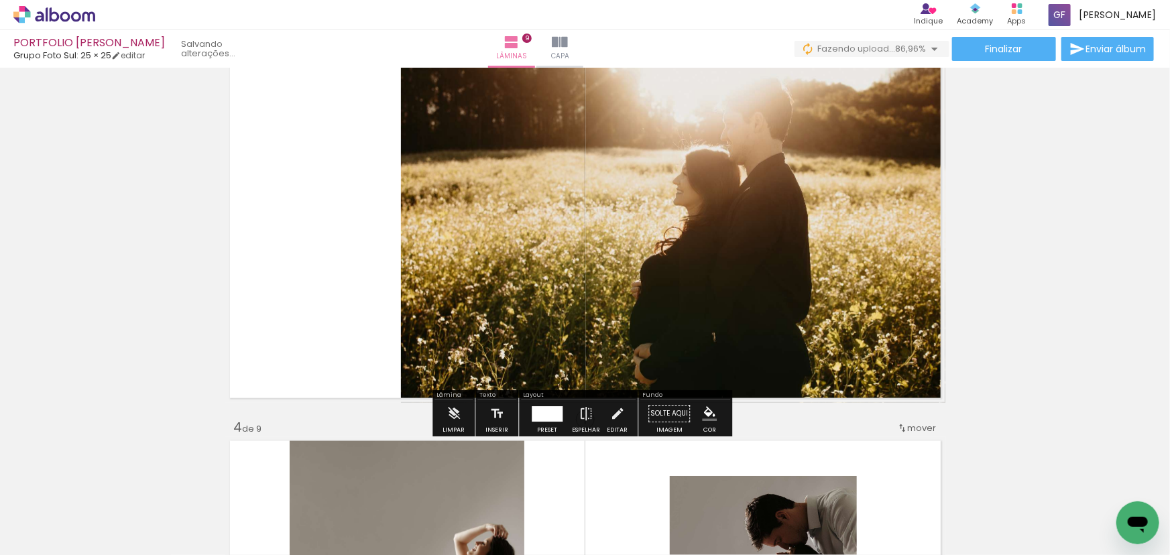
scroll to position [971, 0]
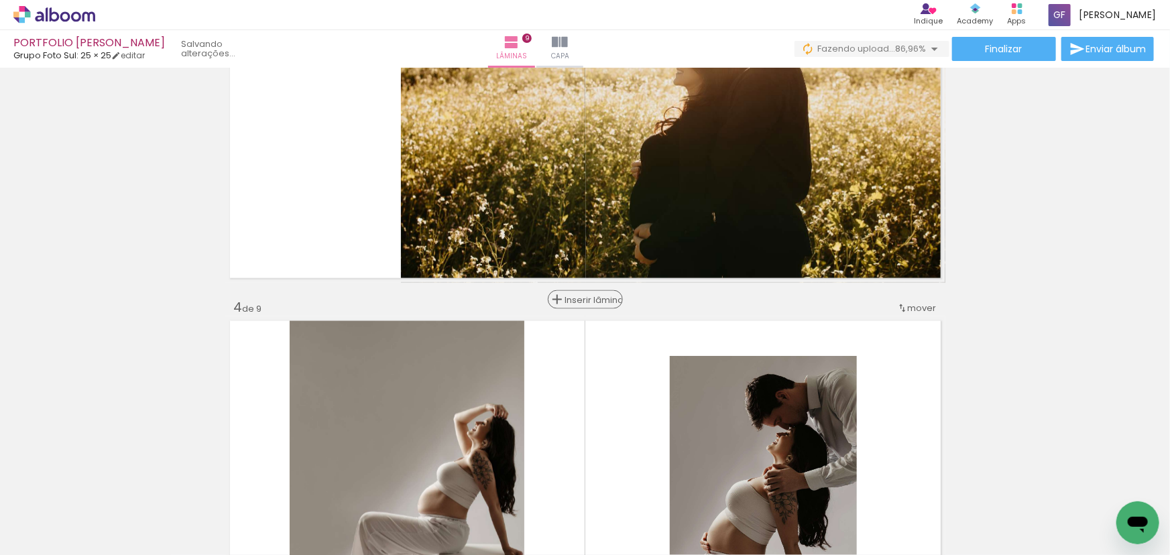
click at [579, 300] on span "Inserir lâmina" at bounding box center [591, 300] width 52 height 9
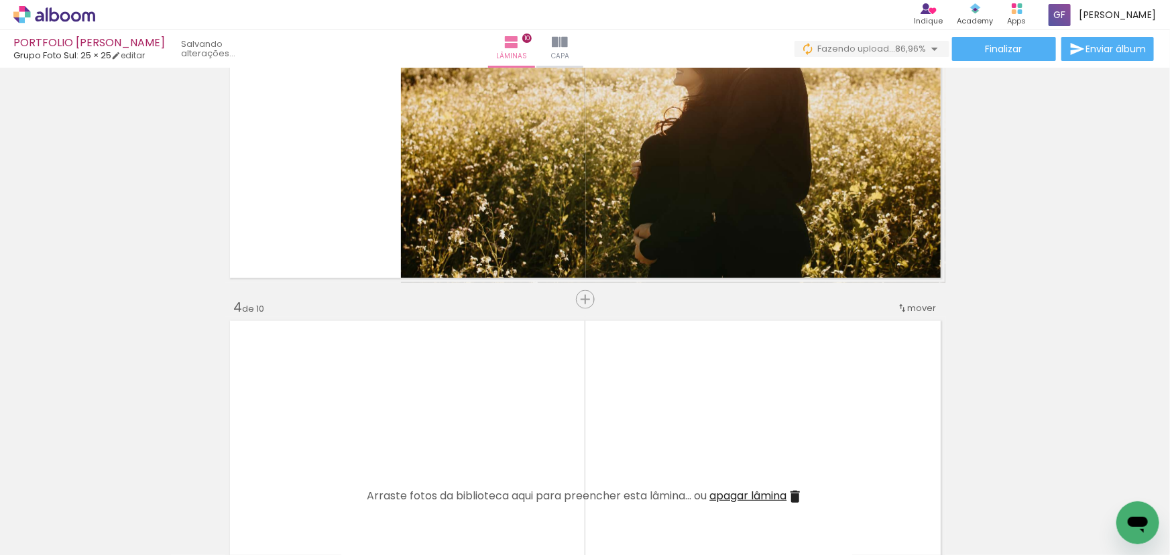
scroll to position [0, 670]
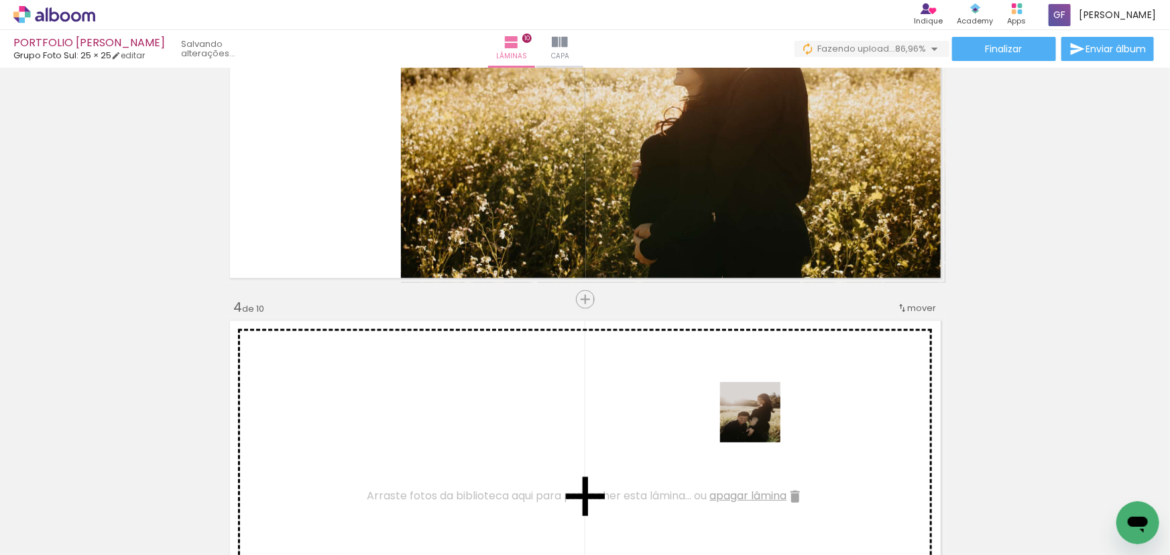
drag, startPoint x: 972, startPoint y: 520, endPoint x: 799, endPoint y: 428, distance: 195.8
click at [704, 409] on quentale-workspace at bounding box center [585, 277] width 1170 height 555
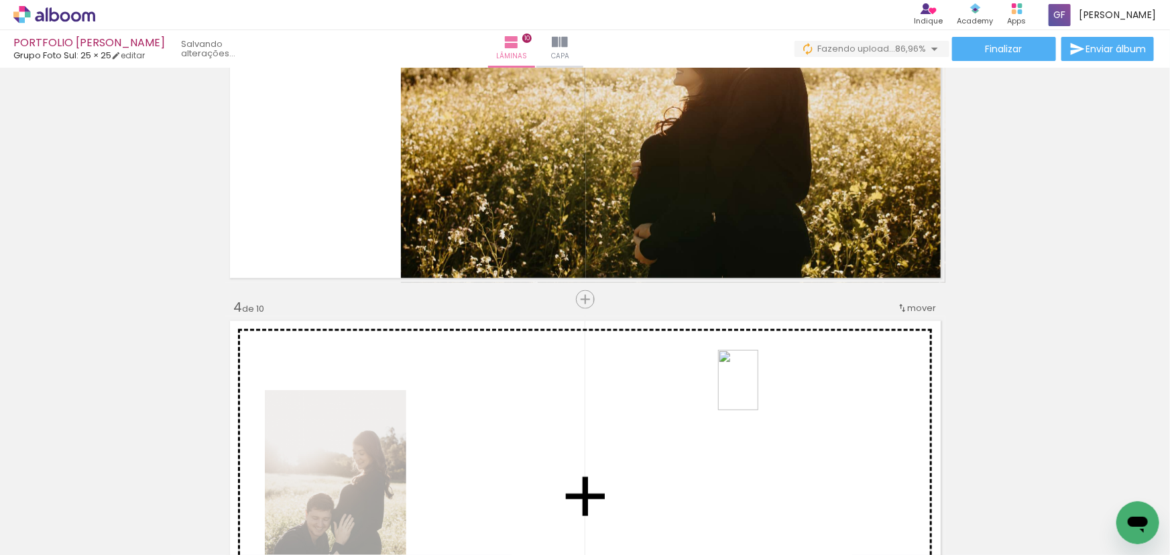
drag, startPoint x: 1043, startPoint y: 504, endPoint x: 855, endPoint y: 421, distance: 205.3
click at [758, 391] on quentale-workspace at bounding box center [585, 277] width 1170 height 555
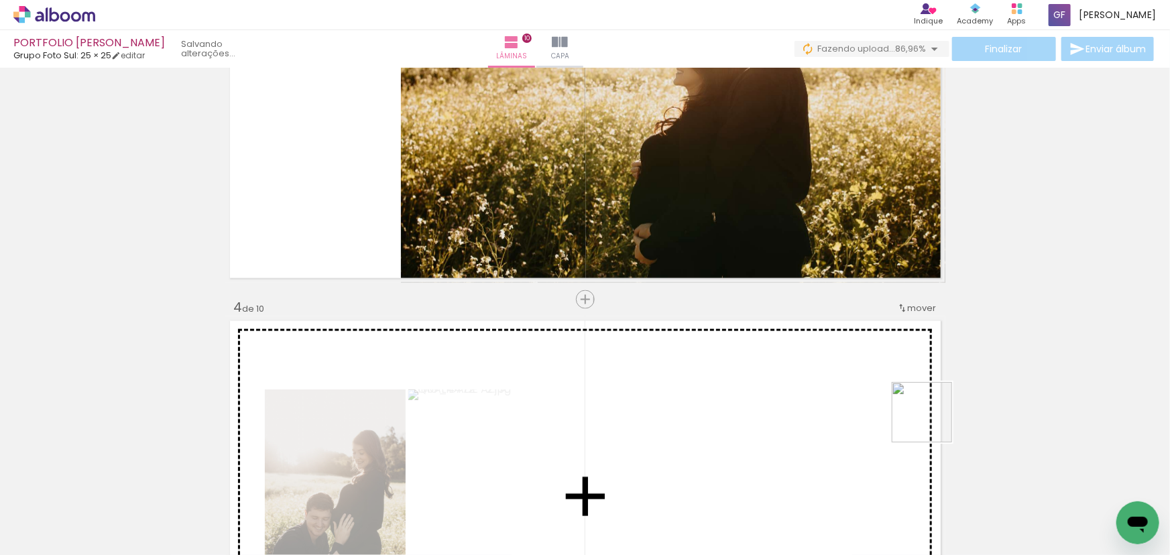
drag, startPoint x: 932, startPoint y: 422, endPoint x: 745, endPoint y: 406, distance: 187.1
click at [745, 406] on quentale-workspace at bounding box center [585, 277] width 1170 height 555
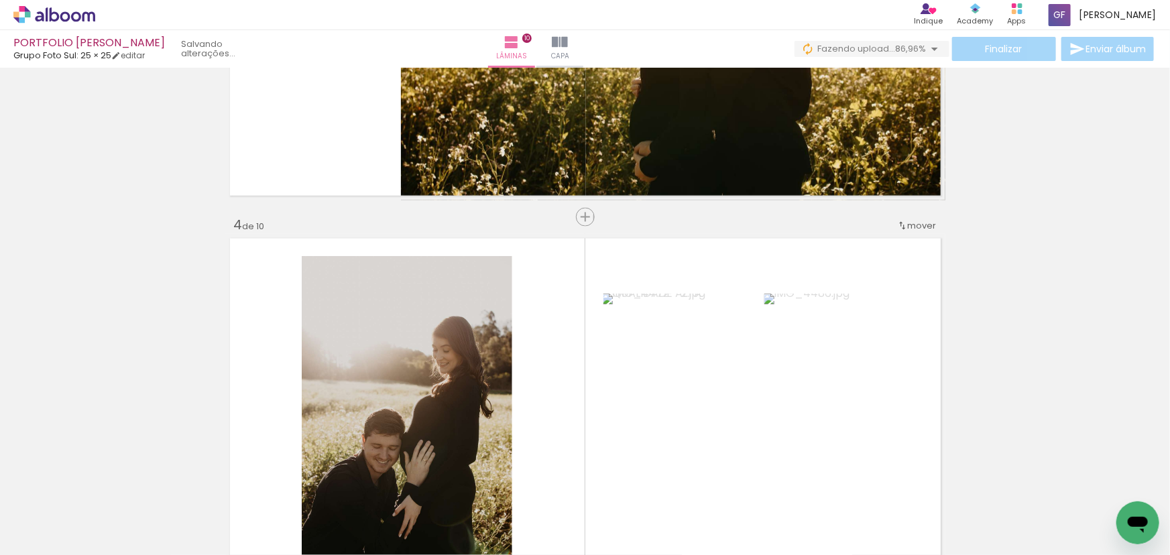
scroll to position [1153, 0]
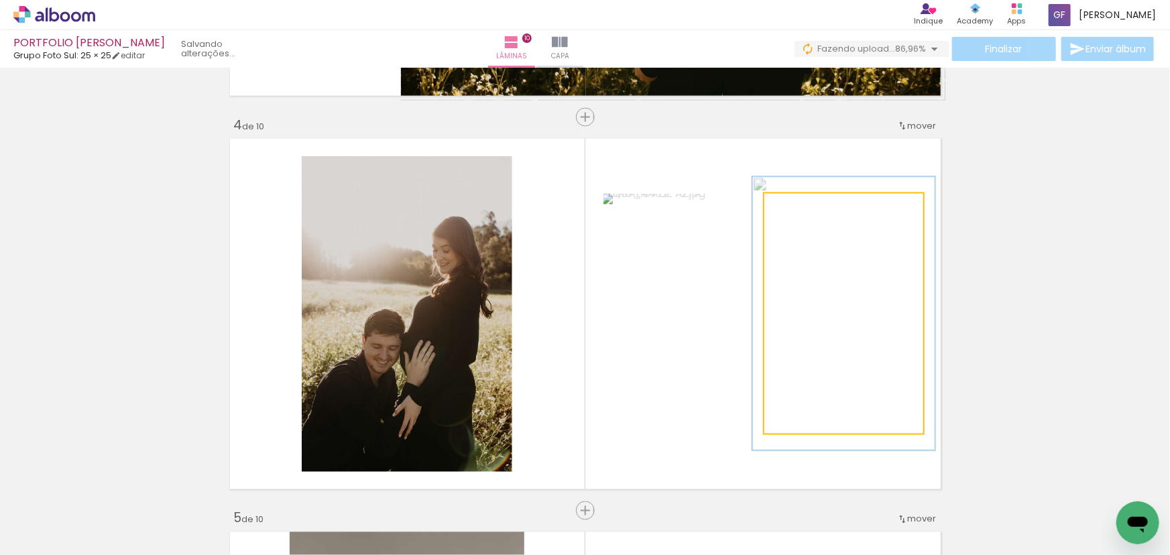
drag, startPoint x: 792, startPoint y: 212, endPoint x: 800, endPoint y: 211, distance: 8.1
type paper-slider "118"
click at [800, 211] on div at bounding box center [801, 207] width 21 height 21
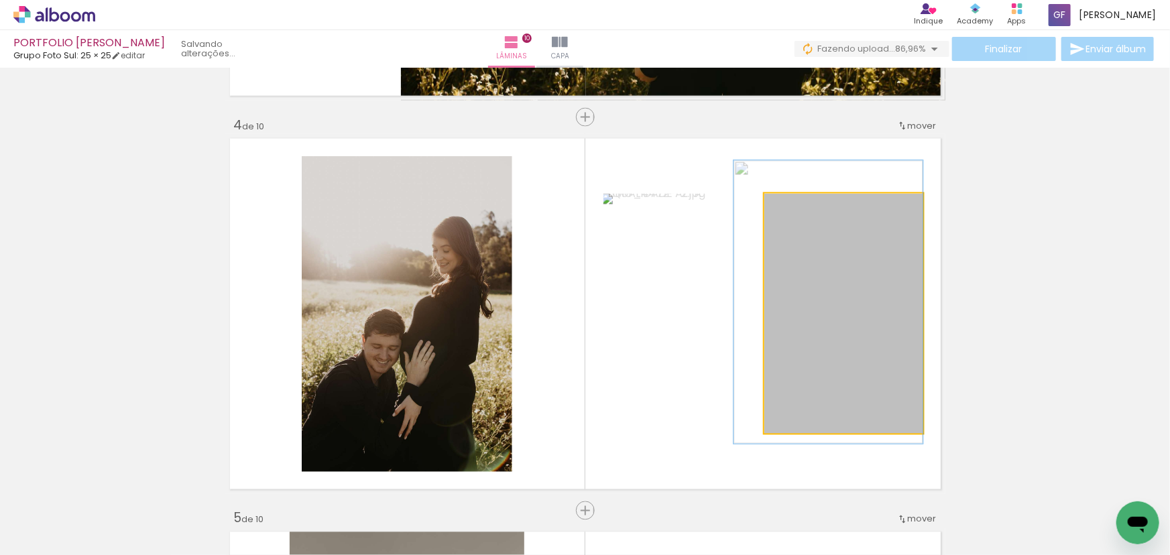
drag, startPoint x: 869, startPoint y: 247, endPoint x: 847, endPoint y: 238, distance: 24.0
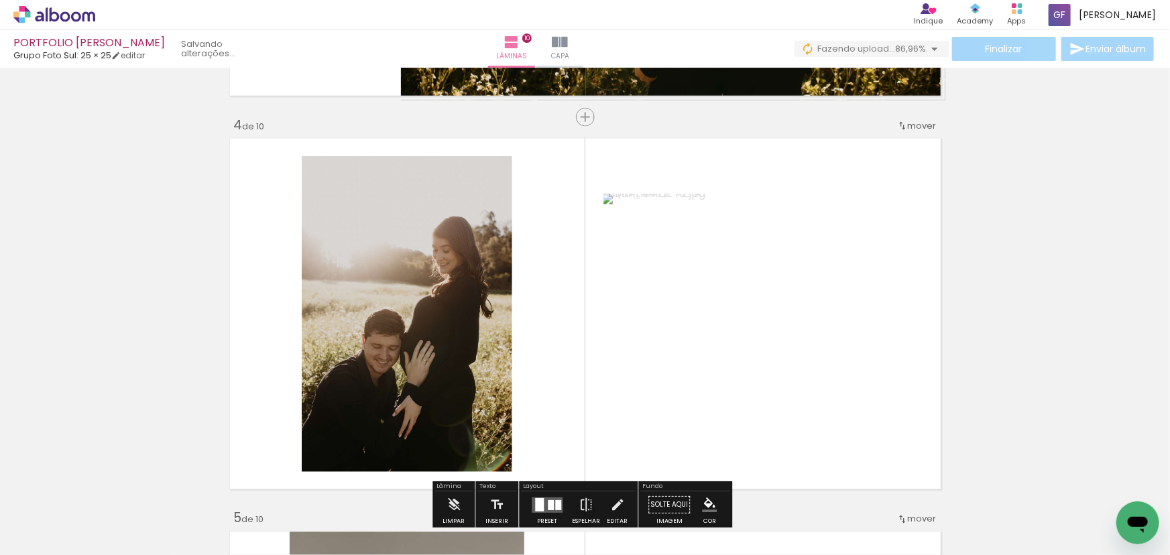
click at [406, 175] on paper-button "P&B" at bounding box center [412, 170] width 20 height 20
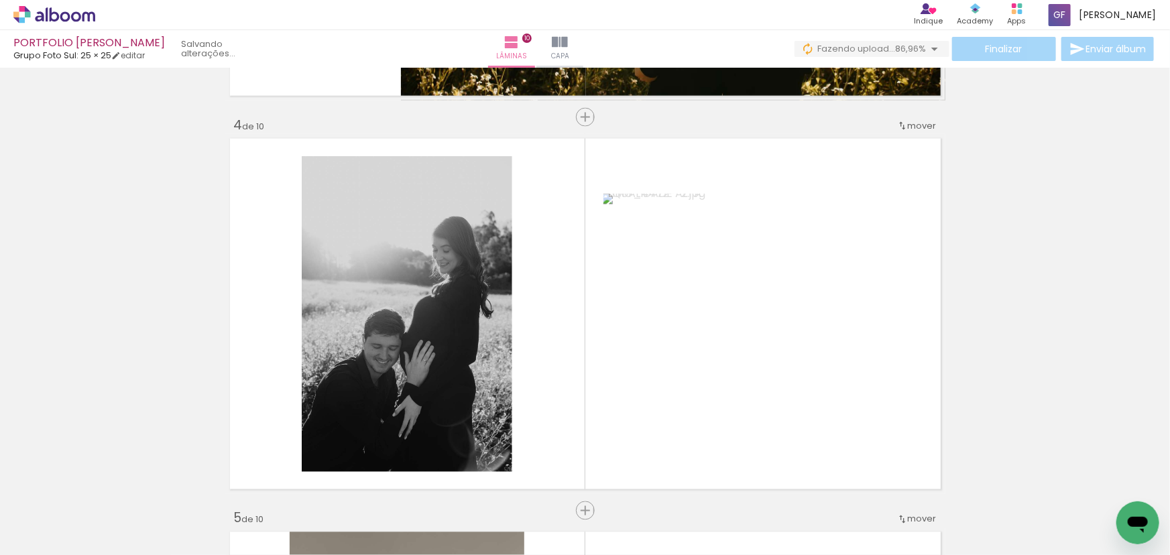
scroll to position [1214, 0]
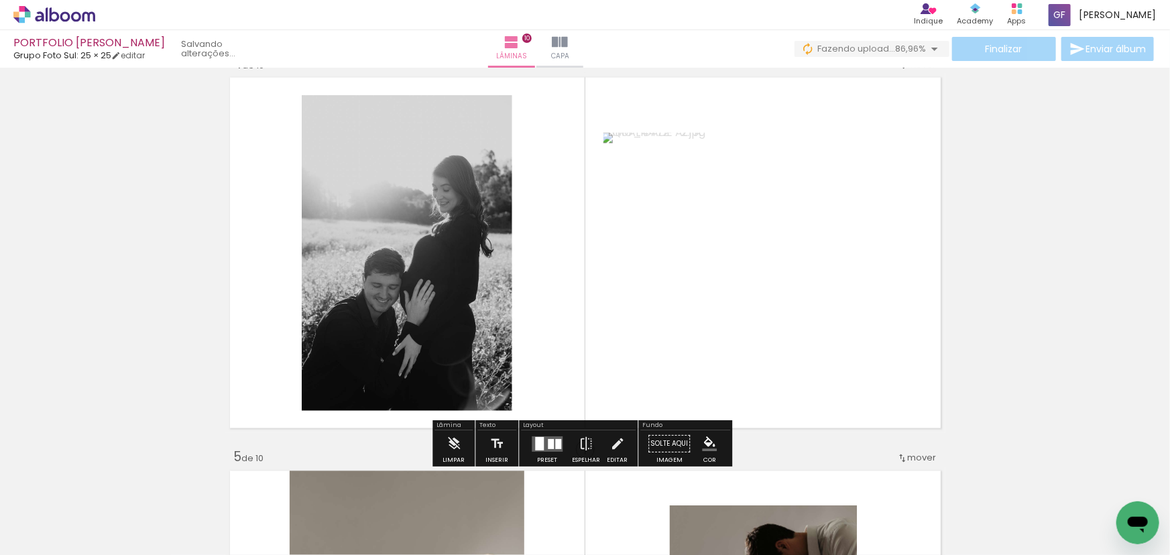
click at [540, 438] on div at bounding box center [539, 443] width 9 height 13
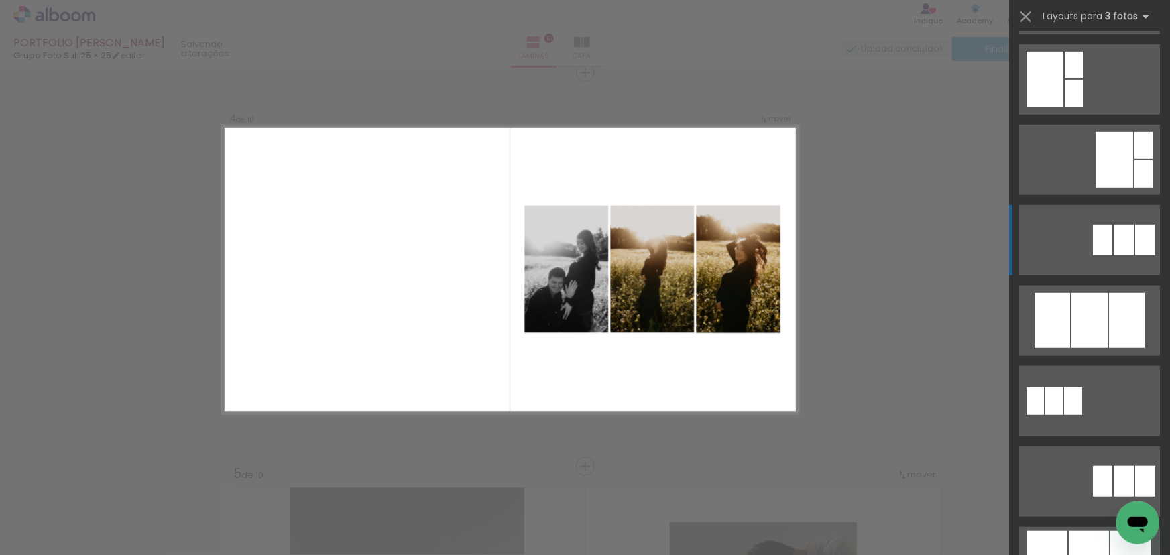
scroll to position [487, 0]
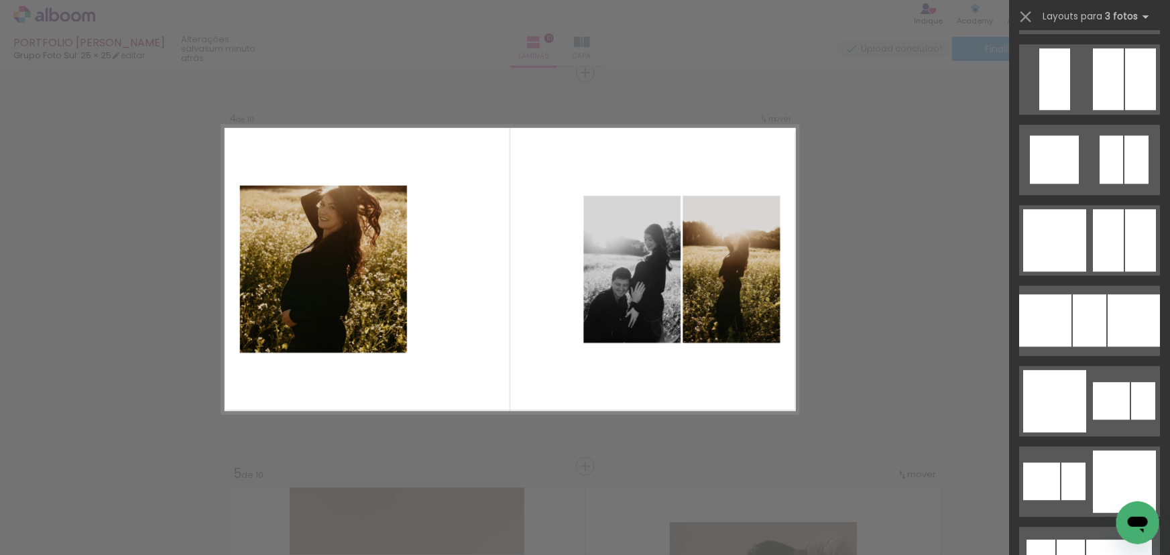
scroll to position [1767, 0]
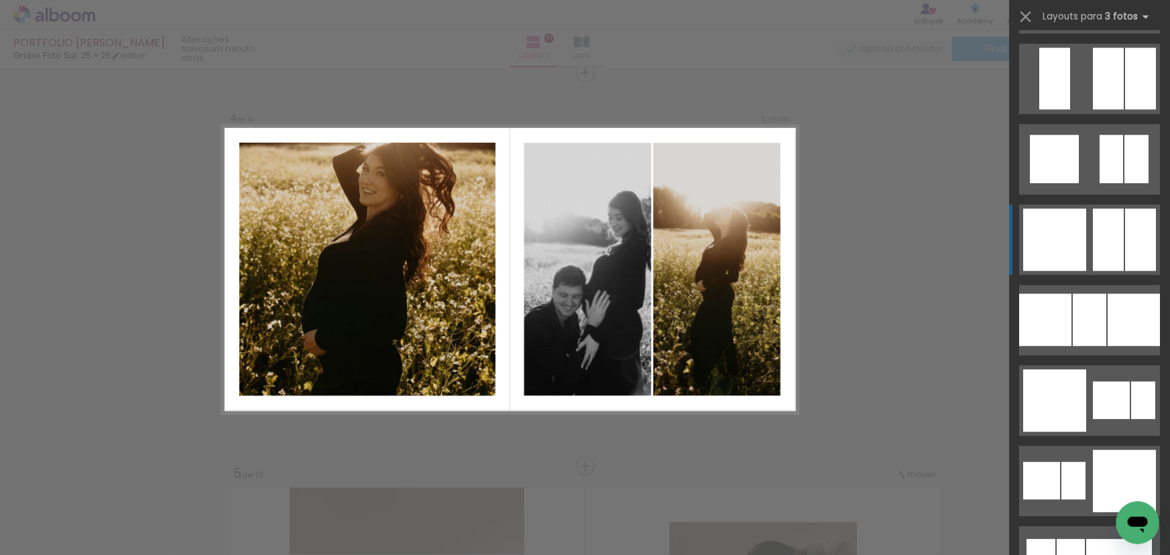
click at [1105, 266] on div at bounding box center [1108, 239] width 31 height 62
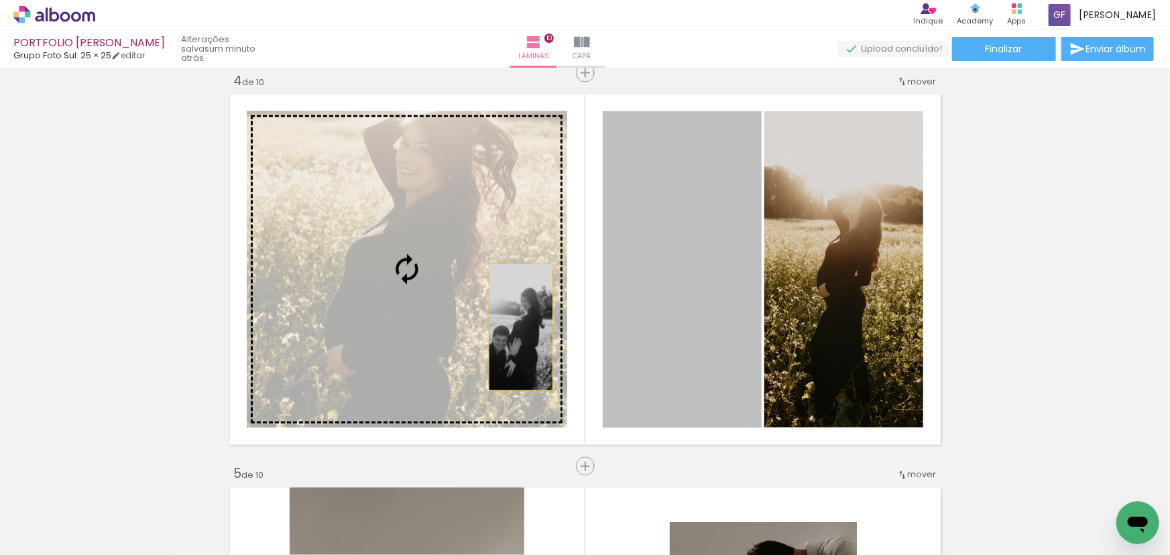
drag, startPoint x: 674, startPoint y: 314, endPoint x: 480, endPoint y: 321, distance: 194.5
click at [0, 0] on slot at bounding box center [0, 0] width 0 height 0
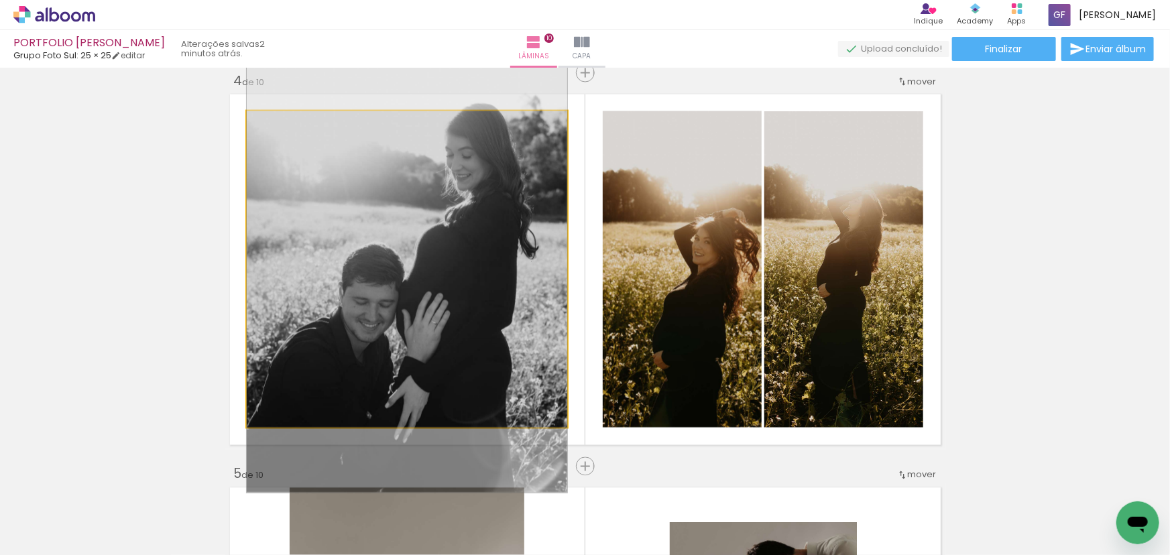
drag, startPoint x: 466, startPoint y: 348, endPoint x: 461, endPoint y: 338, distance: 11.1
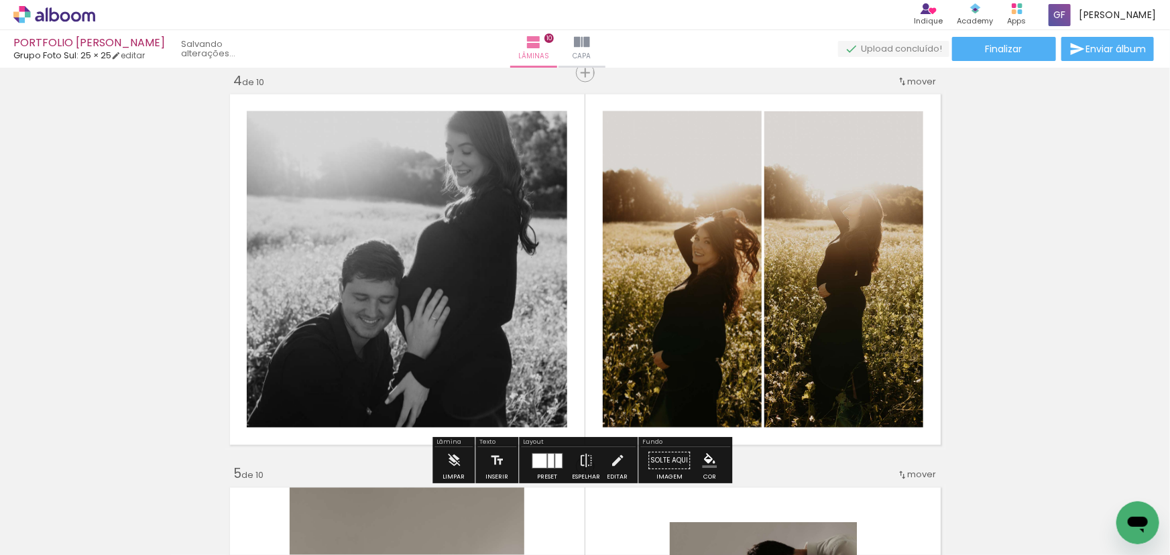
click at [536, 469] on quentale-workspace at bounding box center [585, 277] width 1170 height 555
drag, startPoint x: 548, startPoint y: 457, endPoint x: 659, endPoint y: 428, distance: 114.1
click at [548, 457] on div at bounding box center [551, 461] width 6 height 14
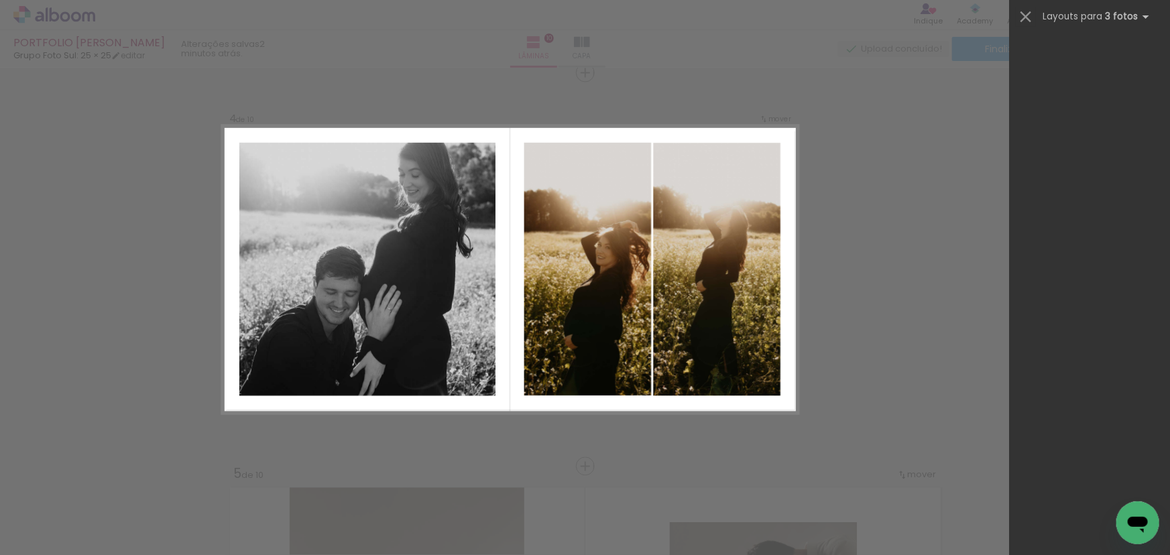
scroll to position [0, 0]
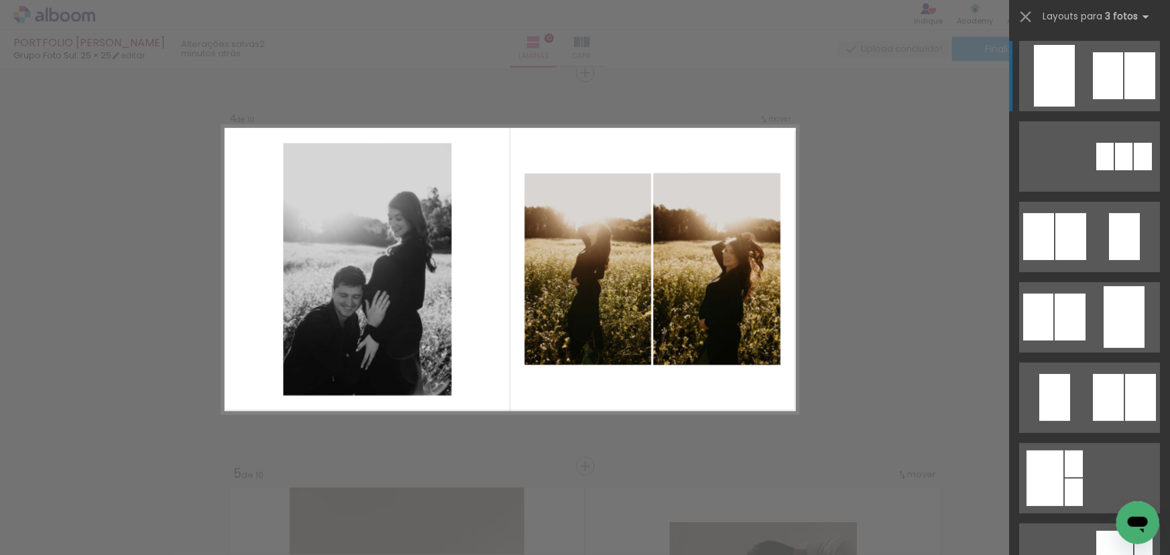
click at [1124, 67] on div at bounding box center [1139, 75] width 31 height 47
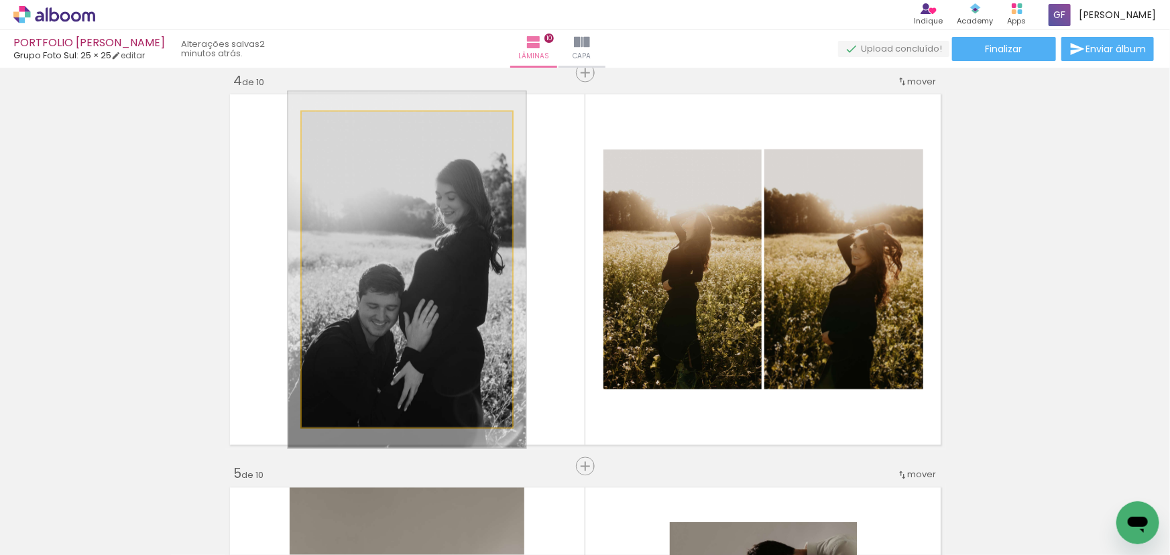
type paper-slider "113"
click at [328, 127] on div at bounding box center [338, 125] width 21 height 21
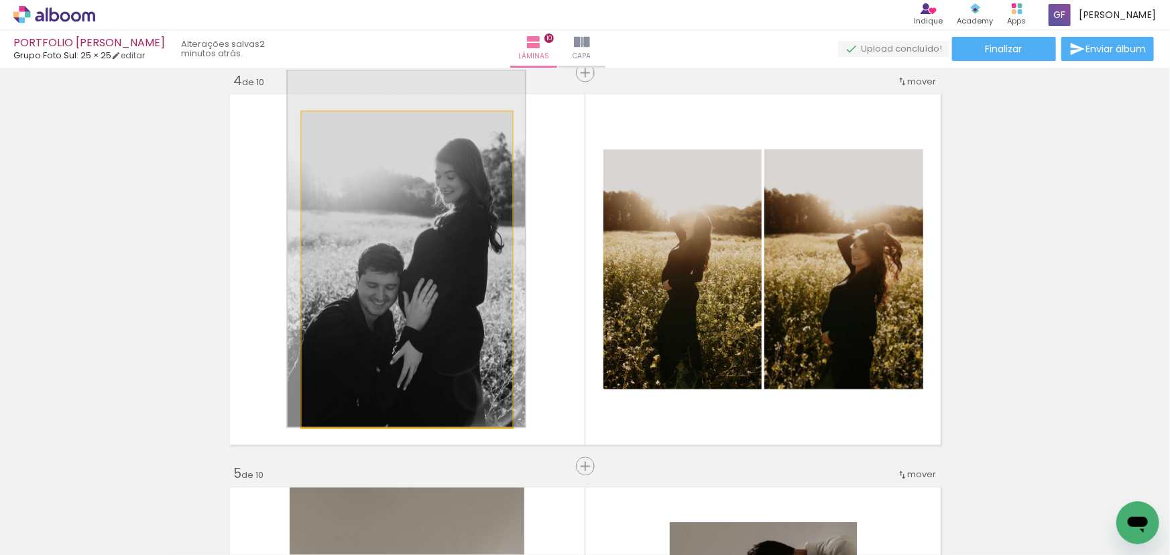
drag, startPoint x: 408, startPoint y: 147, endPoint x: 404, endPoint y: 120, distance: 27.8
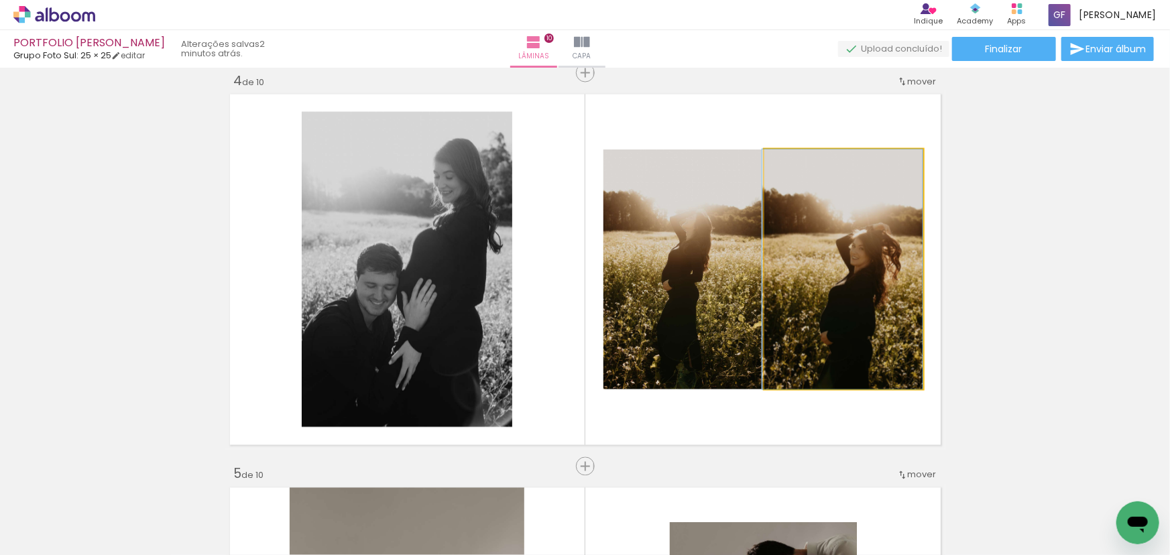
drag, startPoint x: 867, startPoint y: 202, endPoint x: 832, endPoint y: 183, distance: 40.2
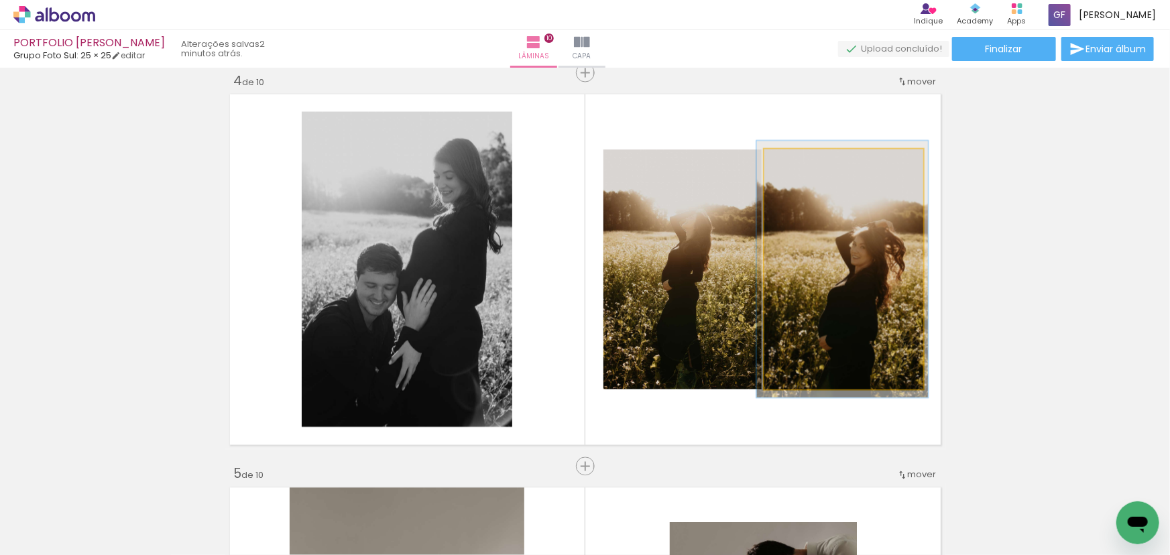
type paper-slider "109"
click at [805, 162] on div at bounding box center [798, 163] width 21 height 21
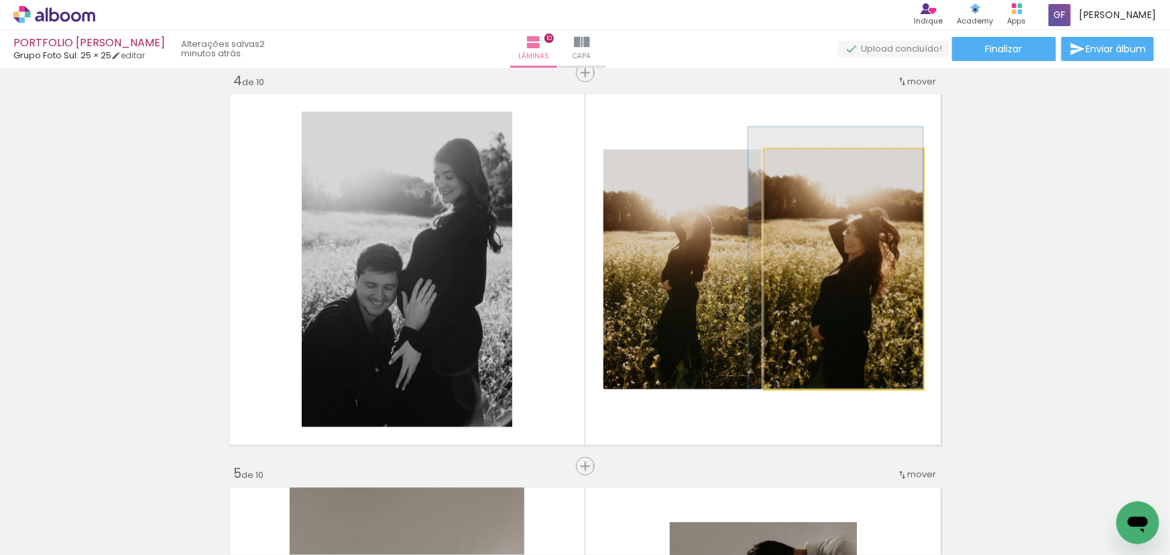
drag, startPoint x: 864, startPoint y: 235, endPoint x: 833, endPoint y: 223, distance: 33.1
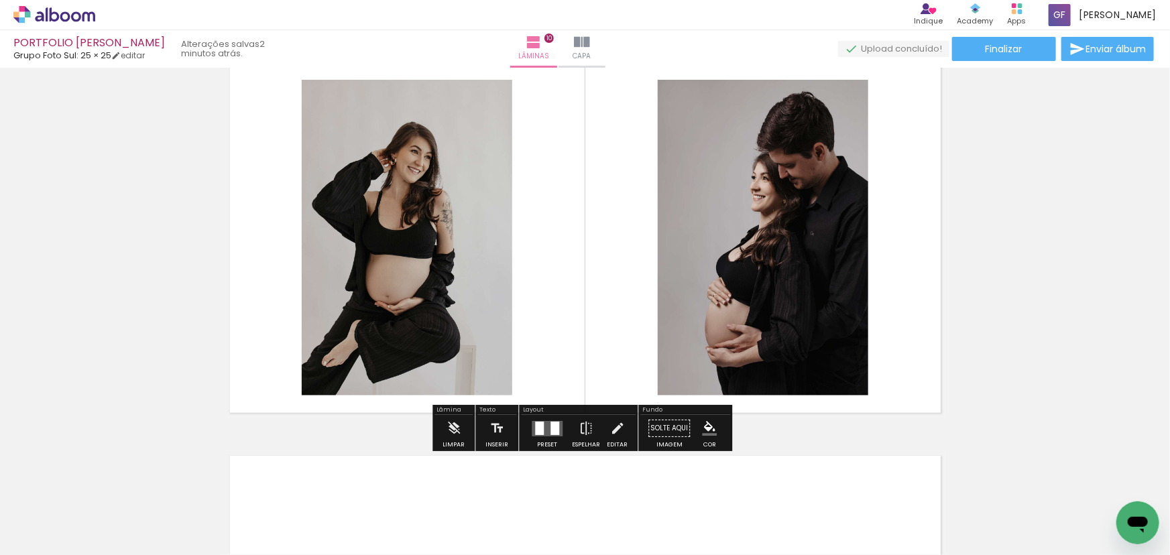
scroll to position [3635, 0]
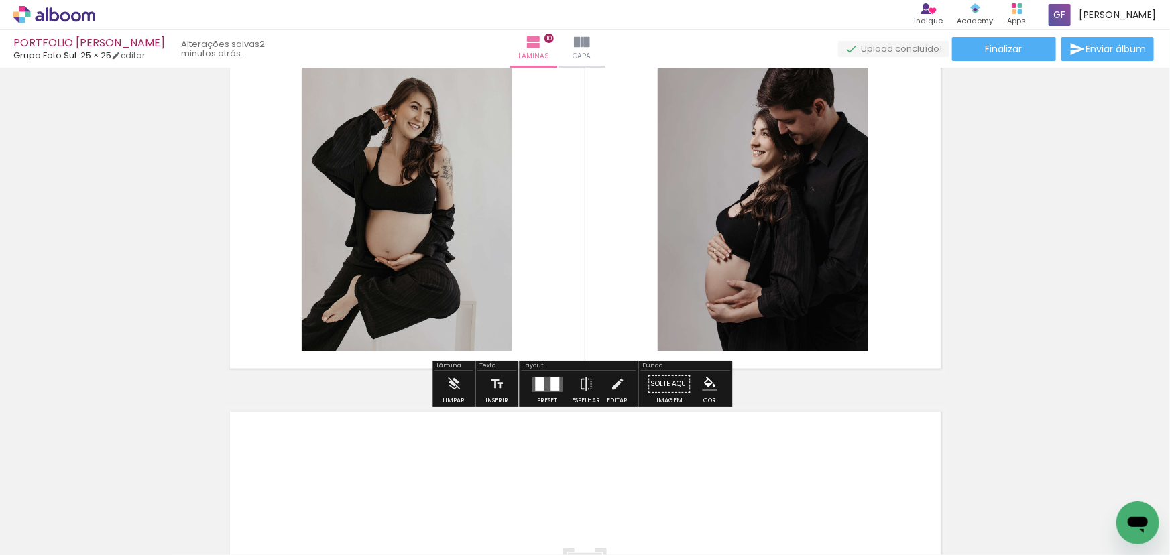
click at [561, 380] on div at bounding box center [547, 384] width 36 height 27
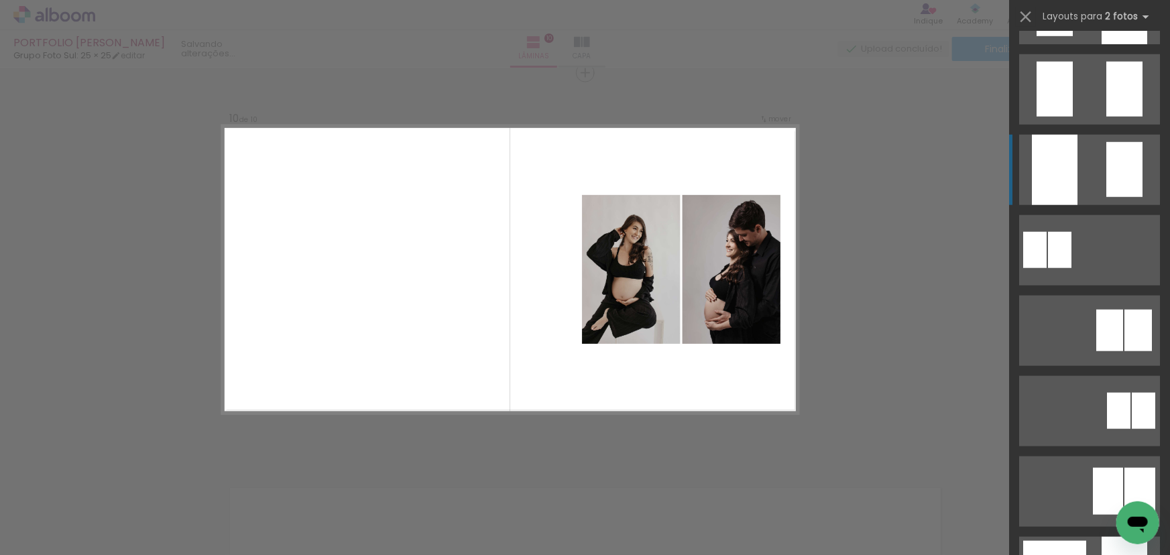
scroll to position [770, 0]
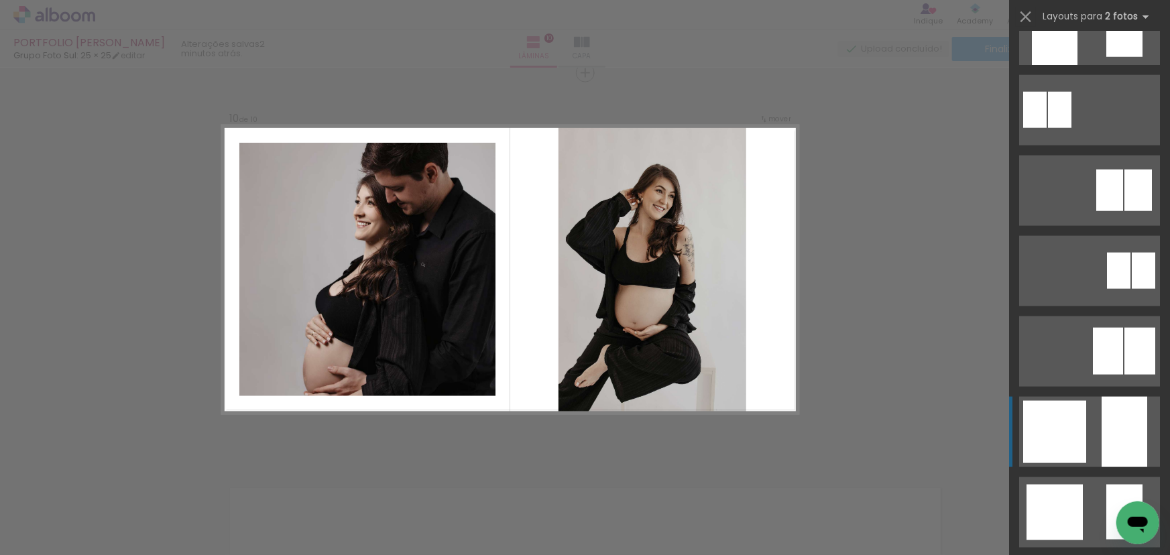
click at [1069, 416] on div at bounding box center [1054, 432] width 63 height 62
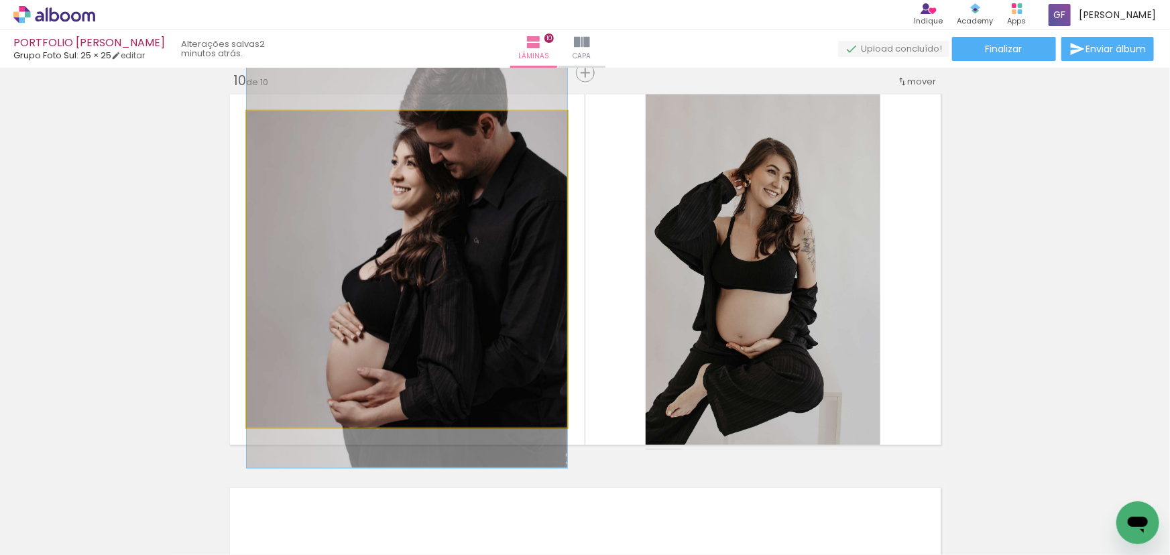
drag, startPoint x: 412, startPoint y: 339, endPoint x: 420, endPoint y: 316, distance: 24.2
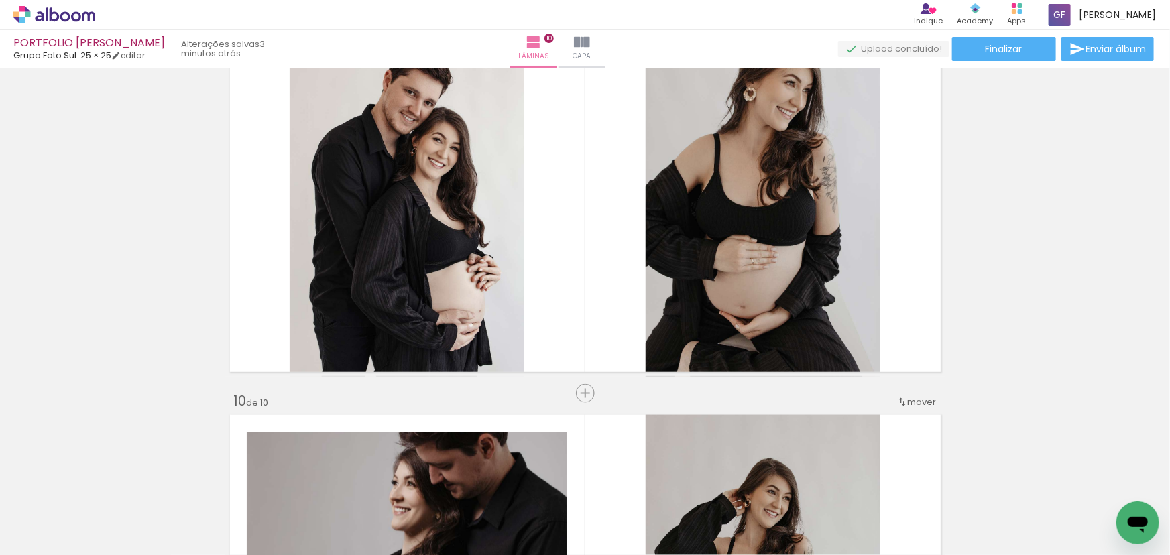
scroll to position [3558, 0]
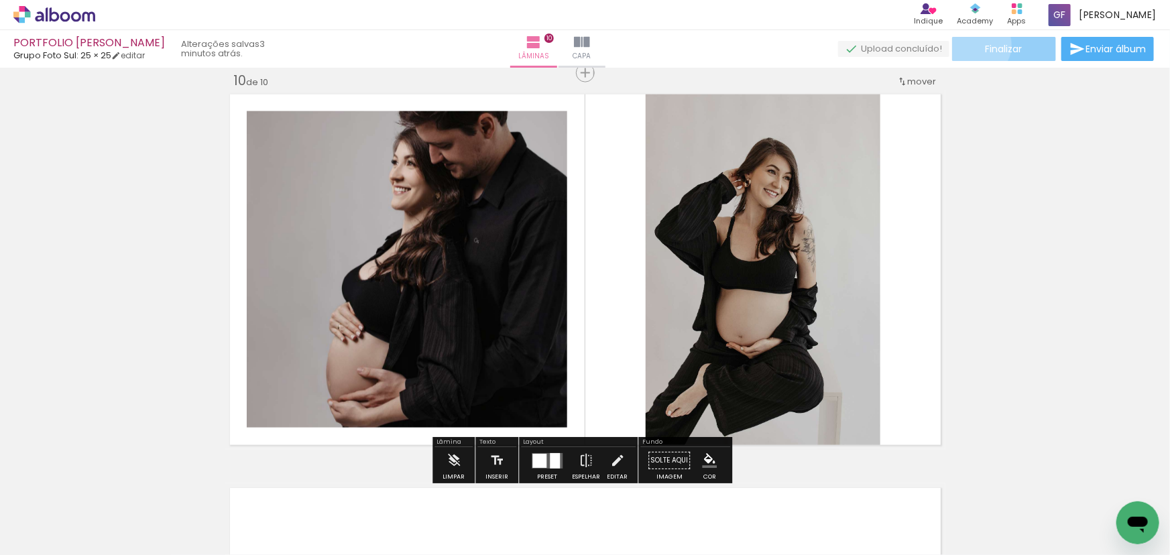
click at [973, 44] on paper-button "Finalizar" at bounding box center [1004, 49] width 104 height 24
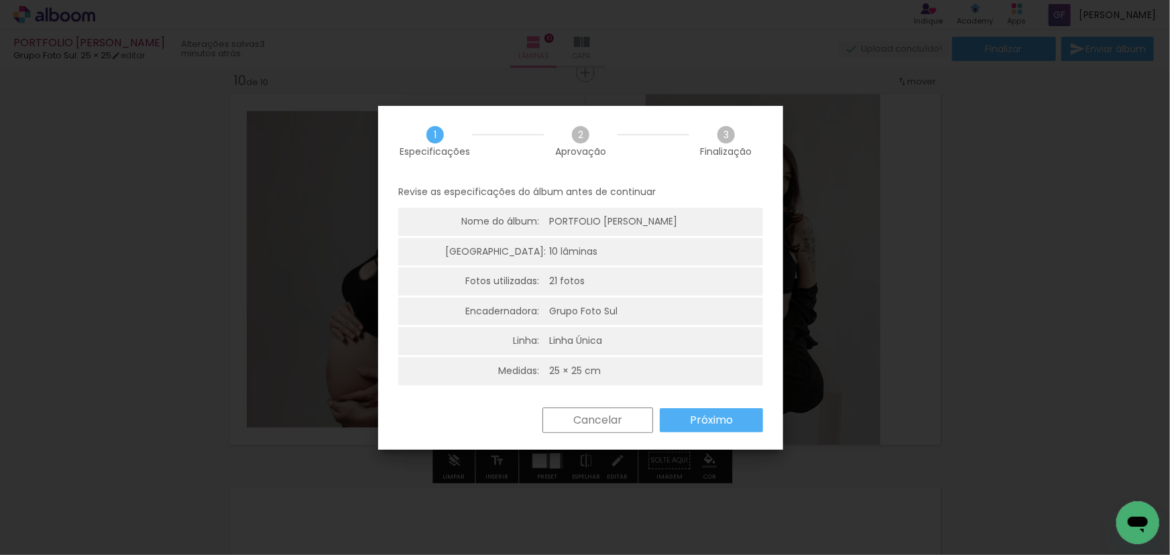
click at [0, 0] on slot "Próximo" at bounding box center [0, 0] width 0 height 0
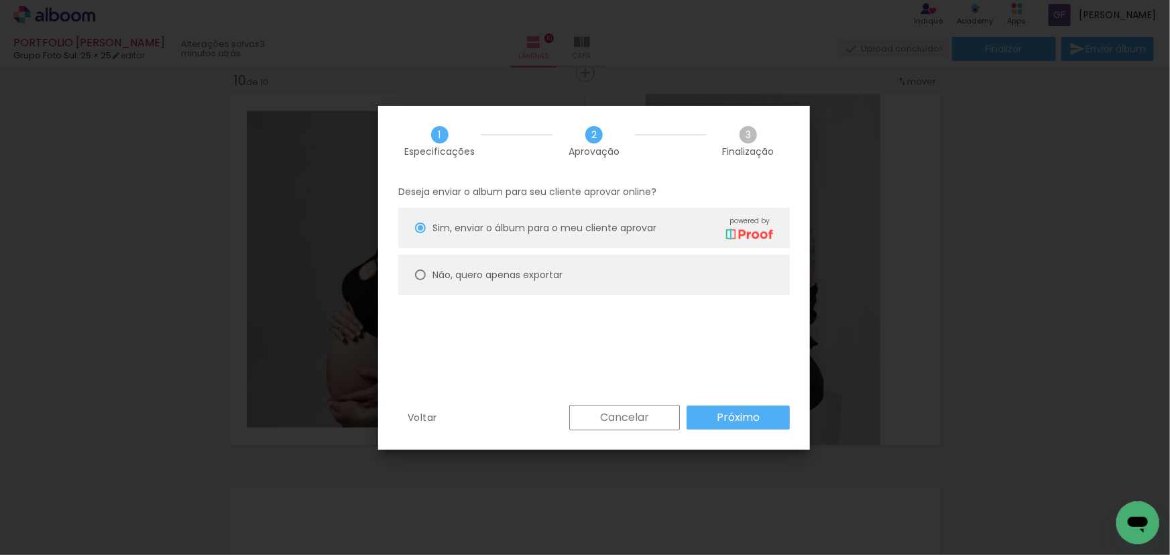
click at [0, 0] on slot "Não, quero apenas exportar" at bounding box center [0, 0] width 0 height 0
type paper-radio-button "on"
click at [765, 421] on paper-button "Próximo" at bounding box center [737, 418] width 103 height 24
type input "Alta, 300 DPI"
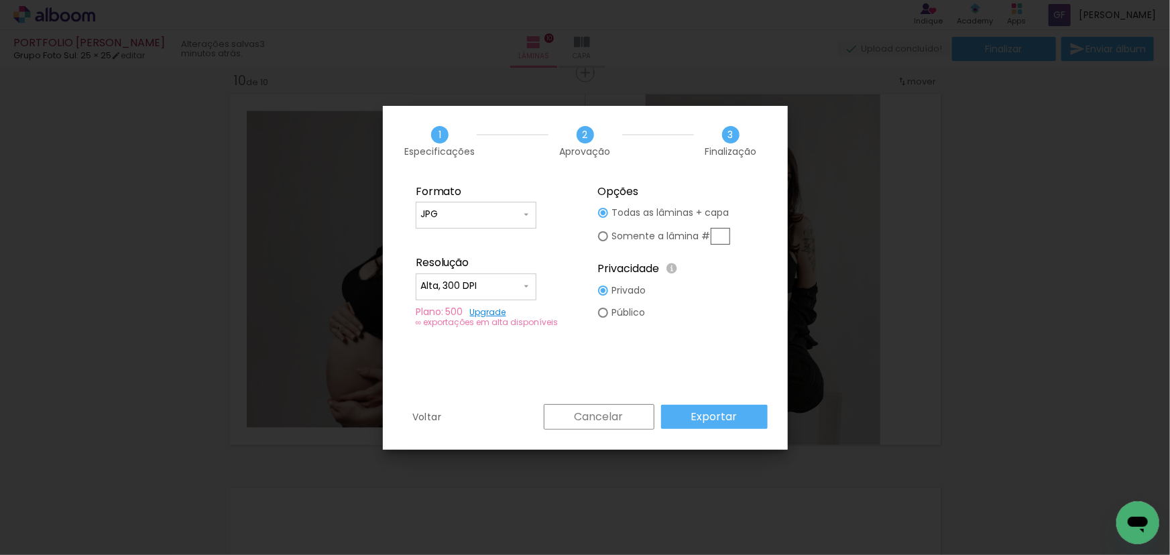
click at [709, 424] on paper-button "Exportar" at bounding box center [714, 417] width 107 height 24
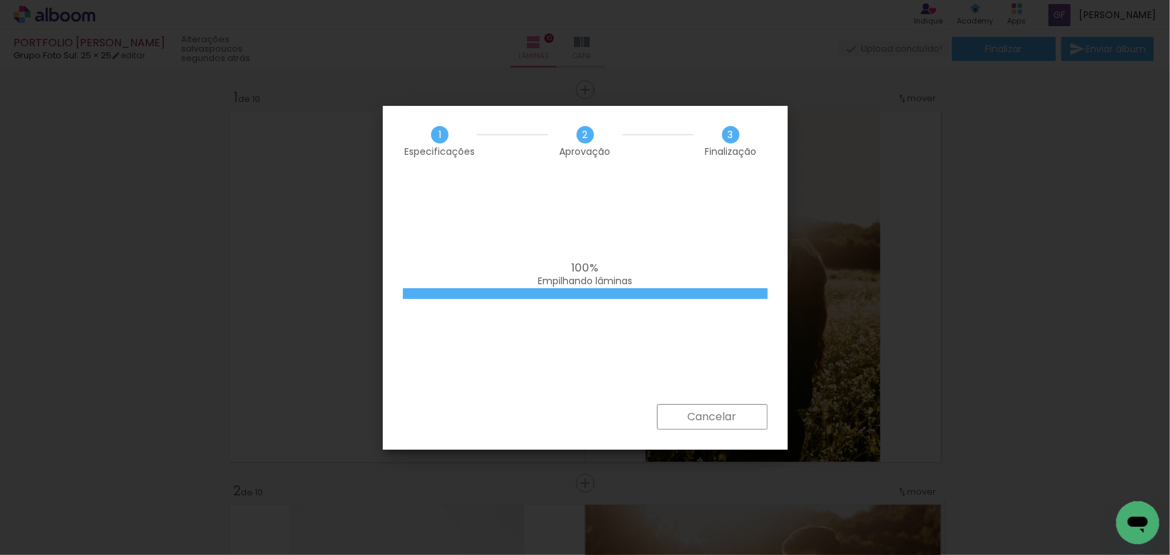
scroll to position [0, 670]
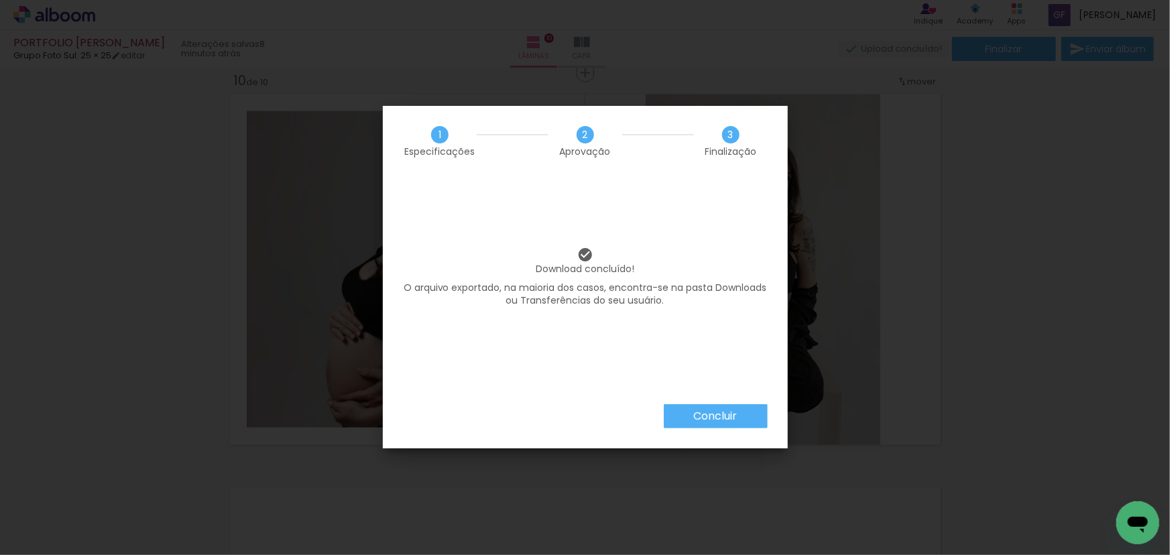
click at [0, 0] on slot "Concluir" at bounding box center [0, 0] width 0 height 0
